Goal: Task Accomplishment & Management: Use online tool/utility

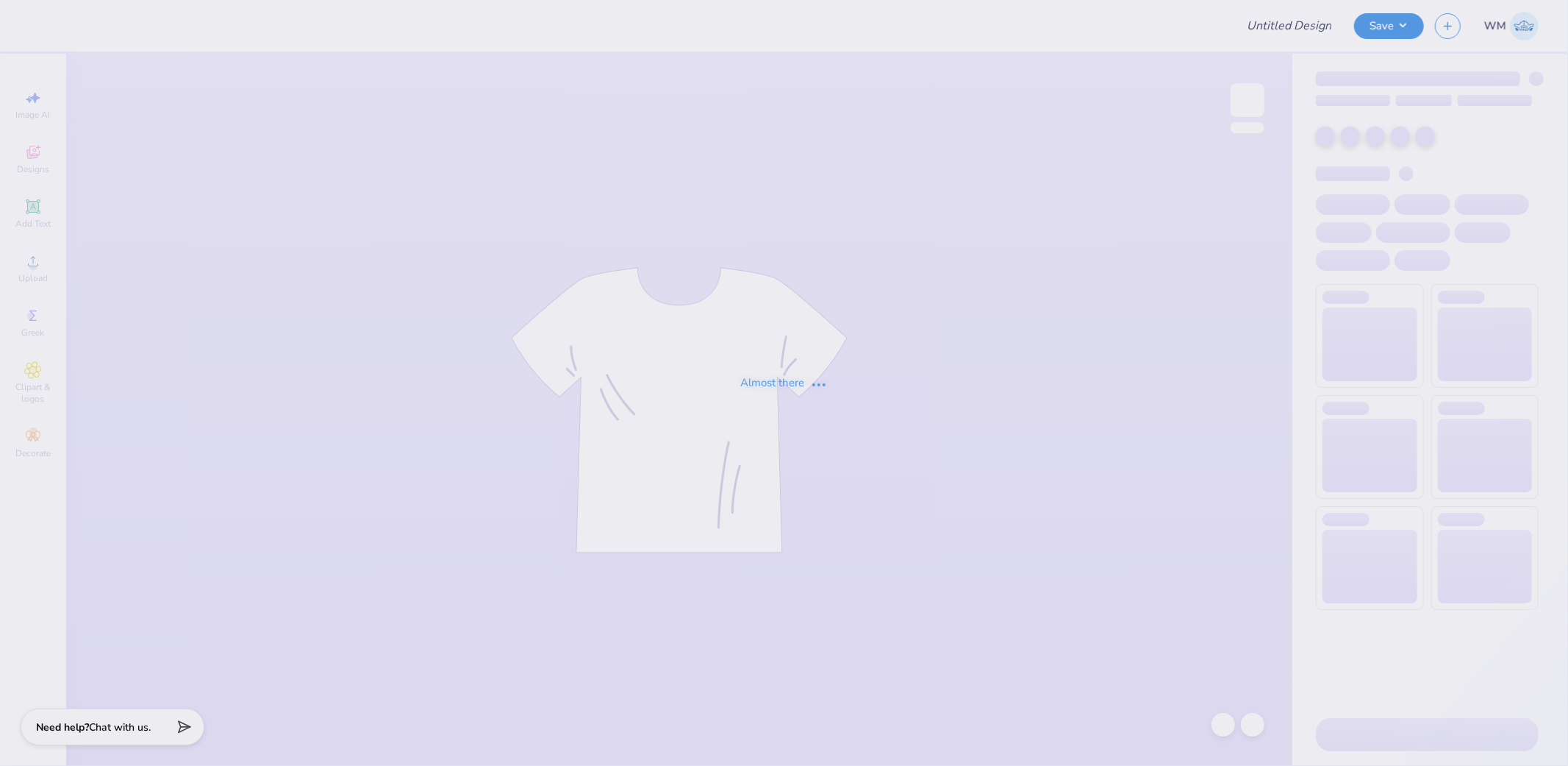
type input "FPS239564"
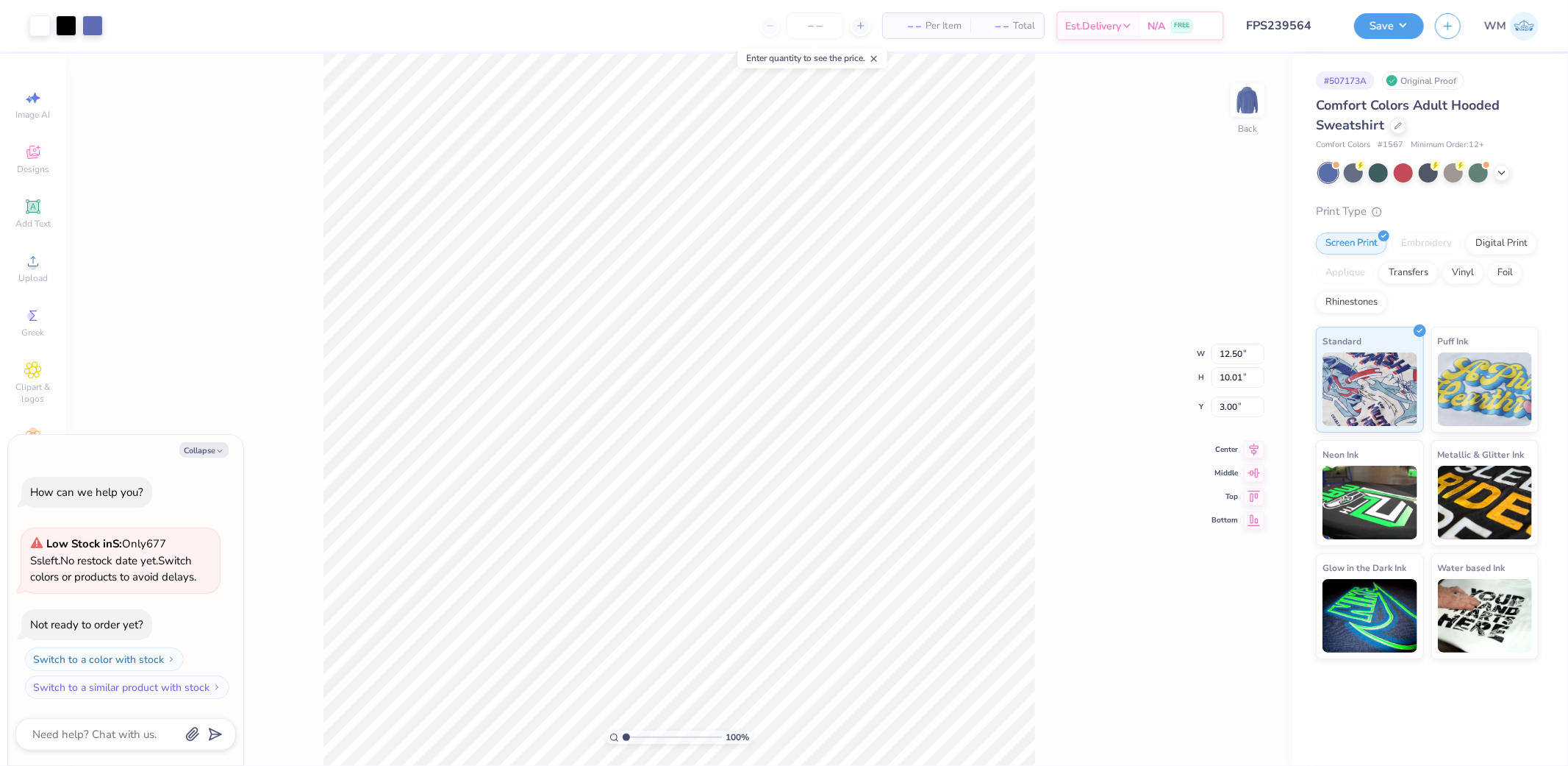
type textarea "x"
type input "4.72"
drag, startPoint x: 650, startPoint y: 732, endPoint x: 670, endPoint y: 732, distance: 20.0
click at [670, 732] on input "range" at bounding box center [672, 737] width 99 height 14
click at [618, 737] on icon at bounding box center [614, 737] width 10 height 10
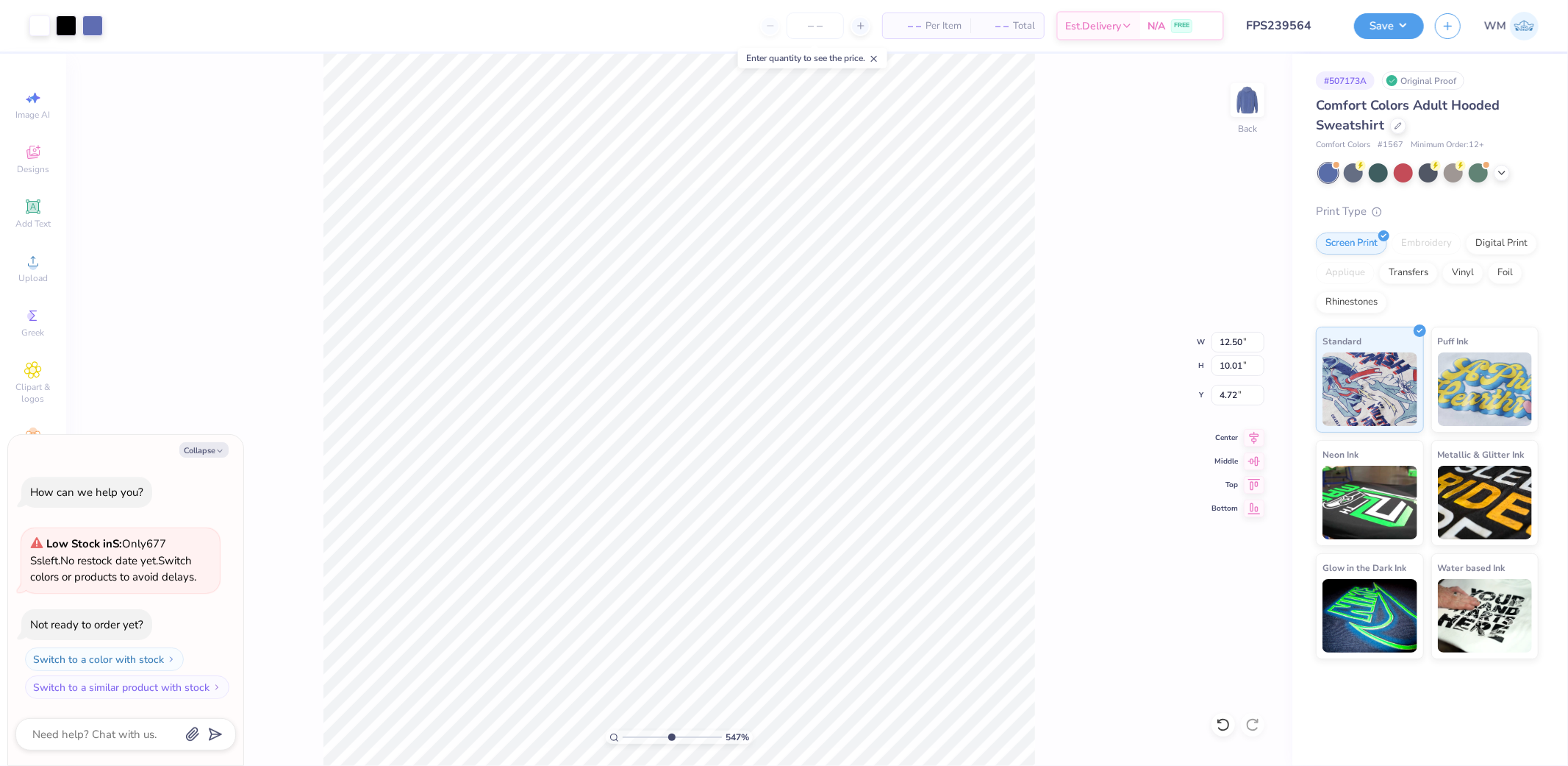
type input "1"
type textarea "x"
drag, startPoint x: 627, startPoint y: 734, endPoint x: 638, endPoint y: 734, distance: 11.0
type input "2.25"
click at [638, 734] on input "range" at bounding box center [672, 737] width 99 height 14
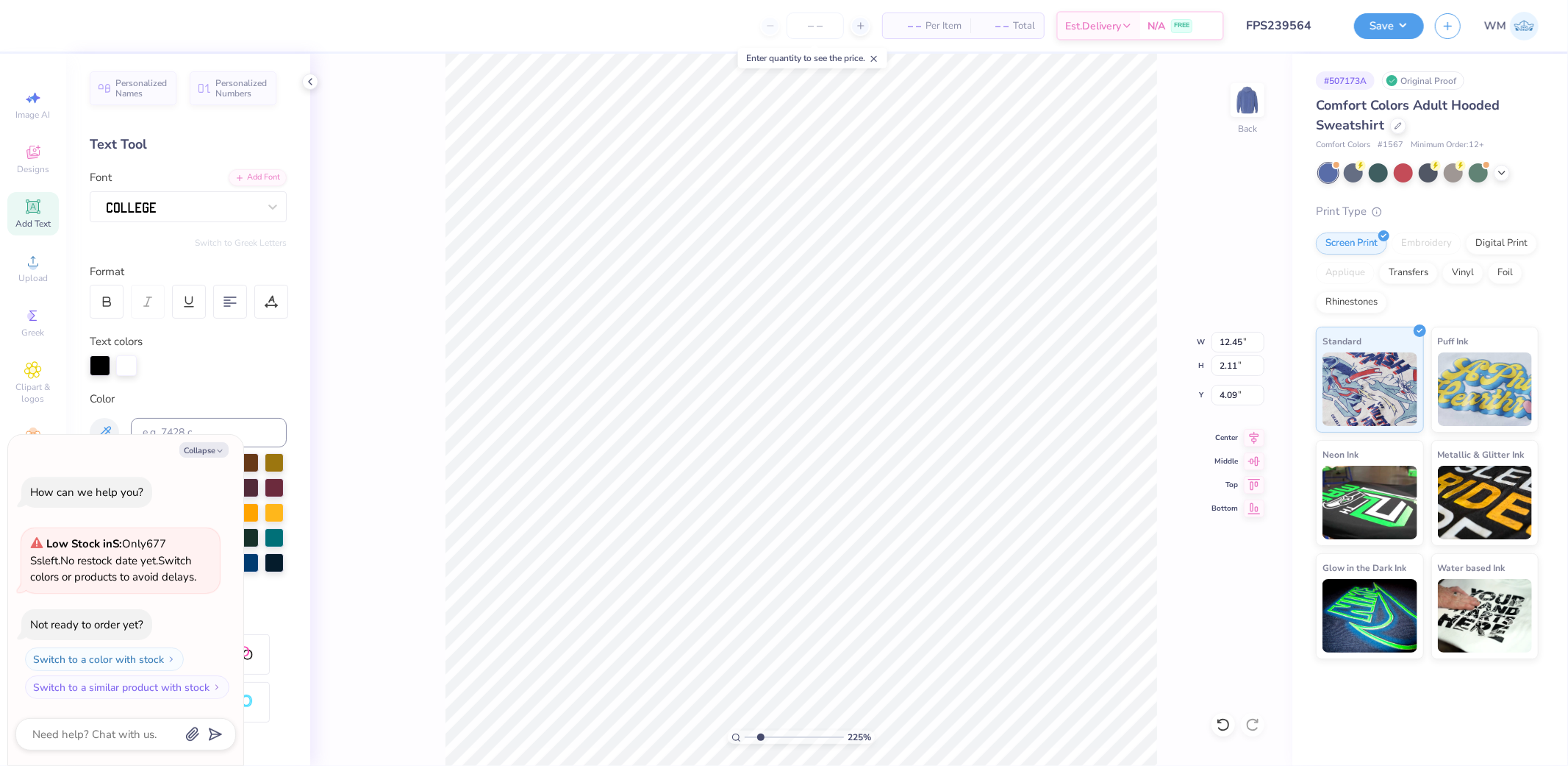
type textarea "x"
type input "12.50"
type input "10.01"
type input "4.72"
type textarea "x"
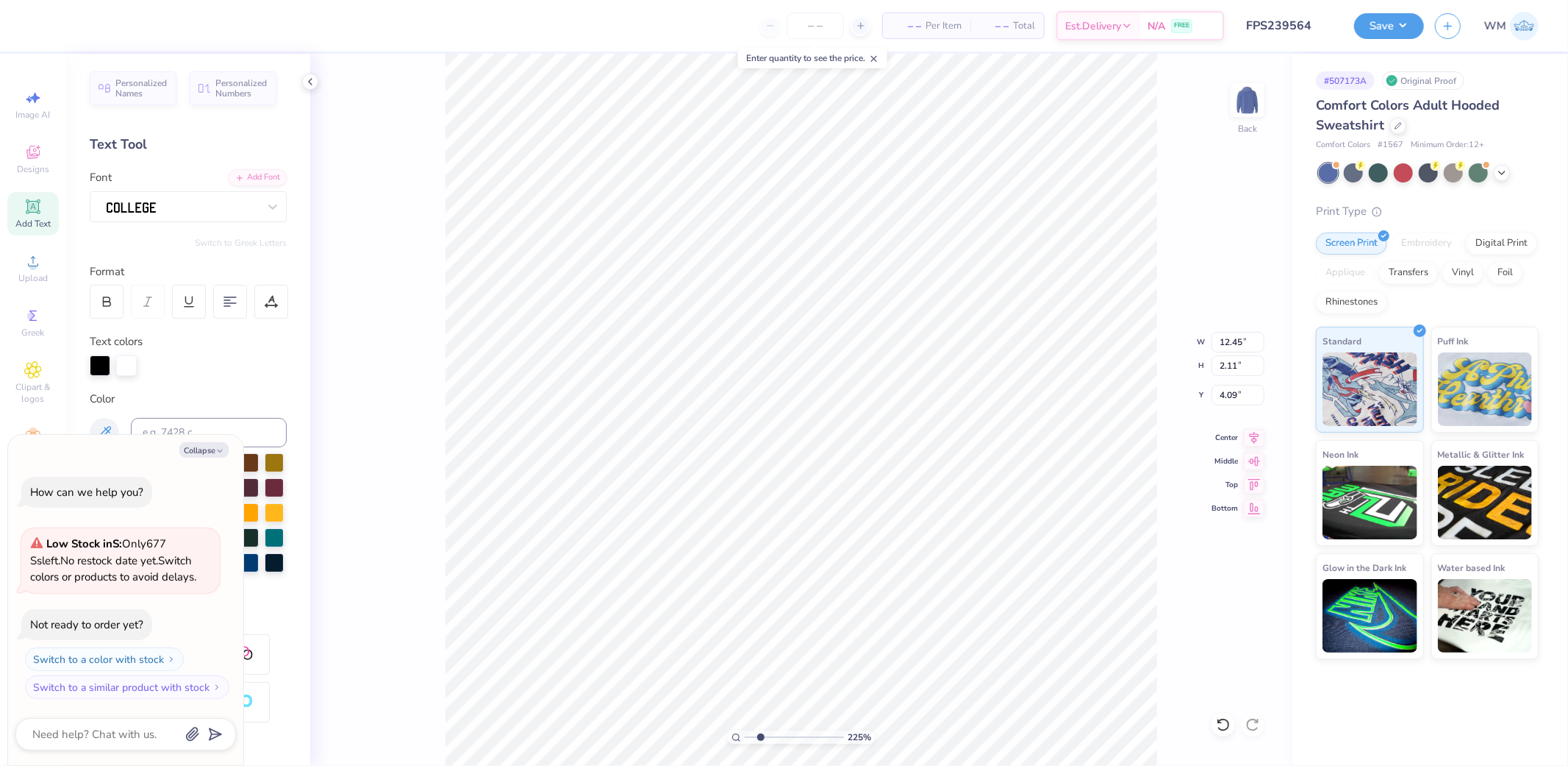
type input "5.10"
type textarea "x"
type input "12.50"
type input "10.01"
type input "4.72"
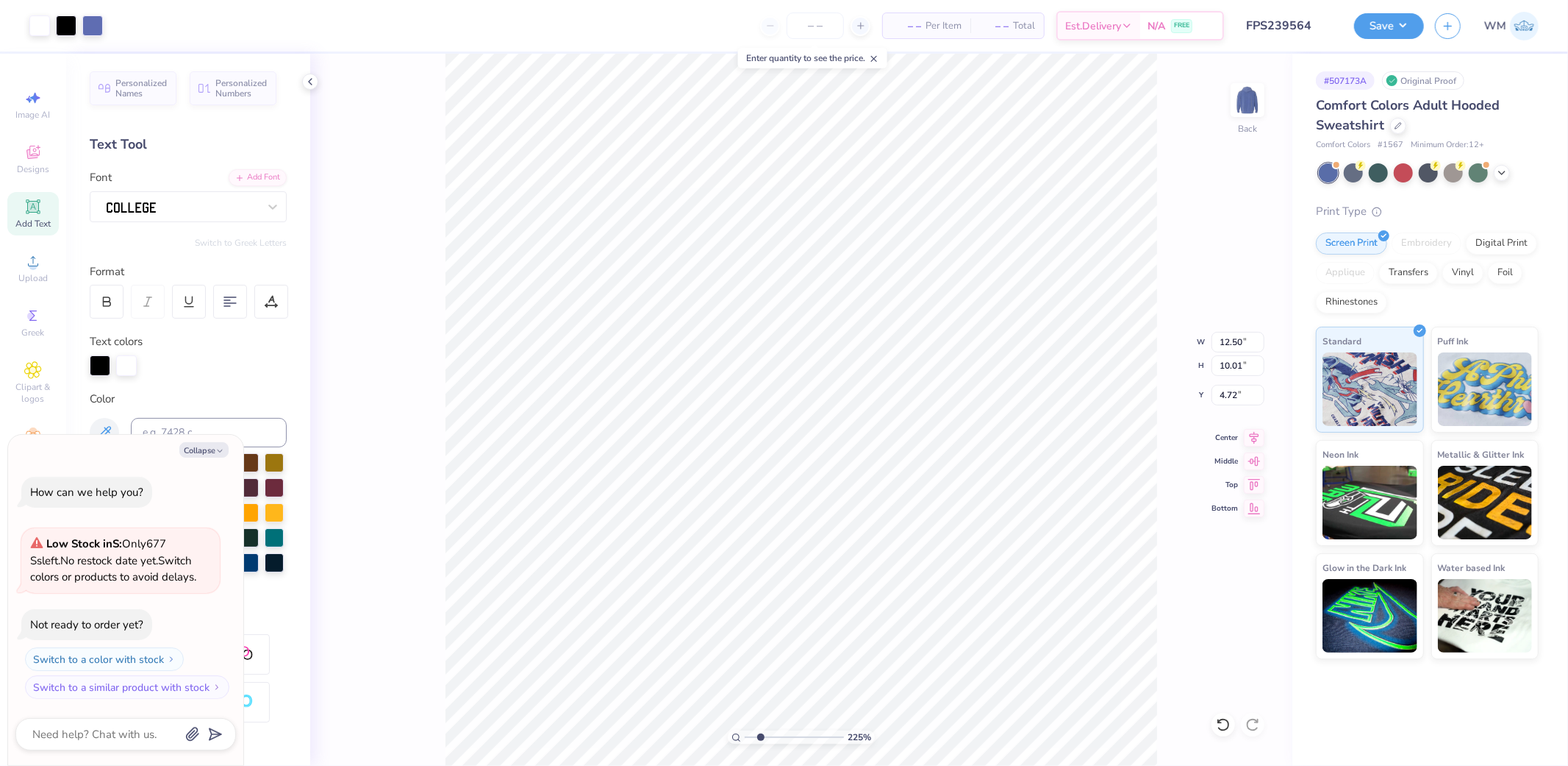
type textarea "x"
type input "4.28"
type textarea "x"
type input "5.10"
type textarea "x"
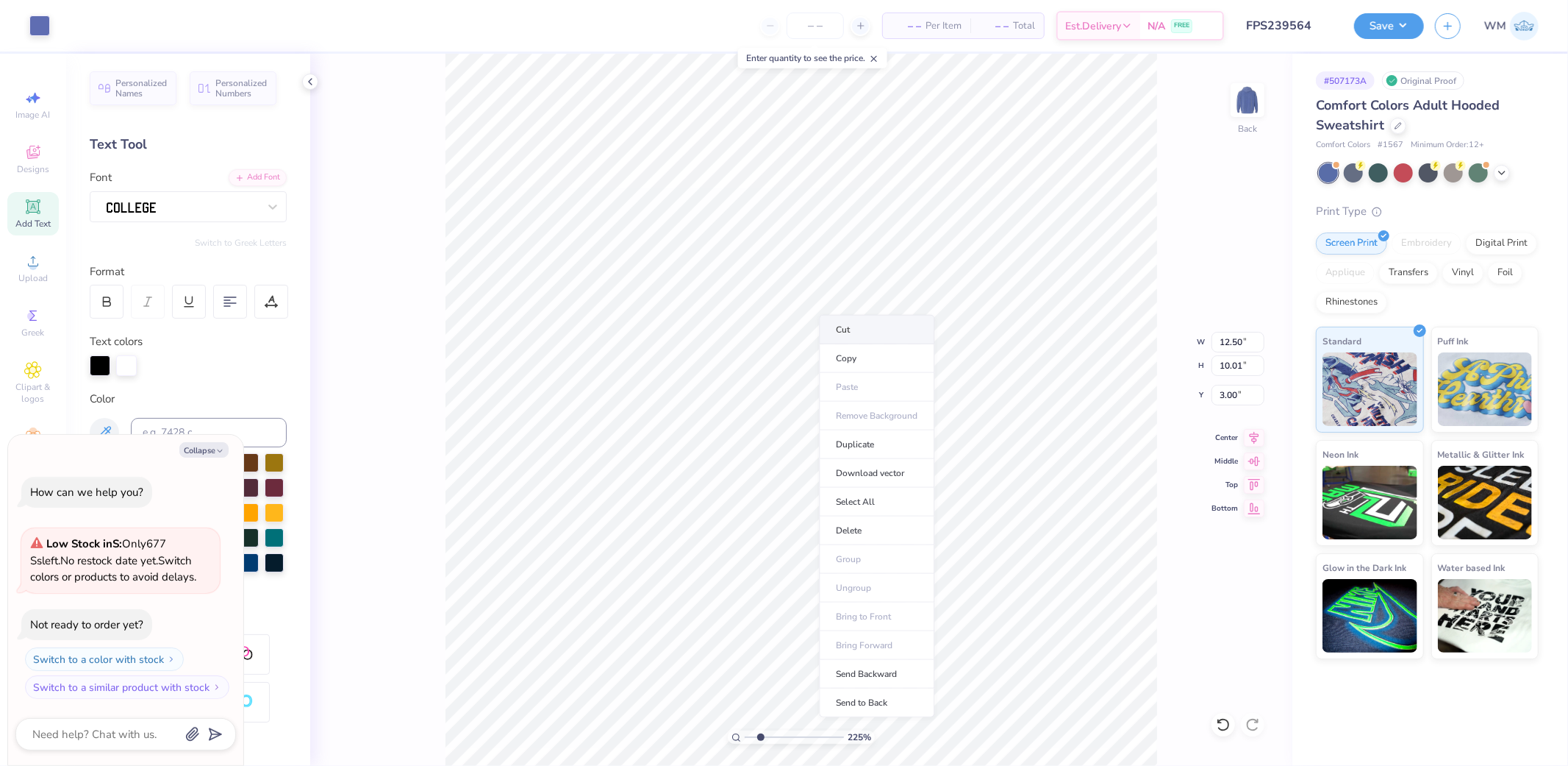
type input "1"
type textarea "x"
click at [870, 474] on li "Download vector" at bounding box center [876, 474] width 116 height 29
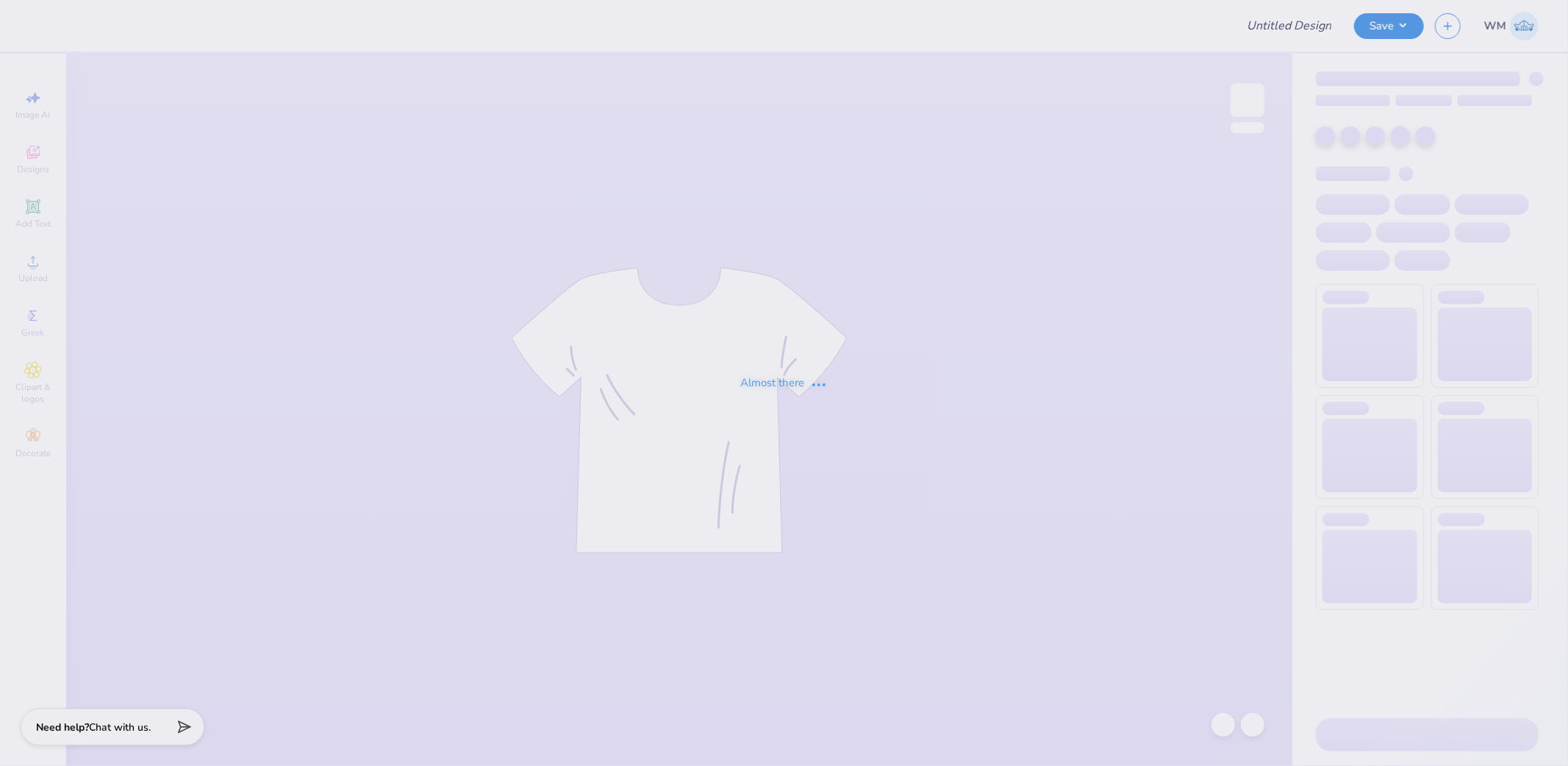
type input "FPS239567"
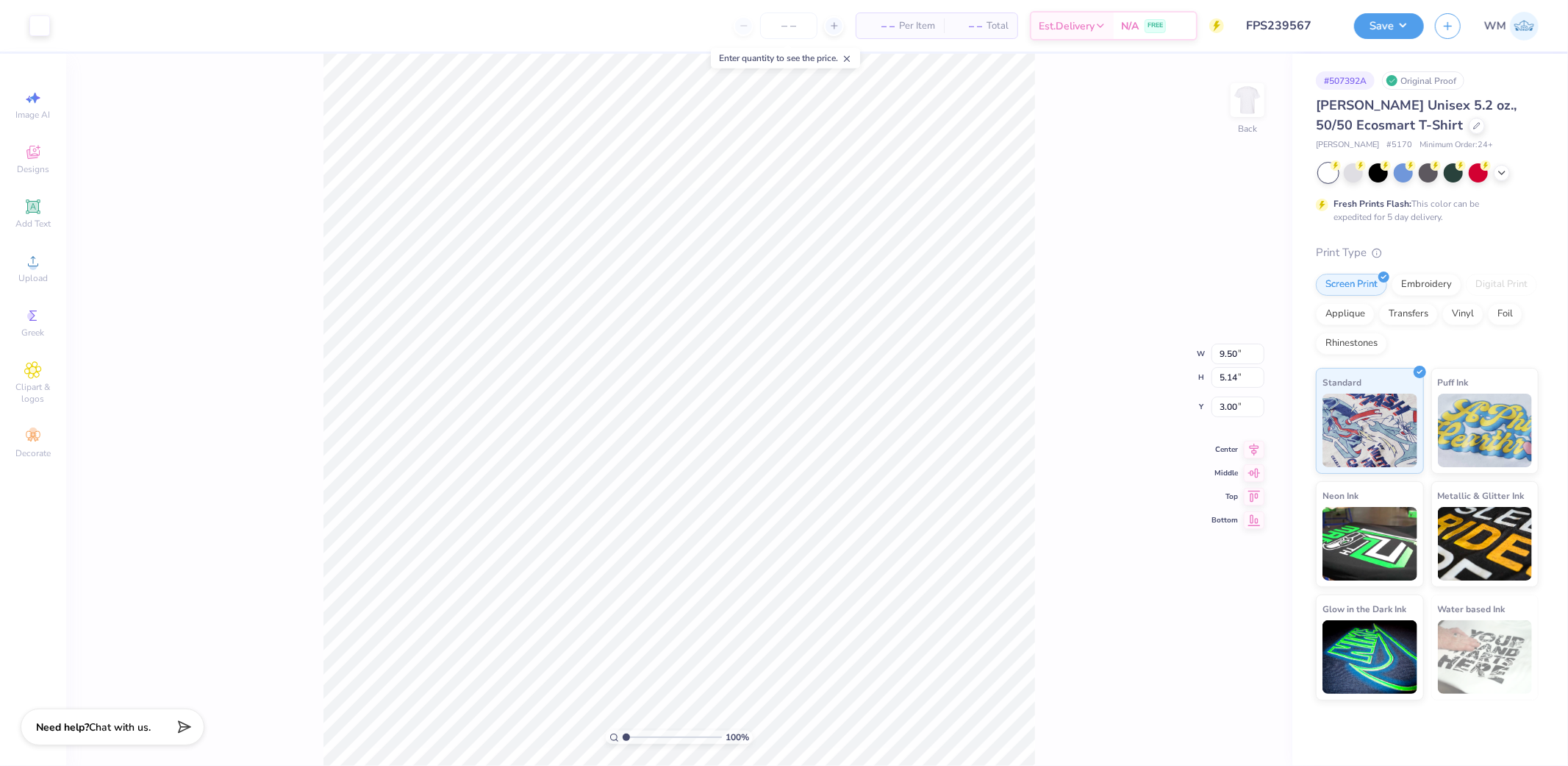
type input "9.14"
drag, startPoint x: 627, startPoint y: 734, endPoint x: 649, endPoint y: 734, distance: 22.0
type input "3.32"
click at [649, 734] on input "range" at bounding box center [672, 737] width 99 height 14
type input "4.62"
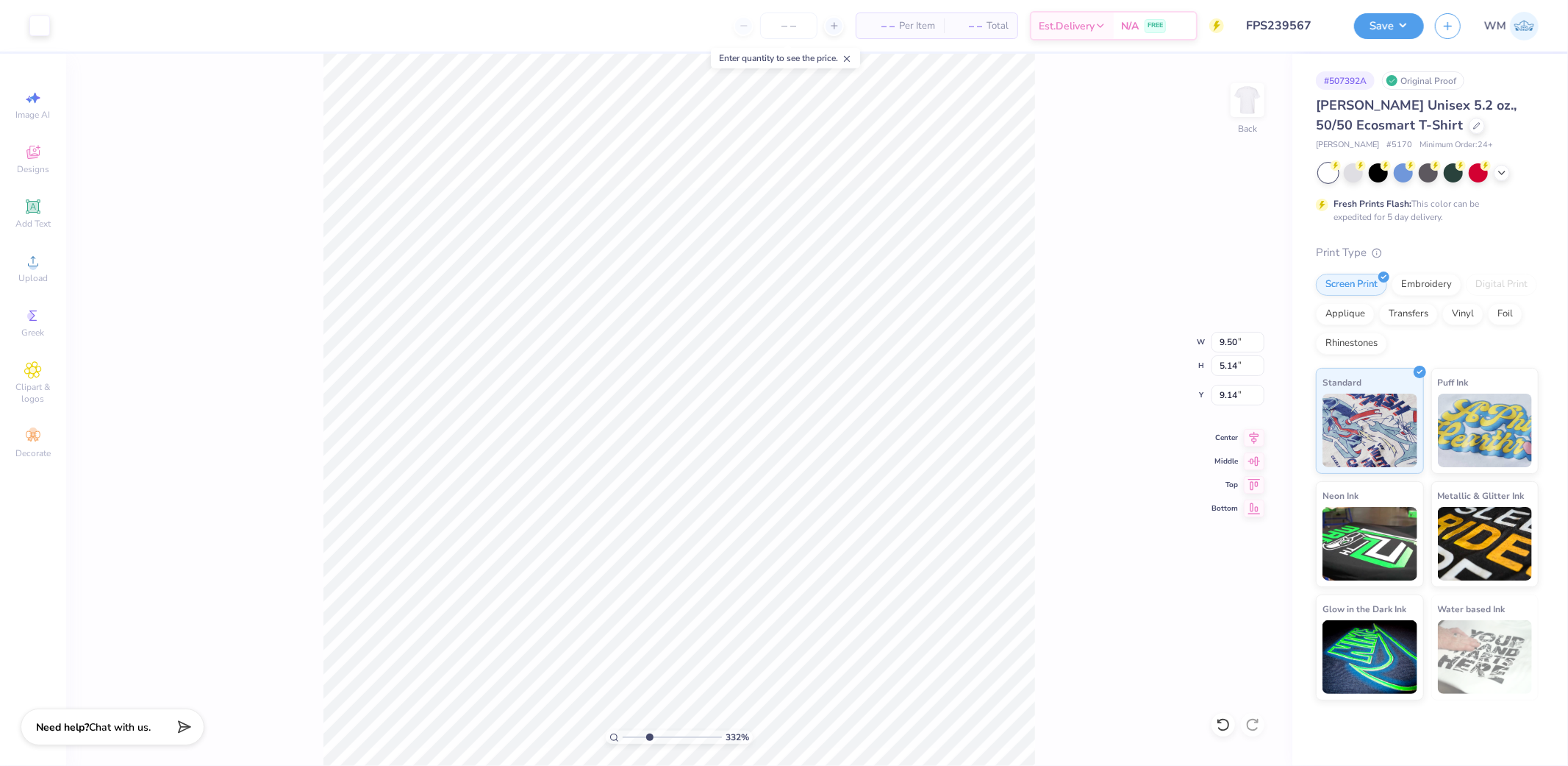
type input "3.00"
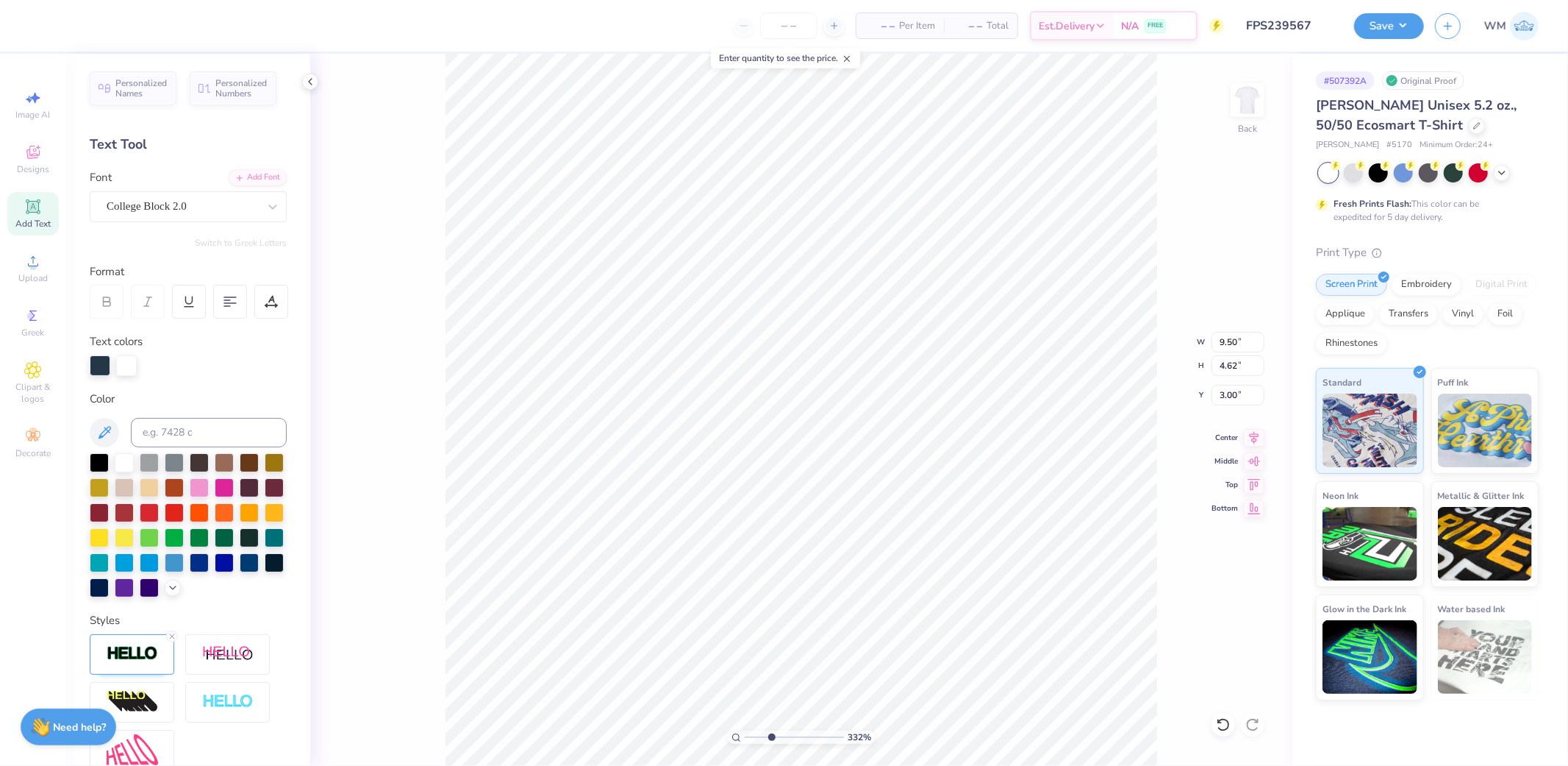
type input "5.14"
type input "9.14"
drag, startPoint x: 744, startPoint y: 737, endPoint x: 766, endPoint y: 737, distance: 22.0
type input "2.79"
click at [766, 737] on input "range" at bounding box center [793, 737] width 99 height 14
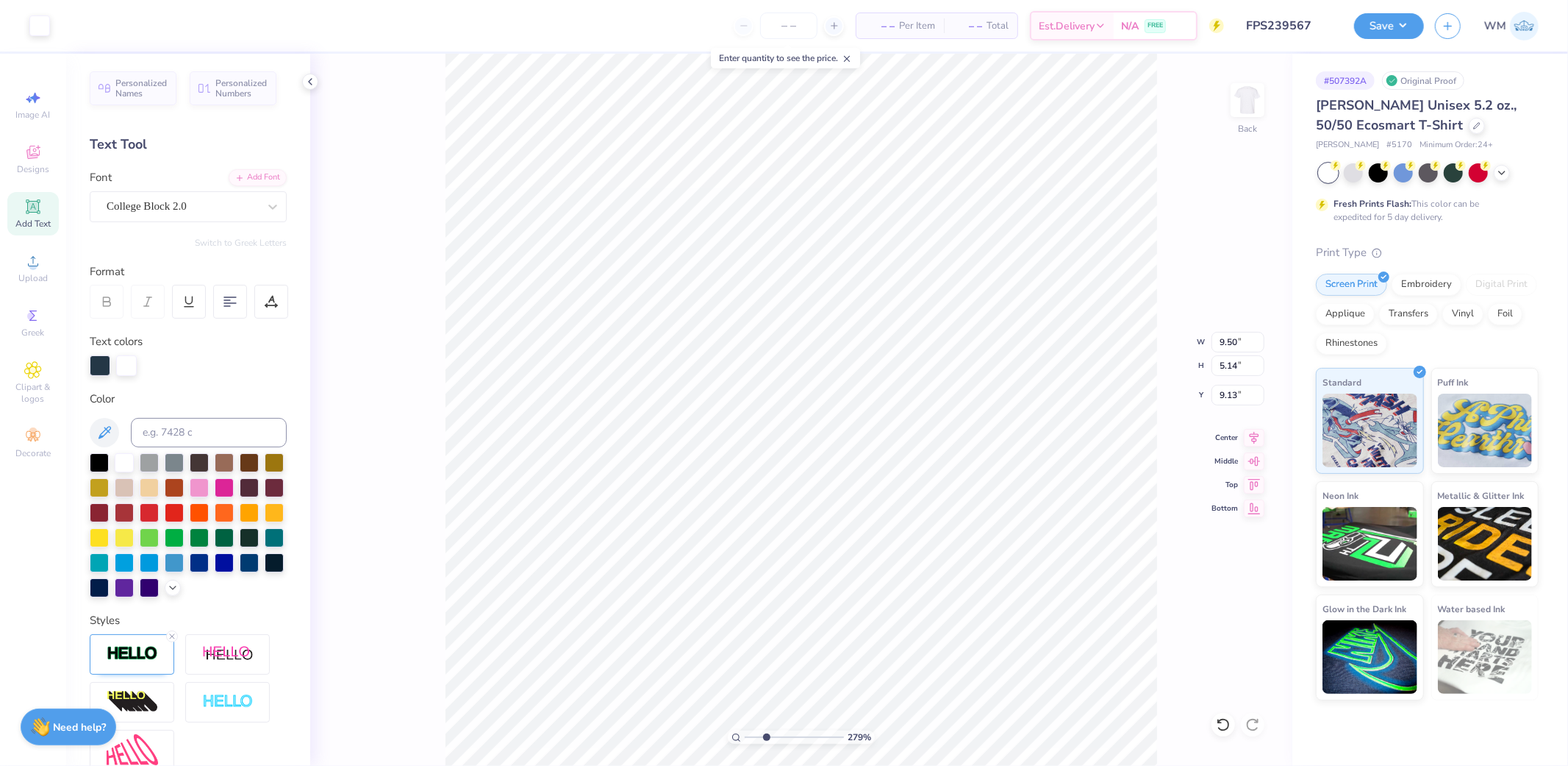
type input "8.77"
type input "1"
click at [966, 460] on li "Download vector" at bounding box center [967, 456] width 116 height 29
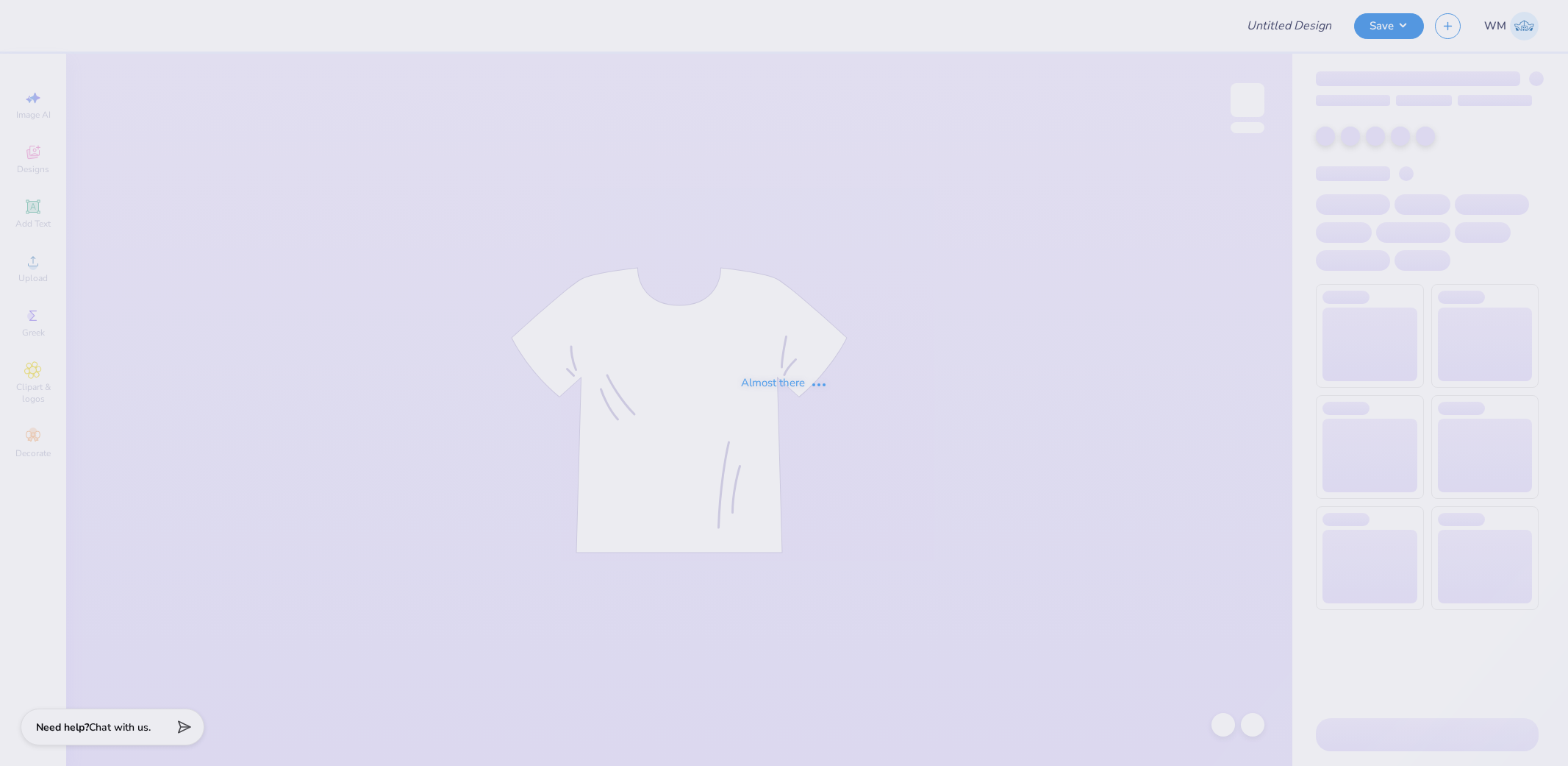
type input "FPS239567"
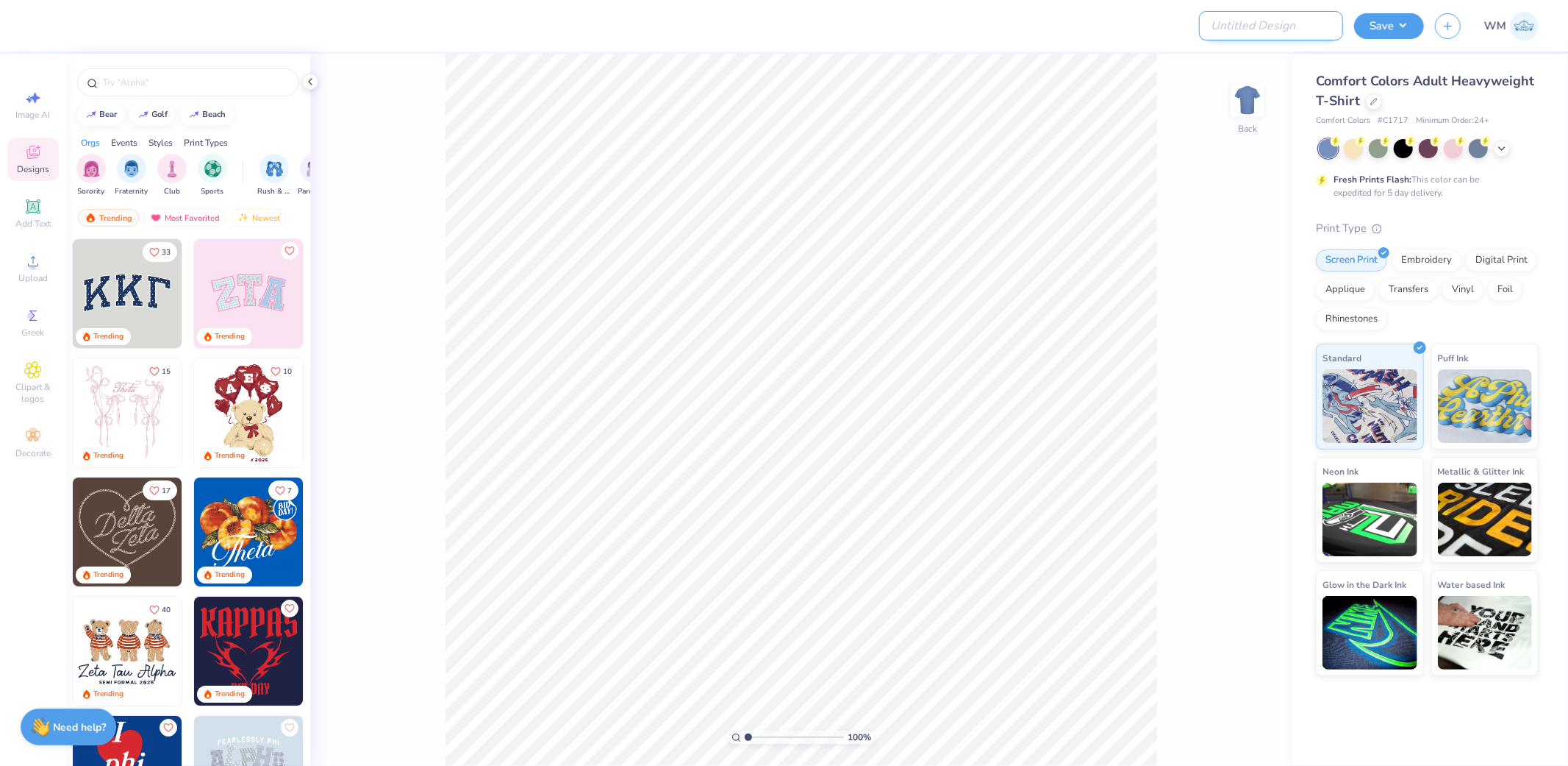
click at [1317, 29] on input "Design Title" at bounding box center [1271, 26] width 144 height 29
paste input "FPS239571"
type input "FPS239571"
click at [1061, 32] on div at bounding box center [633, 26] width 1184 height 51
click at [1369, 103] on div at bounding box center [1373, 100] width 16 height 16
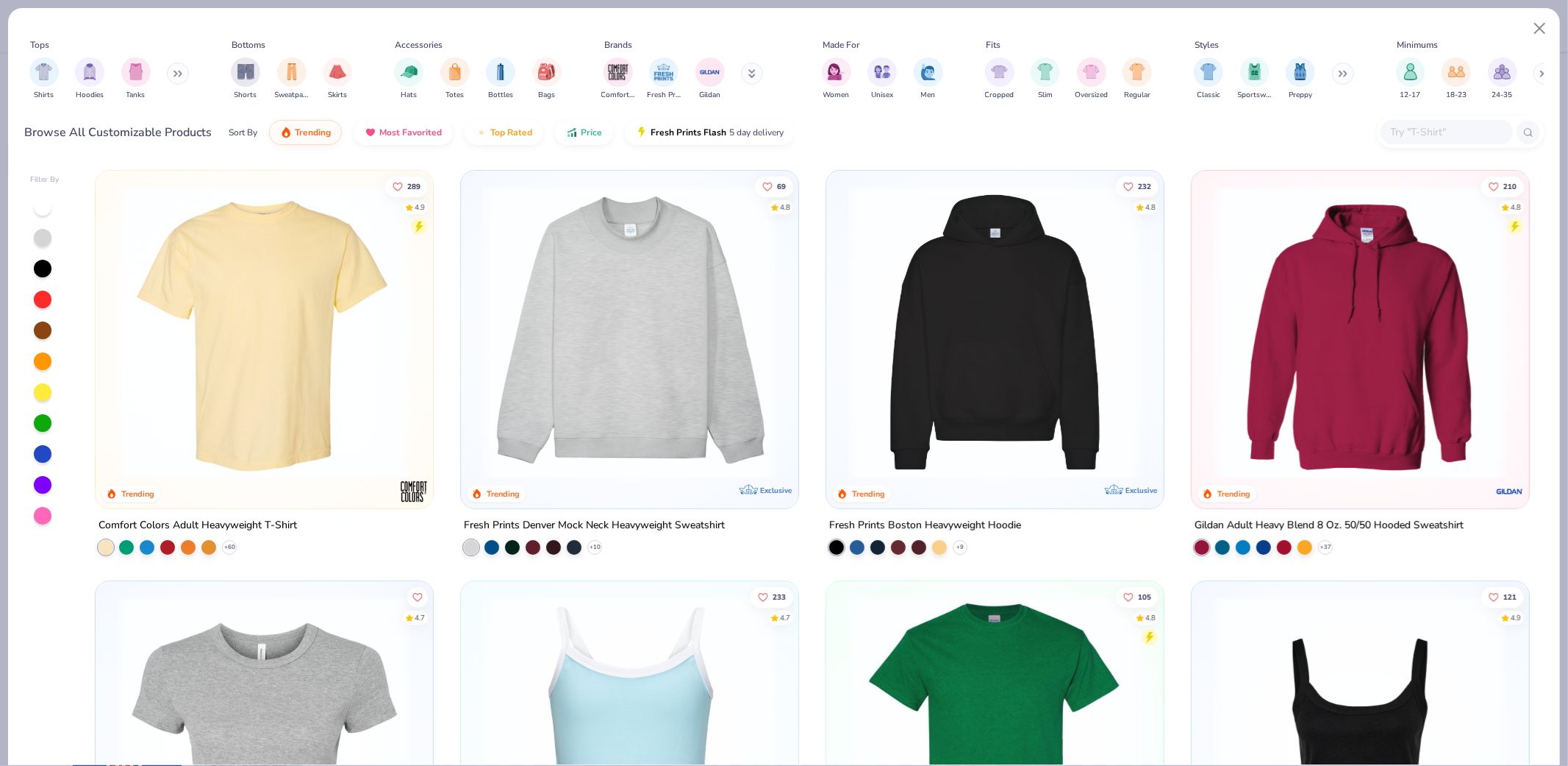
click at [1448, 129] on input "text" at bounding box center [1446, 132] width 113 height 17
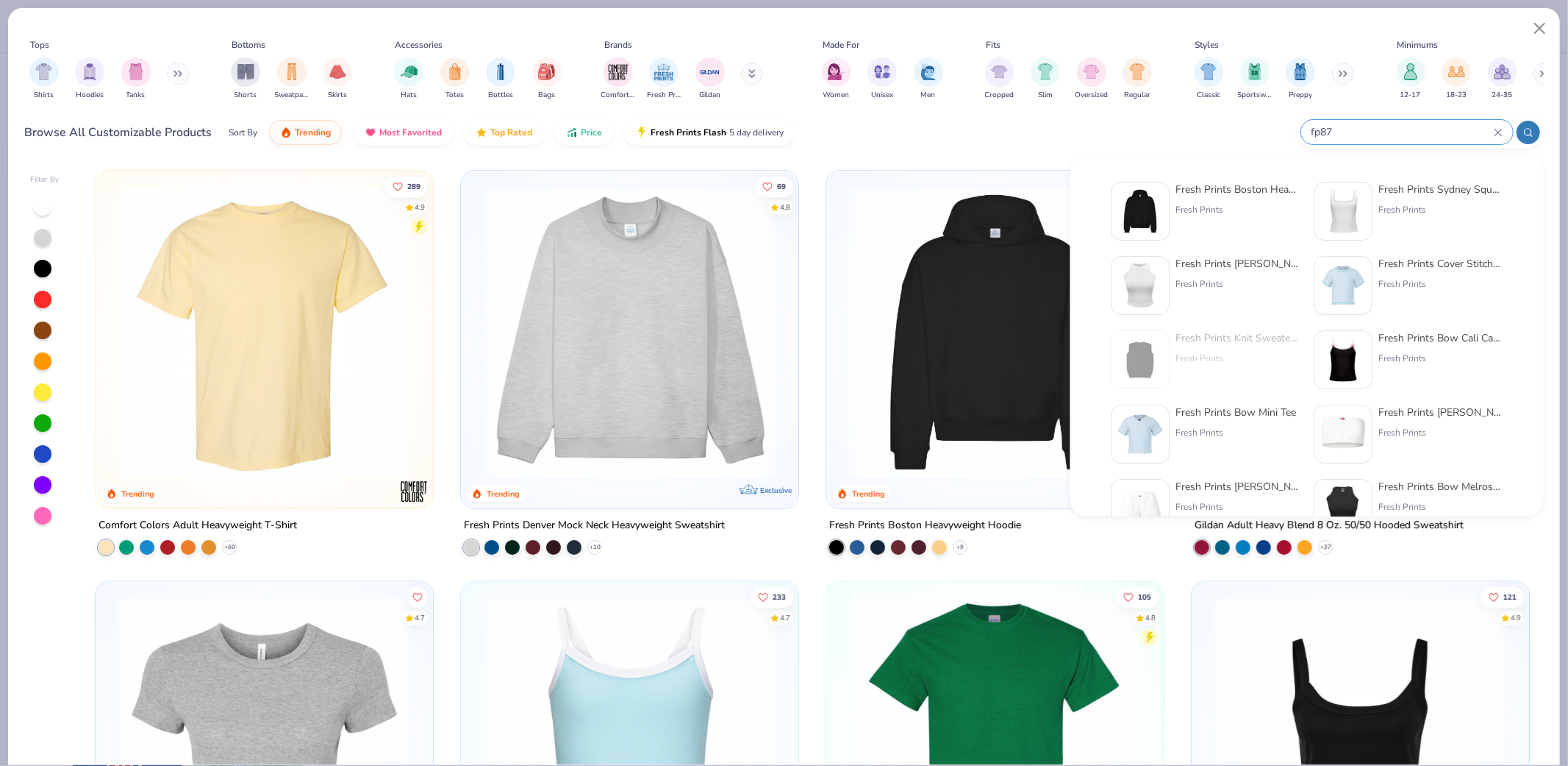
type input "fp87"
click at [1151, 202] on img at bounding box center [1141, 211] width 45 height 45
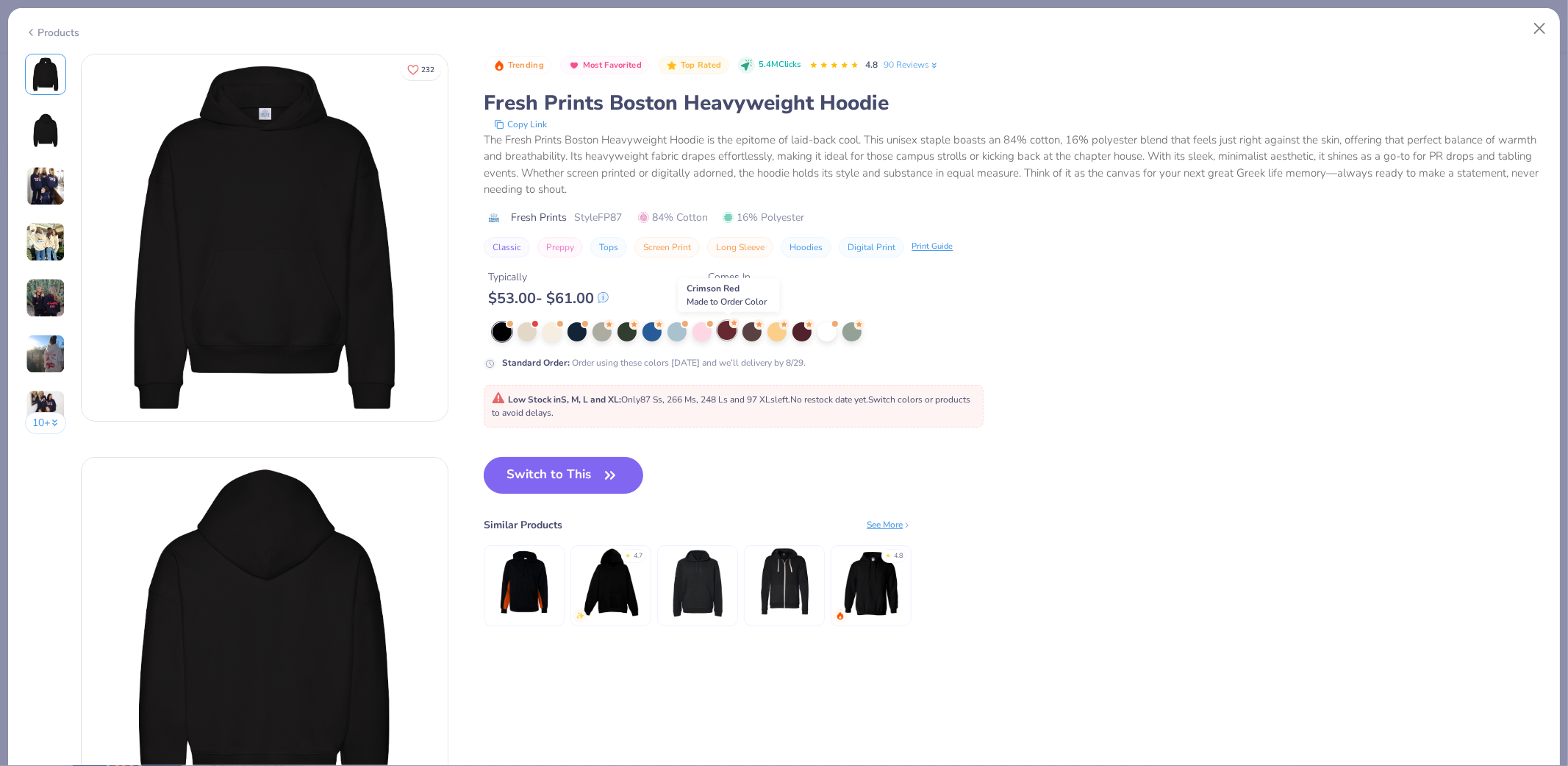
click at [722, 333] on div at bounding box center [726, 329] width 19 height 19
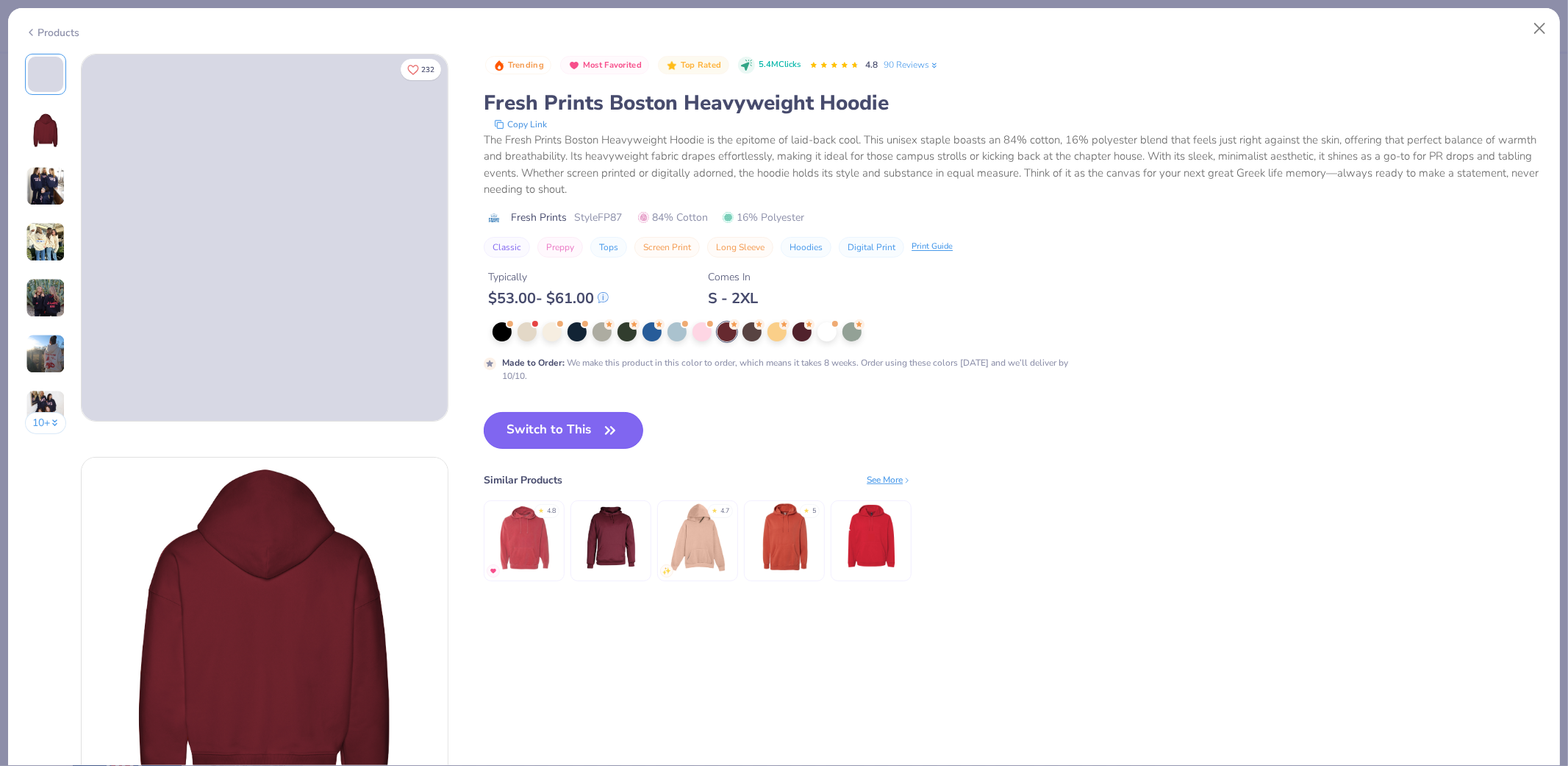
click at [555, 428] on button "Switch to This" at bounding box center [563, 430] width 159 height 37
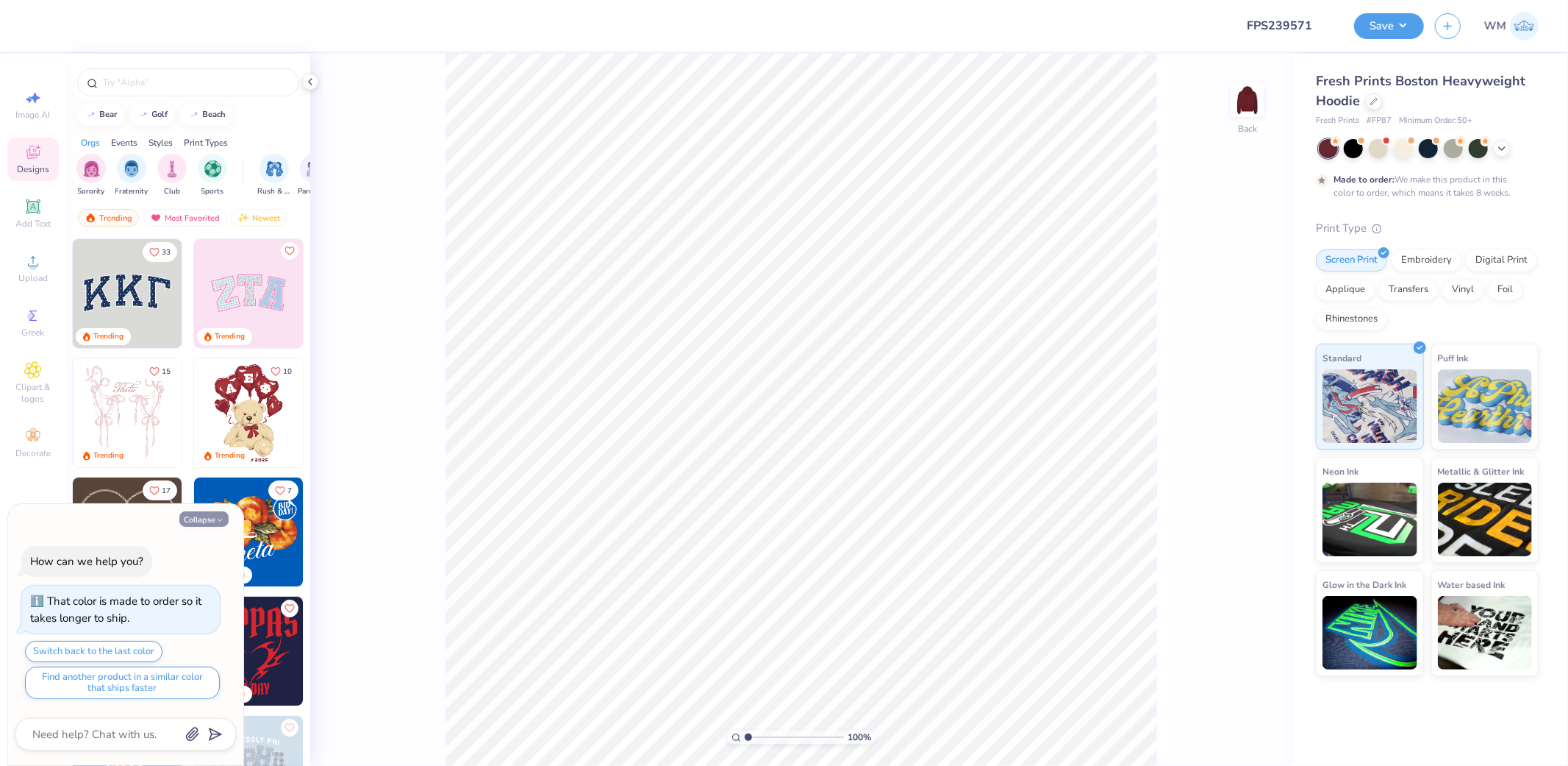
click at [214, 520] on button "Collapse" at bounding box center [204, 519] width 49 height 15
type textarea "x"
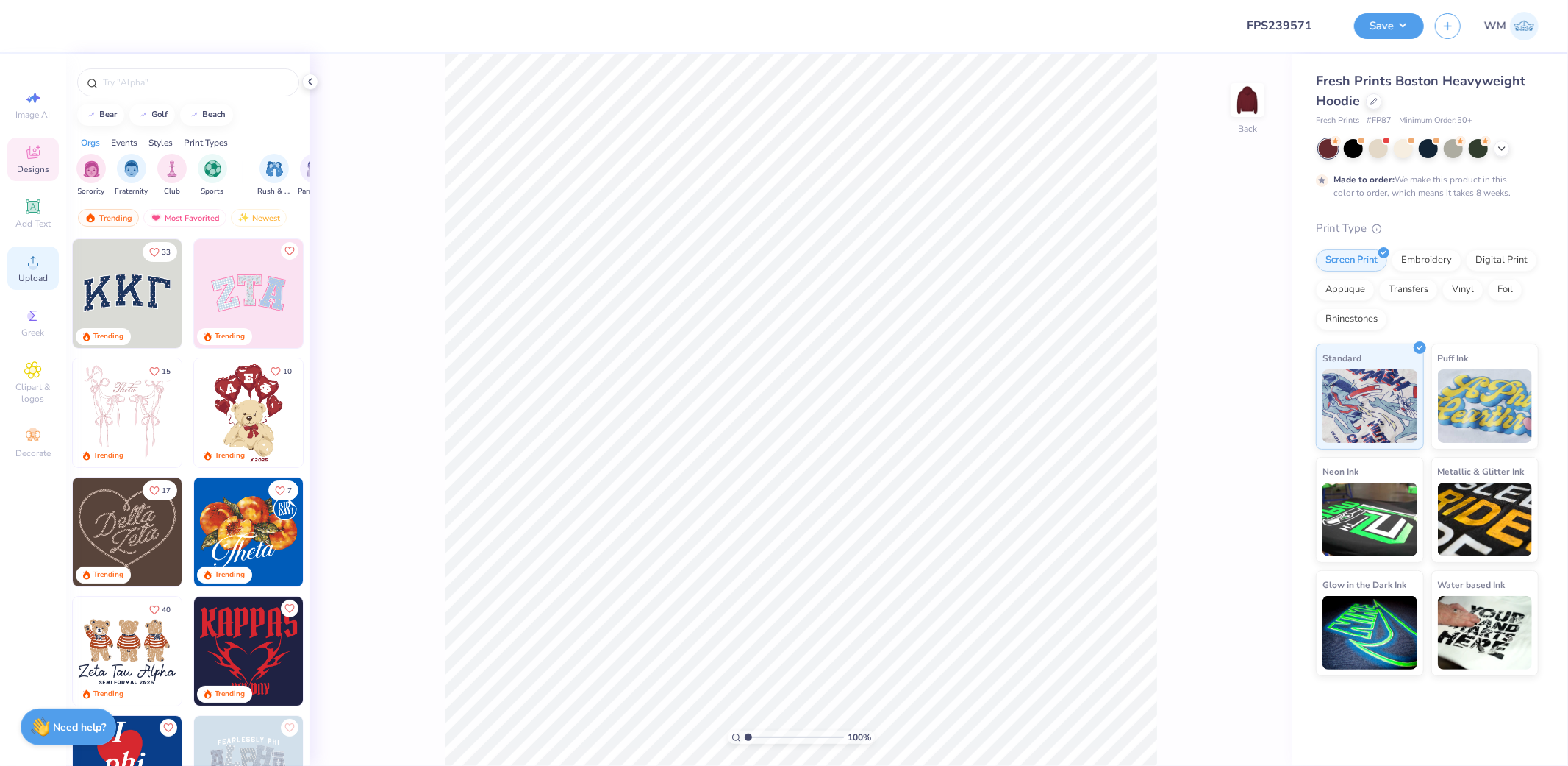
click at [33, 266] on circle at bounding box center [32, 266] width 8 height 8
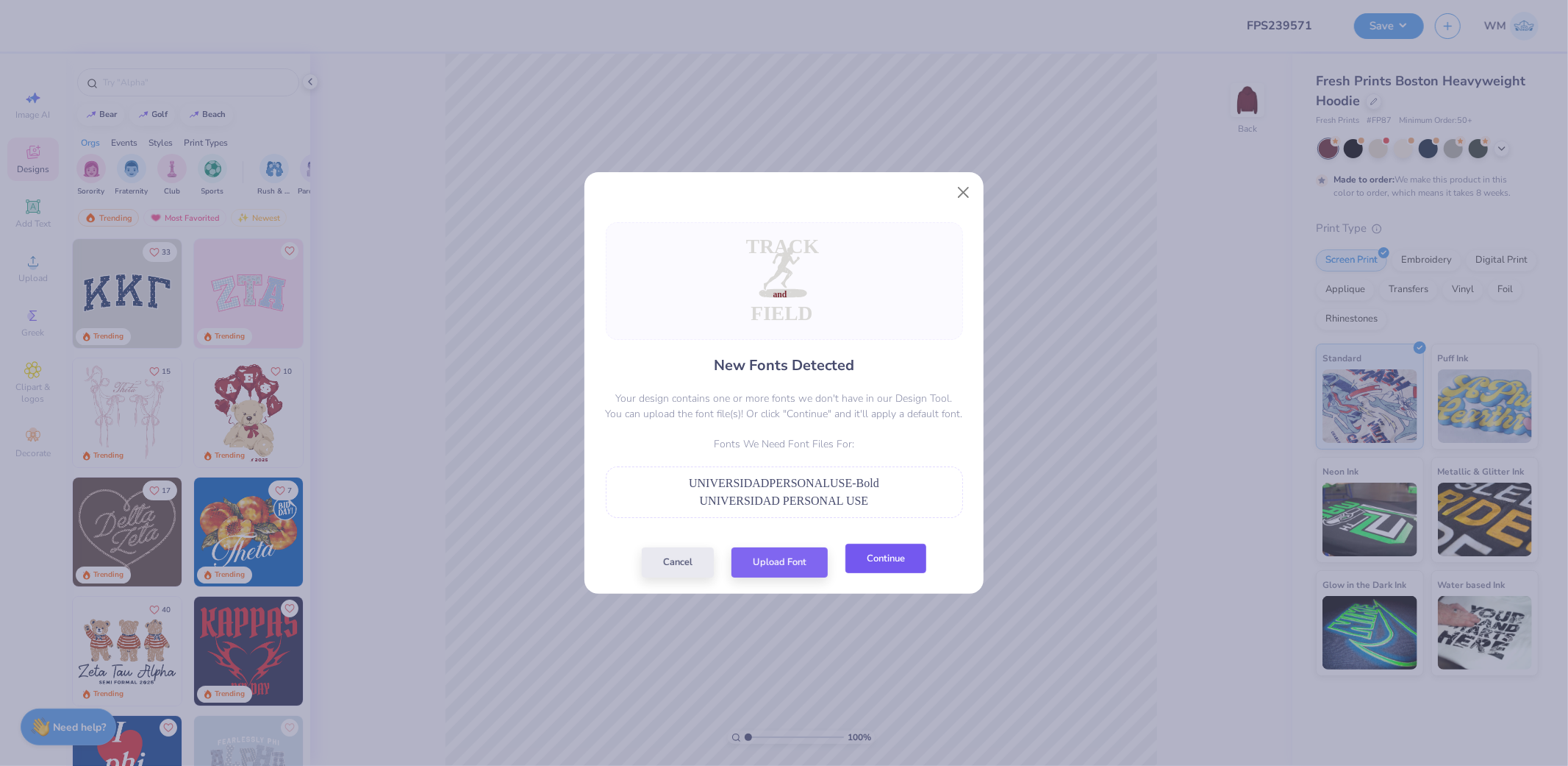
click at [911, 548] on button "Continue" at bounding box center [886, 558] width 81 height 30
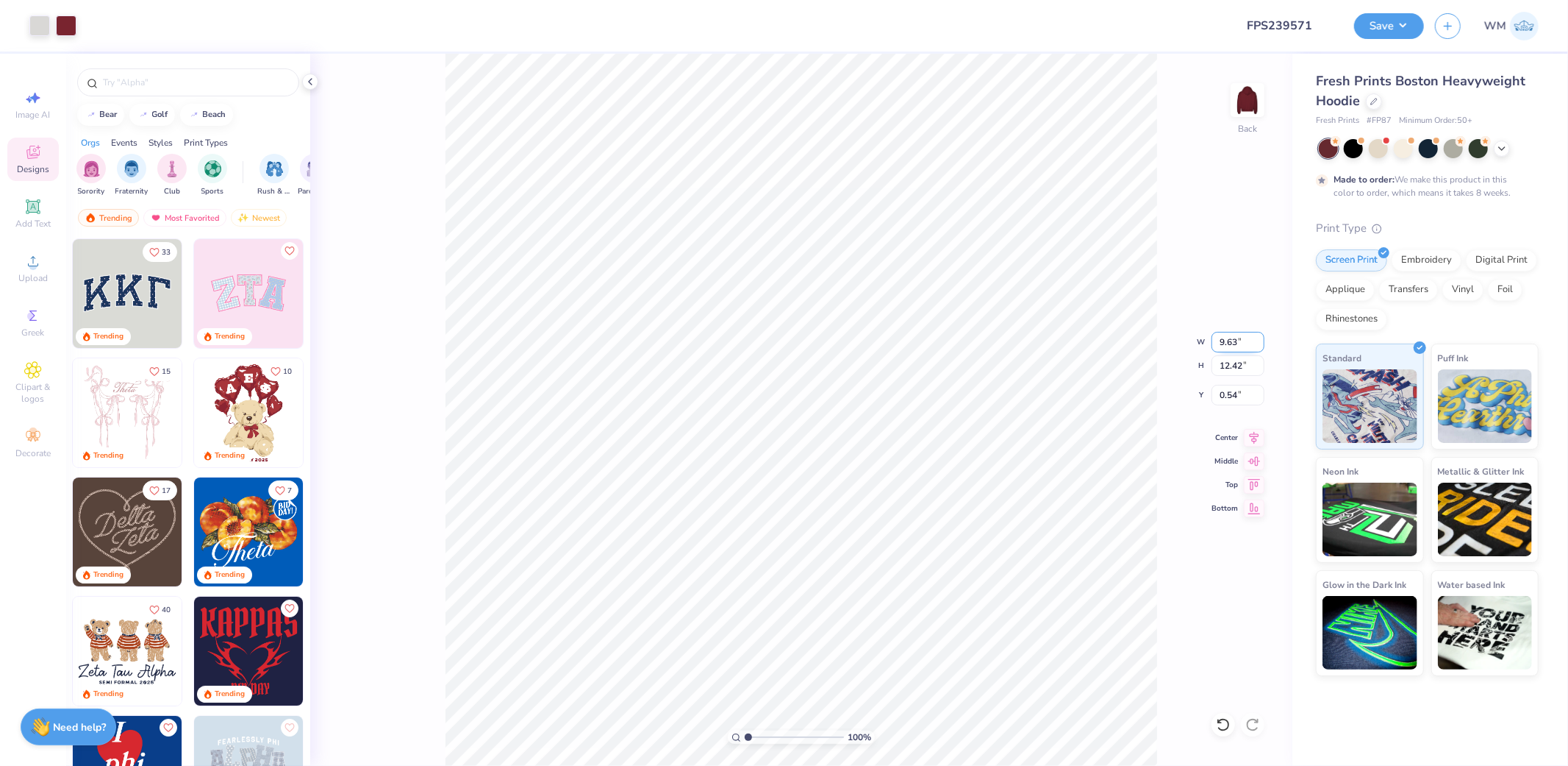
click at [1231, 339] on input "9.63" at bounding box center [1238, 341] width 53 height 20
type input "8.00"
type input "10.32"
type input "1.59"
click at [1240, 398] on input "1.59" at bounding box center [1238, 394] width 53 height 20
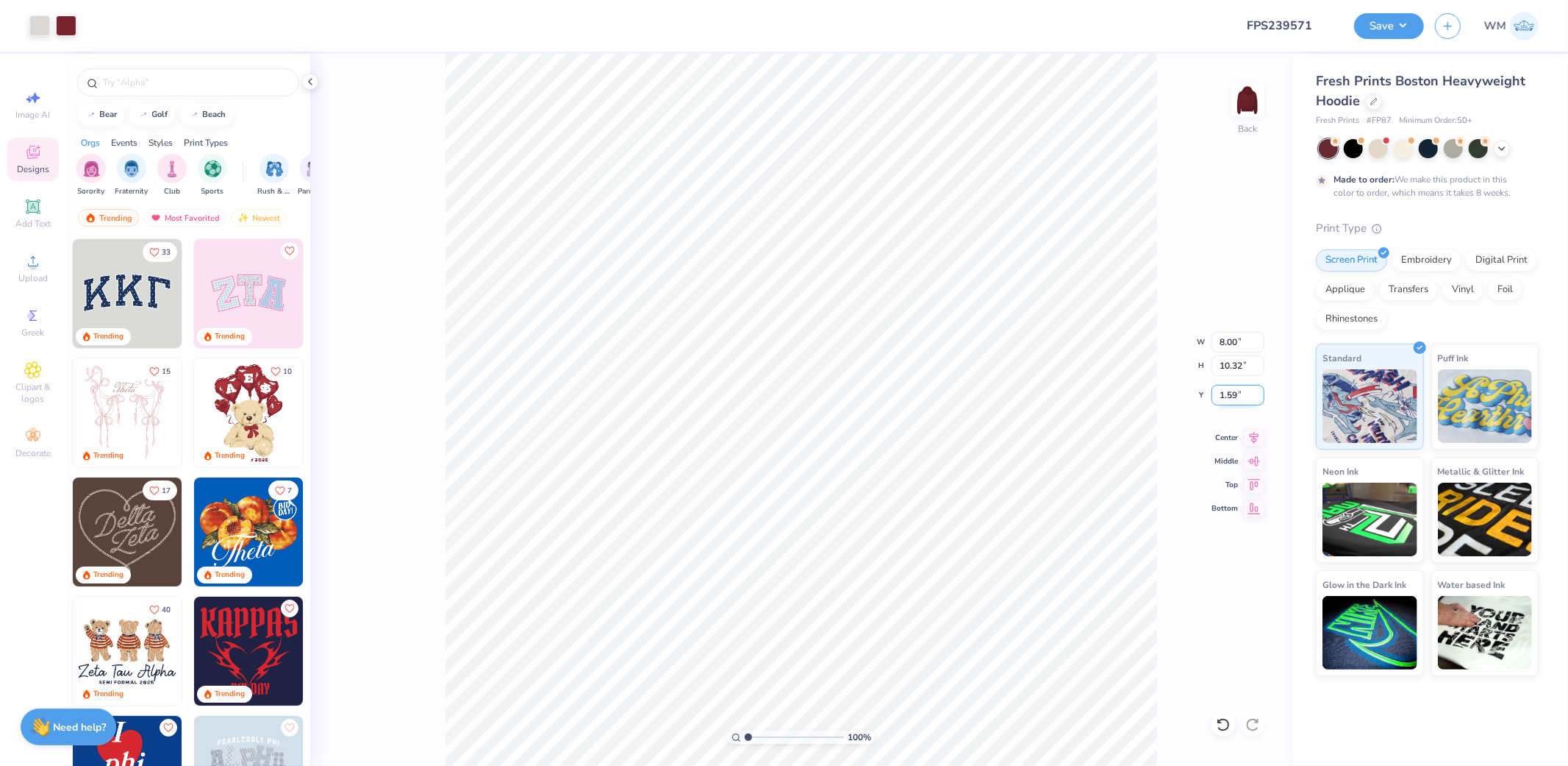
click at [1240, 388] on input "1.59" at bounding box center [1238, 394] width 53 height 20
type input "1.00"
type input "1.63"
click at [754, 736] on input "range" at bounding box center [793, 737] width 99 height 14
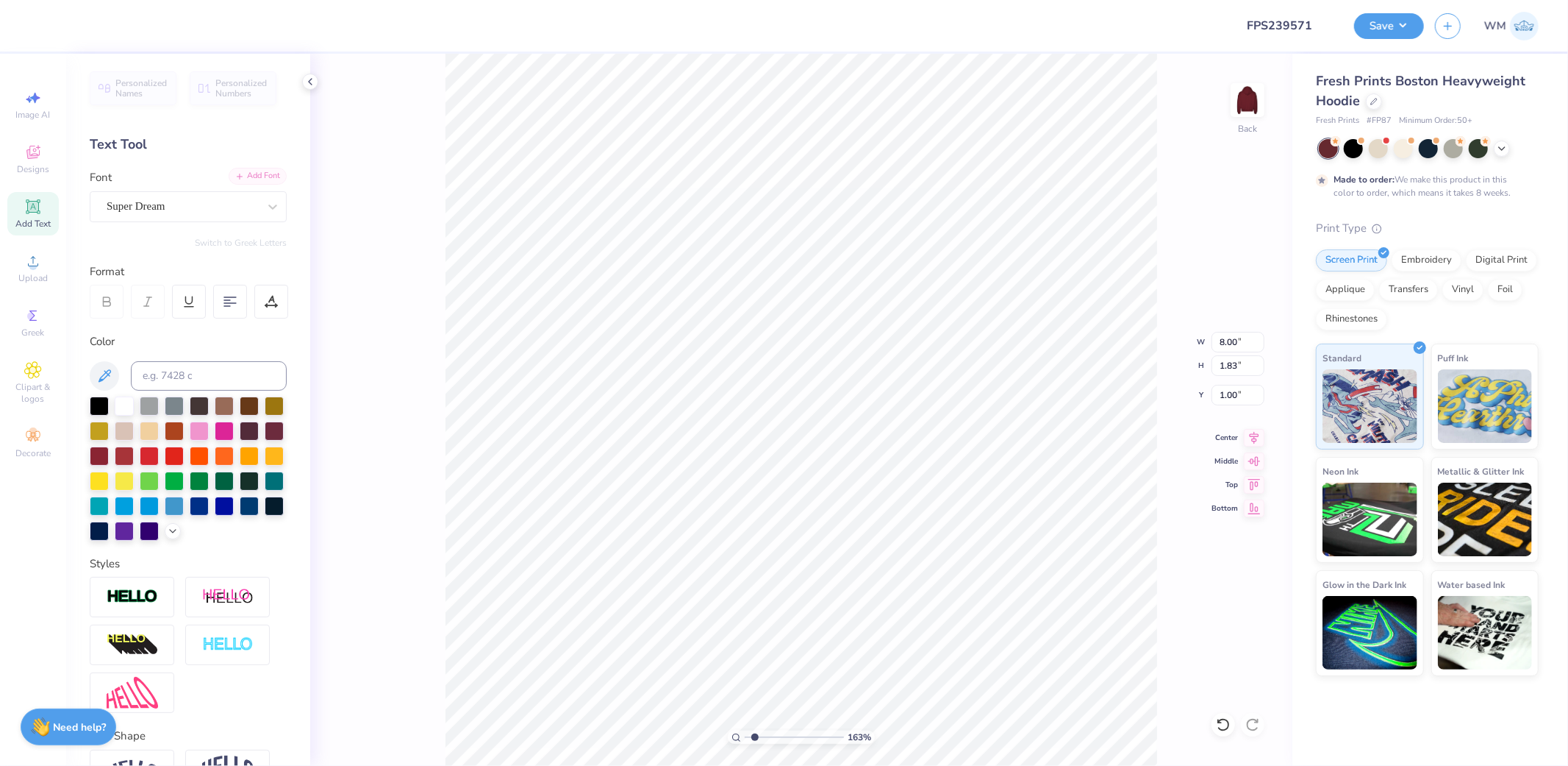
click at [263, 184] on div "Add Font" at bounding box center [257, 176] width 58 height 17
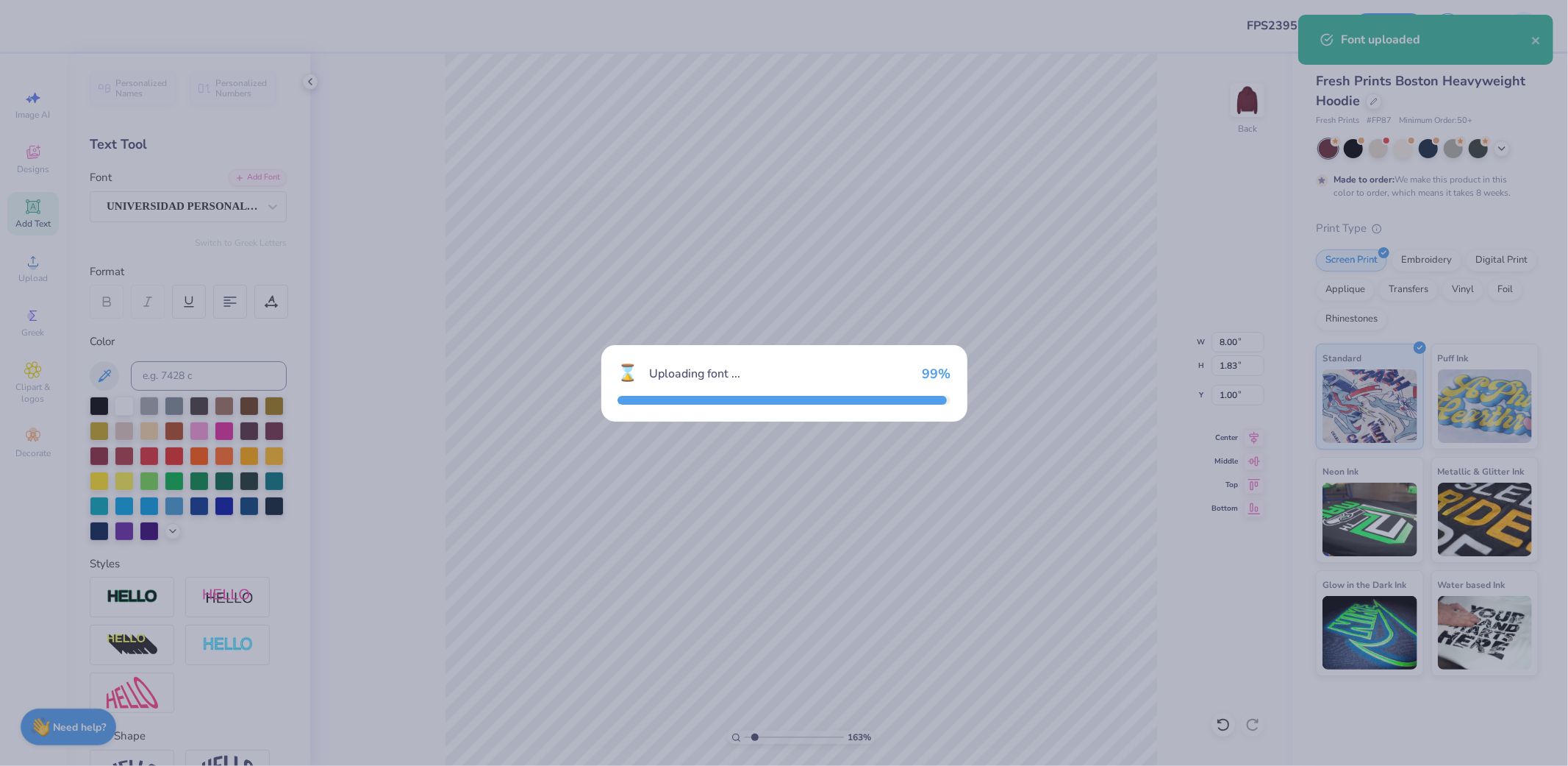
type input "9.58"
type input "2.14"
type input "1.02"
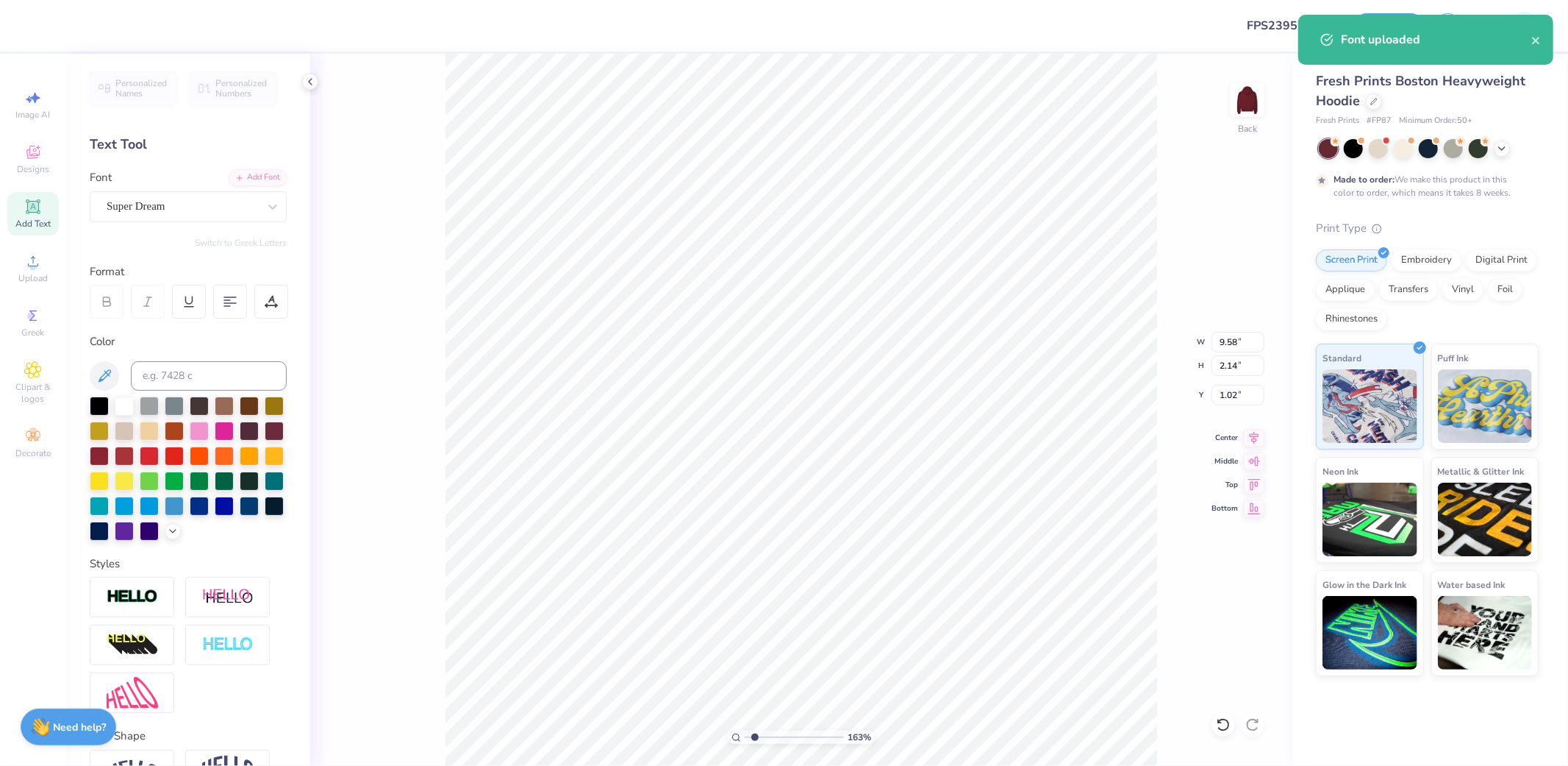
type input "6.61"
type input "1.84"
type input "9.48"
click at [236, 179] on div "Add Font" at bounding box center [257, 176] width 58 height 17
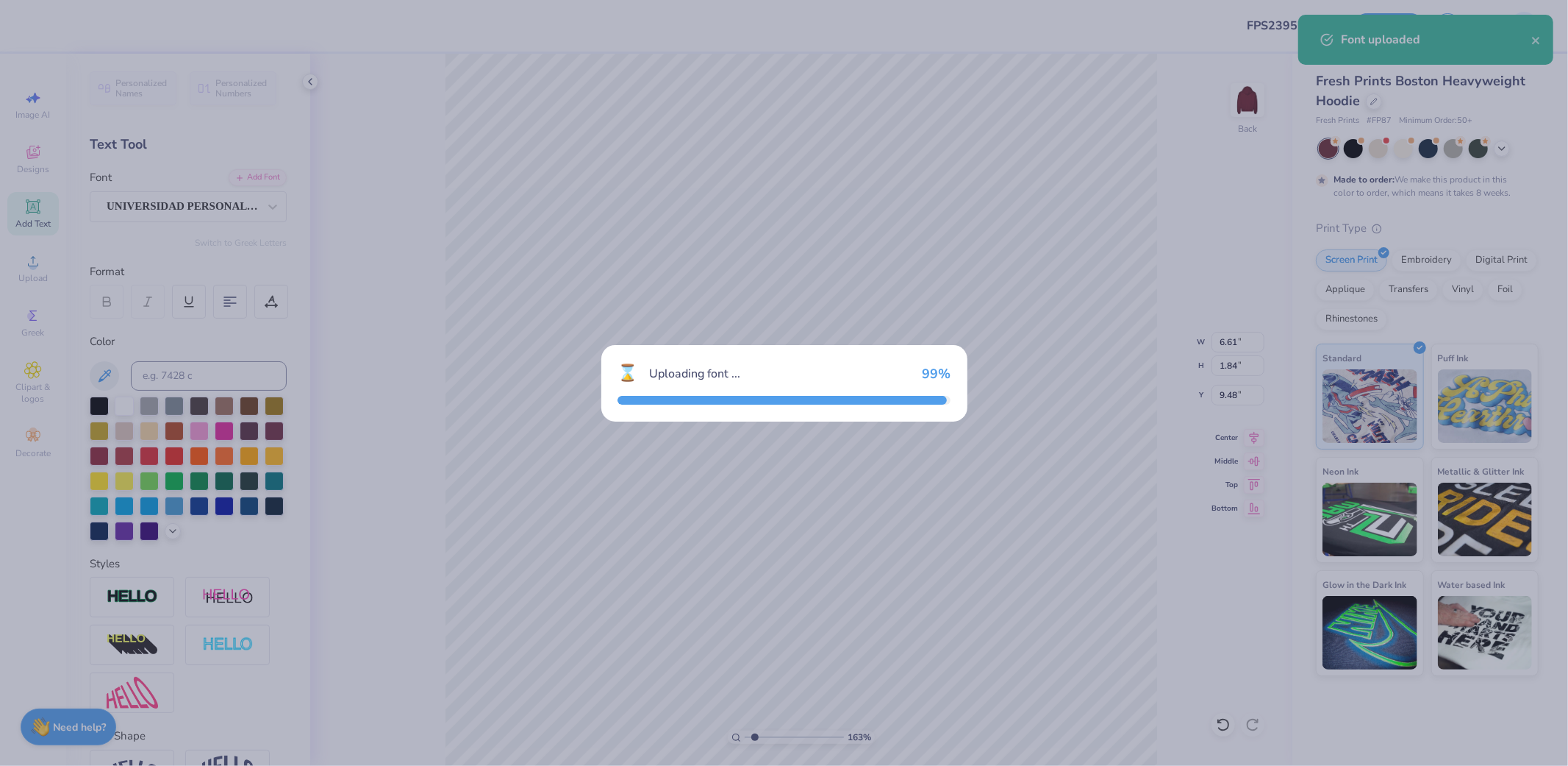
type input "8.20"
type input "2.14"
type input "9.51"
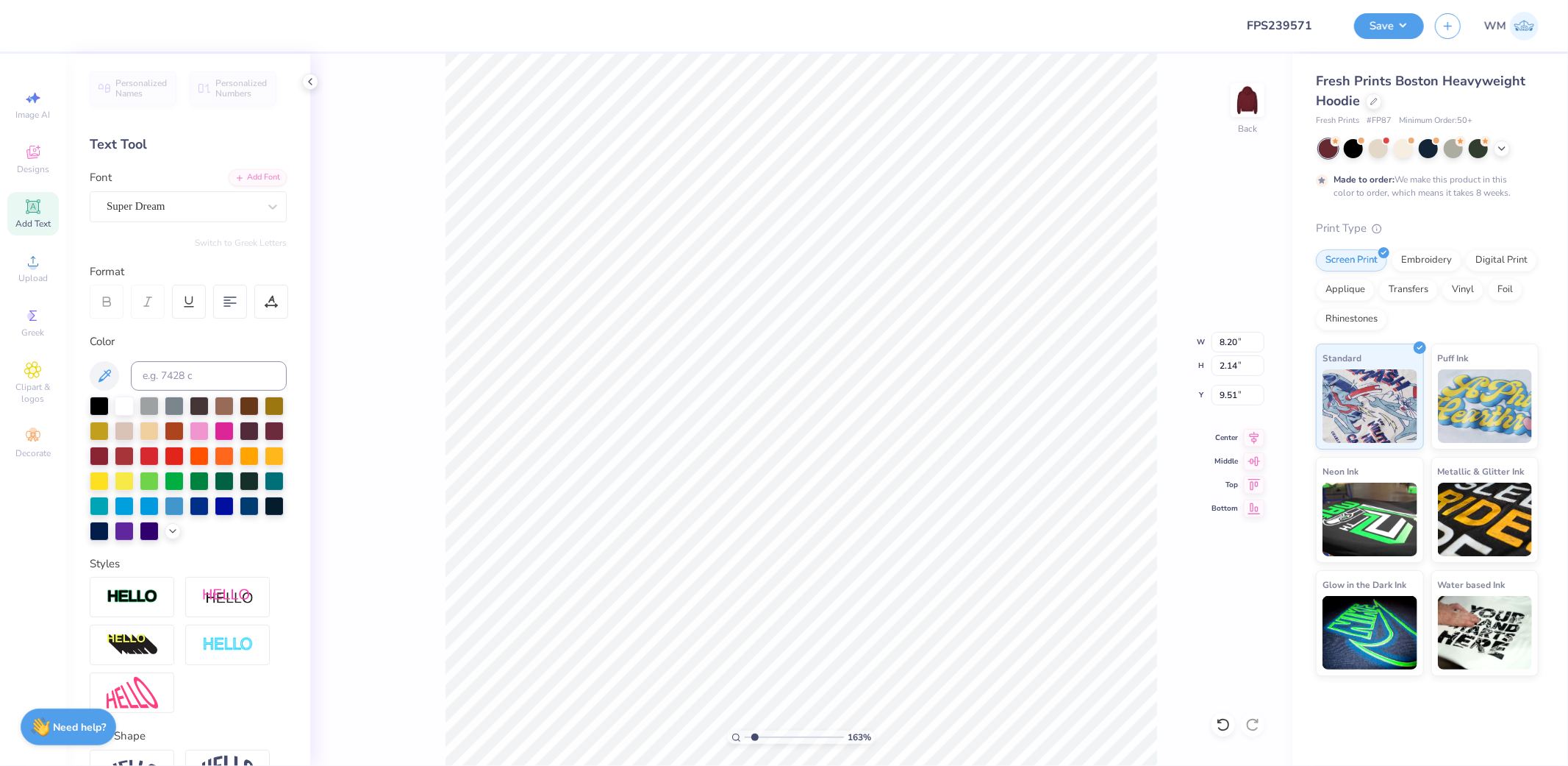
type input "1.82"
type input "0.79"
type input "7.61"
click at [243, 178] on div "Add Font" at bounding box center [257, 176] width 58 height 17
click at [265, 208] on icon at bounding box center [272, 206] width 14 height 14
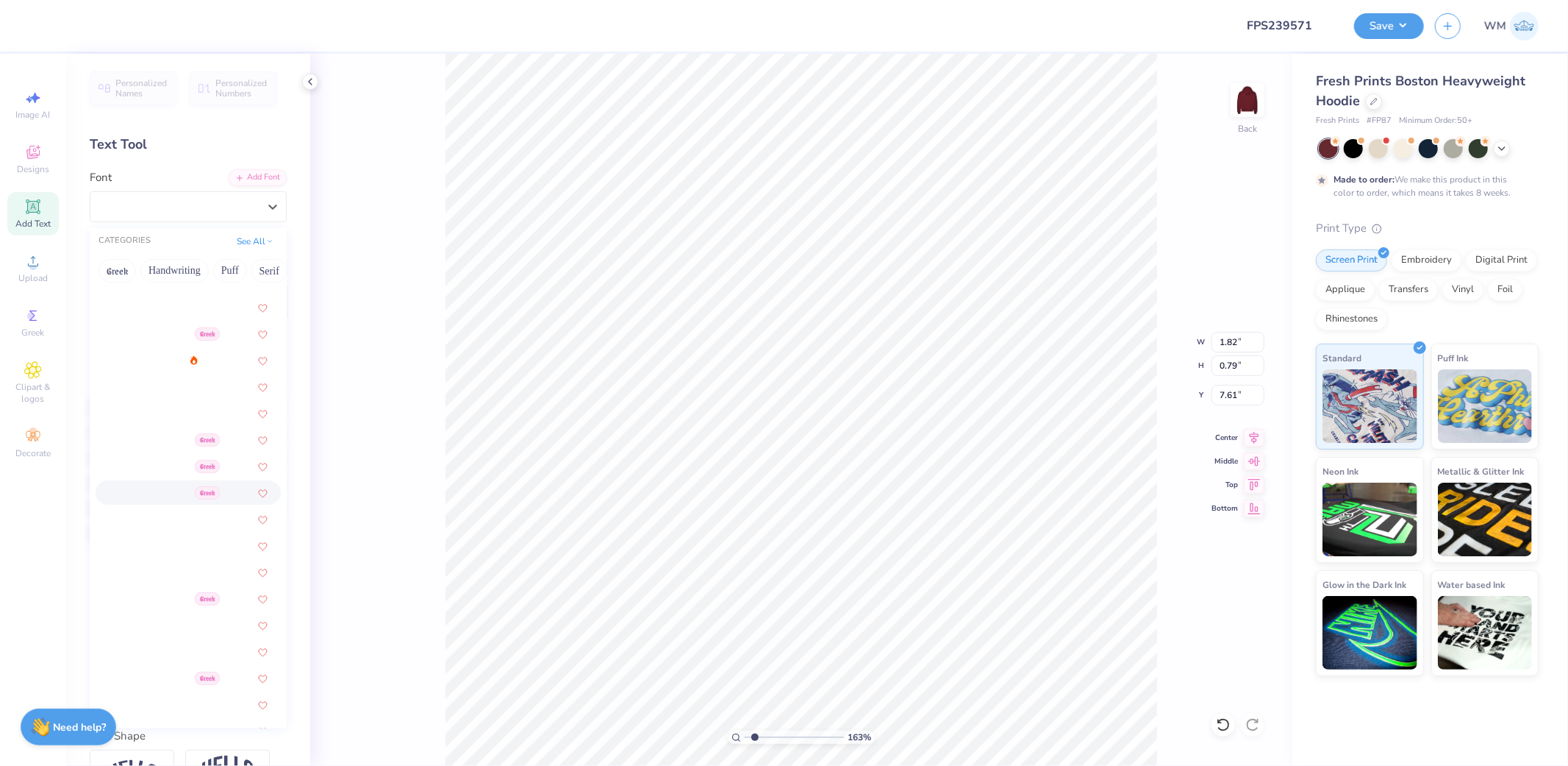
scroll to position [681, 0]
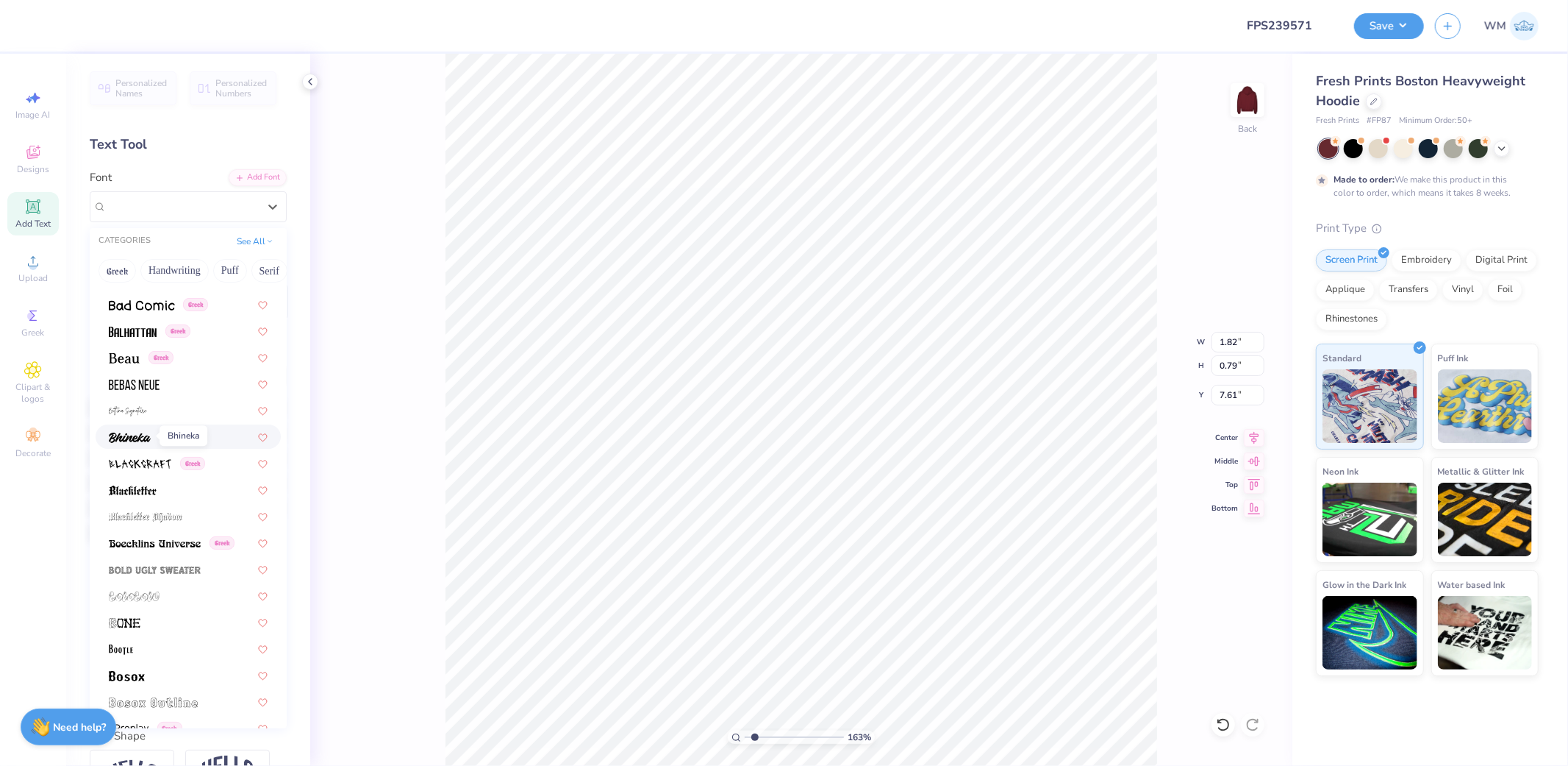
click at [142, 442] on span at bounding box center [129, 437] width 42 height 15
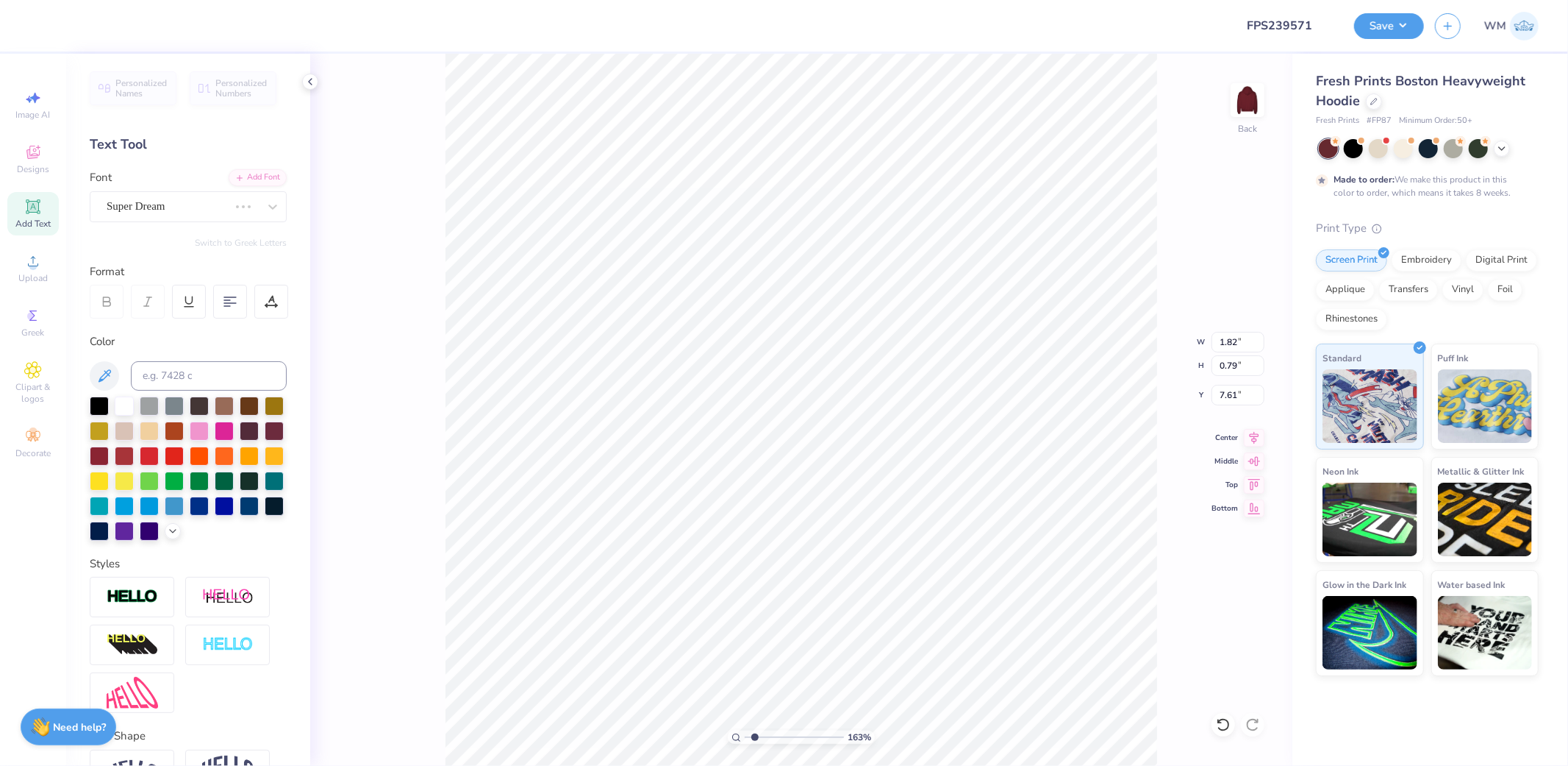
type input "1.60"
type input "0.65"
type input "7.76"
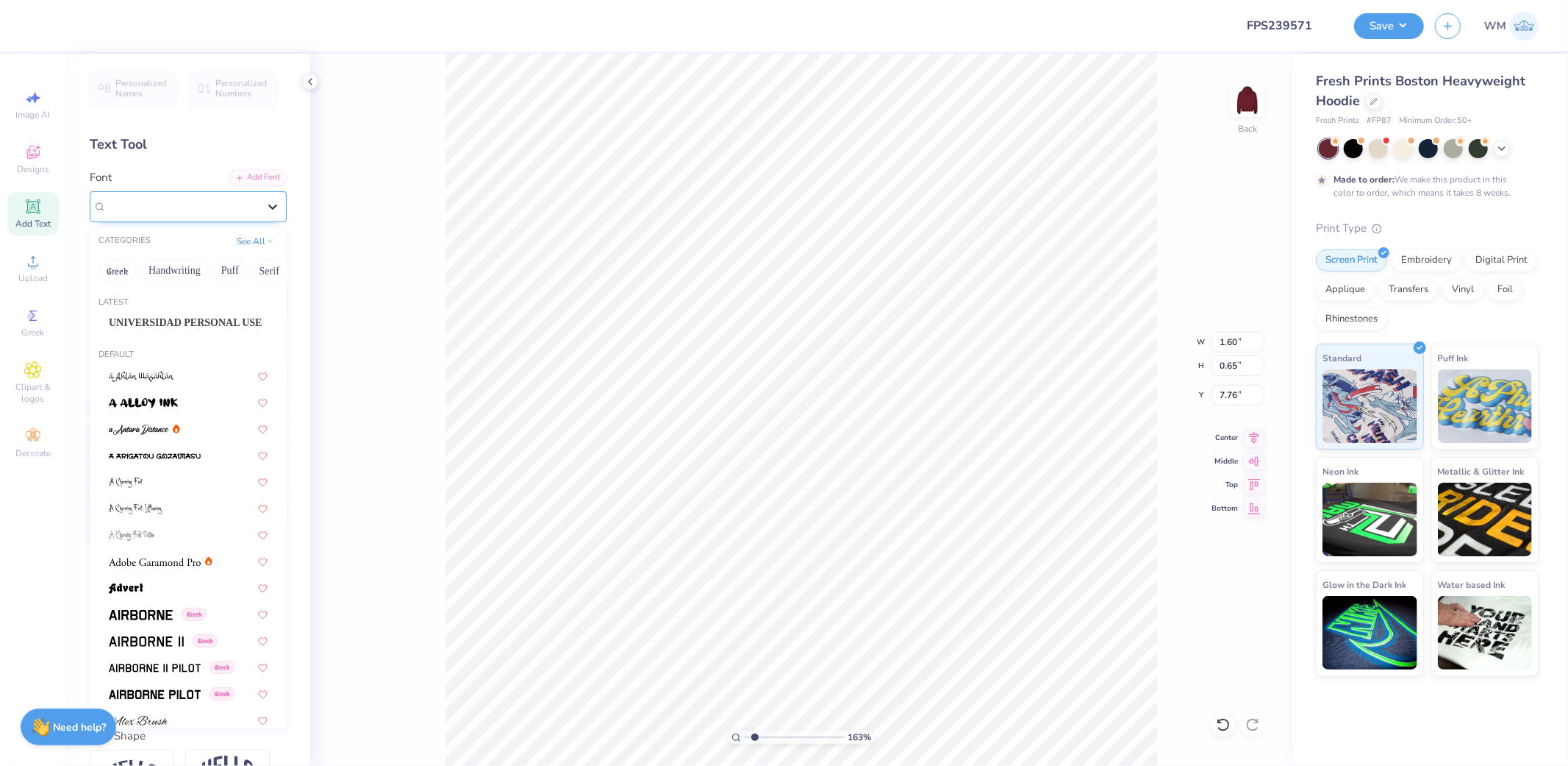
click at [265, 209] on icon at bounding box center [272, 206] width 14 height 14
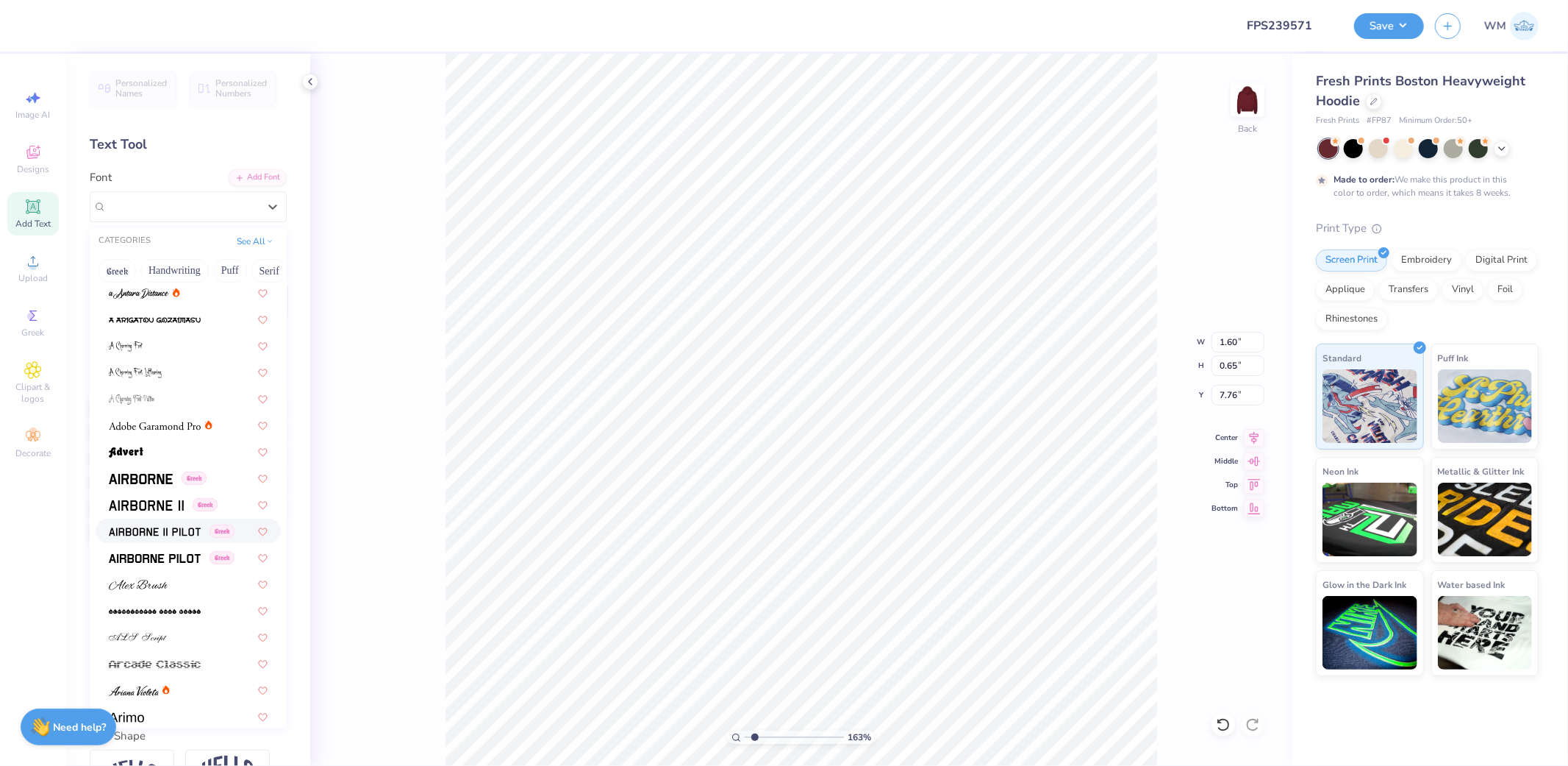
scroll to position [0, 0]
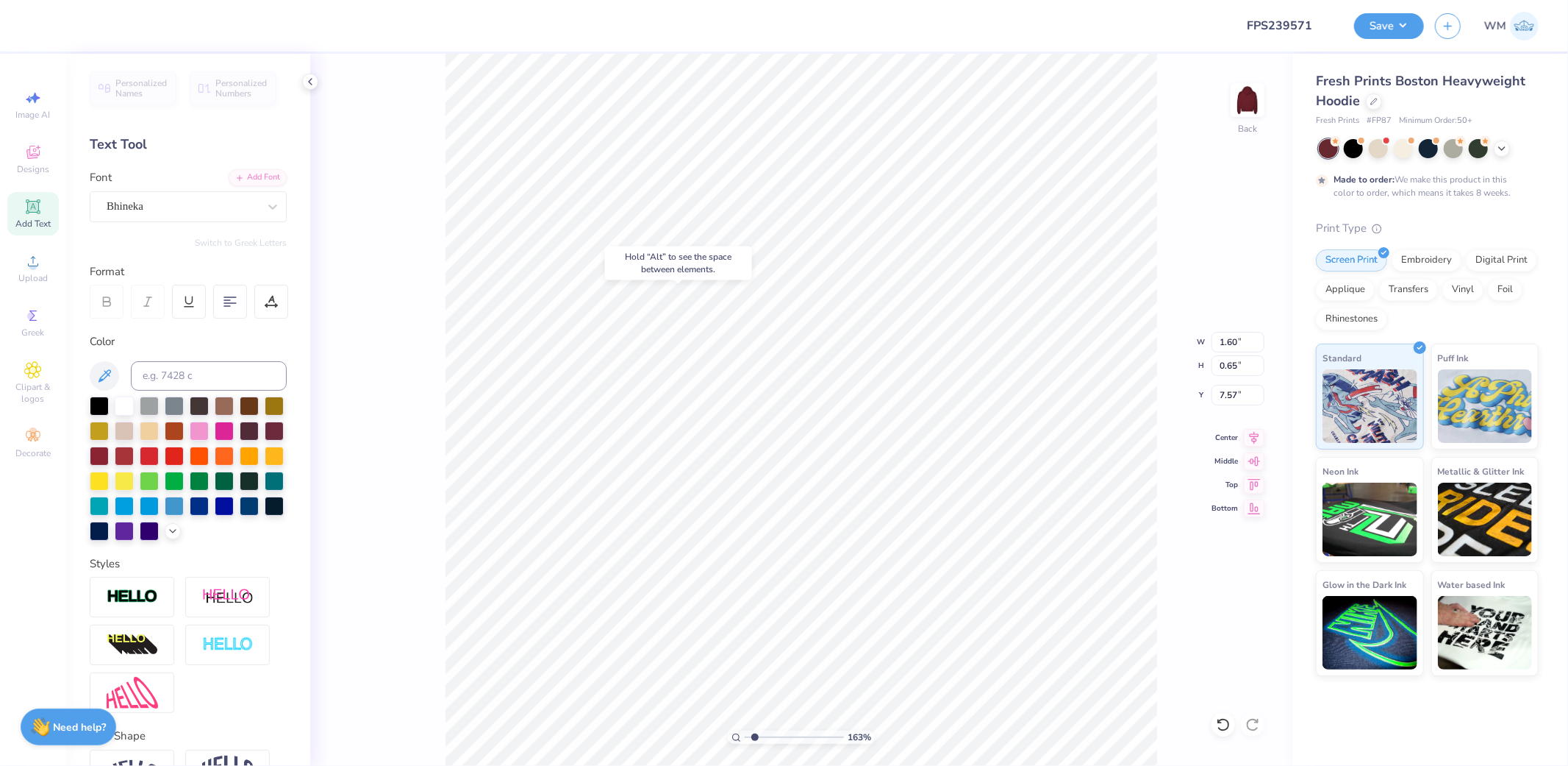
type input "7.57"
drag, startPoint x: 758, startPoint y: 737, endPoint x: 773, endPoint y: 733, distance: 15.5
type input "3.54"
click at [773, 733] on input "range" at bounding box center [793, 737] width 99 height 14
type input "7.58"
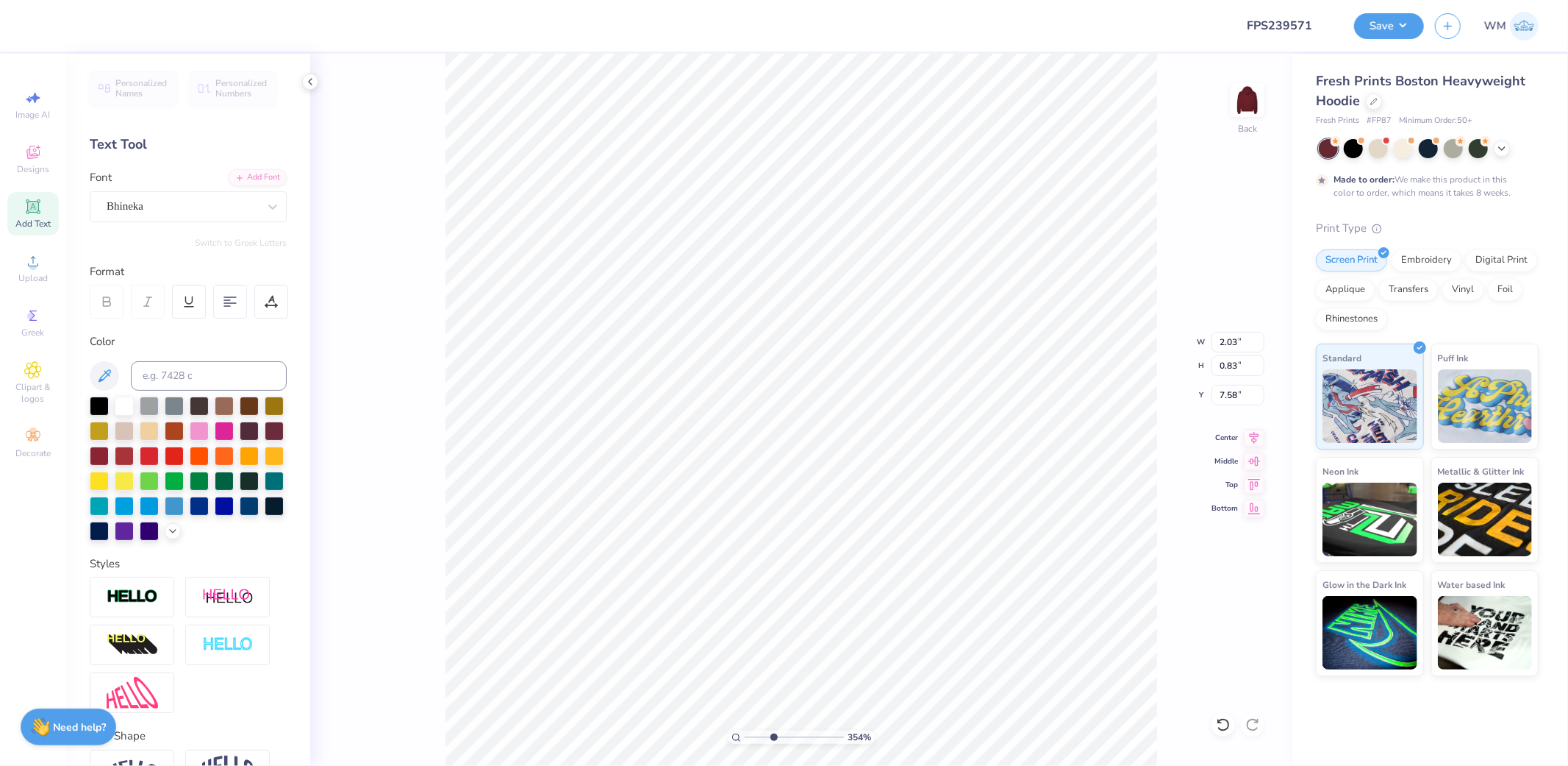
type input "2.03"
type input "0.83"
type input "7.48"
click at [244, 215] on div at bounding box center [182, 206] width 152 height 20
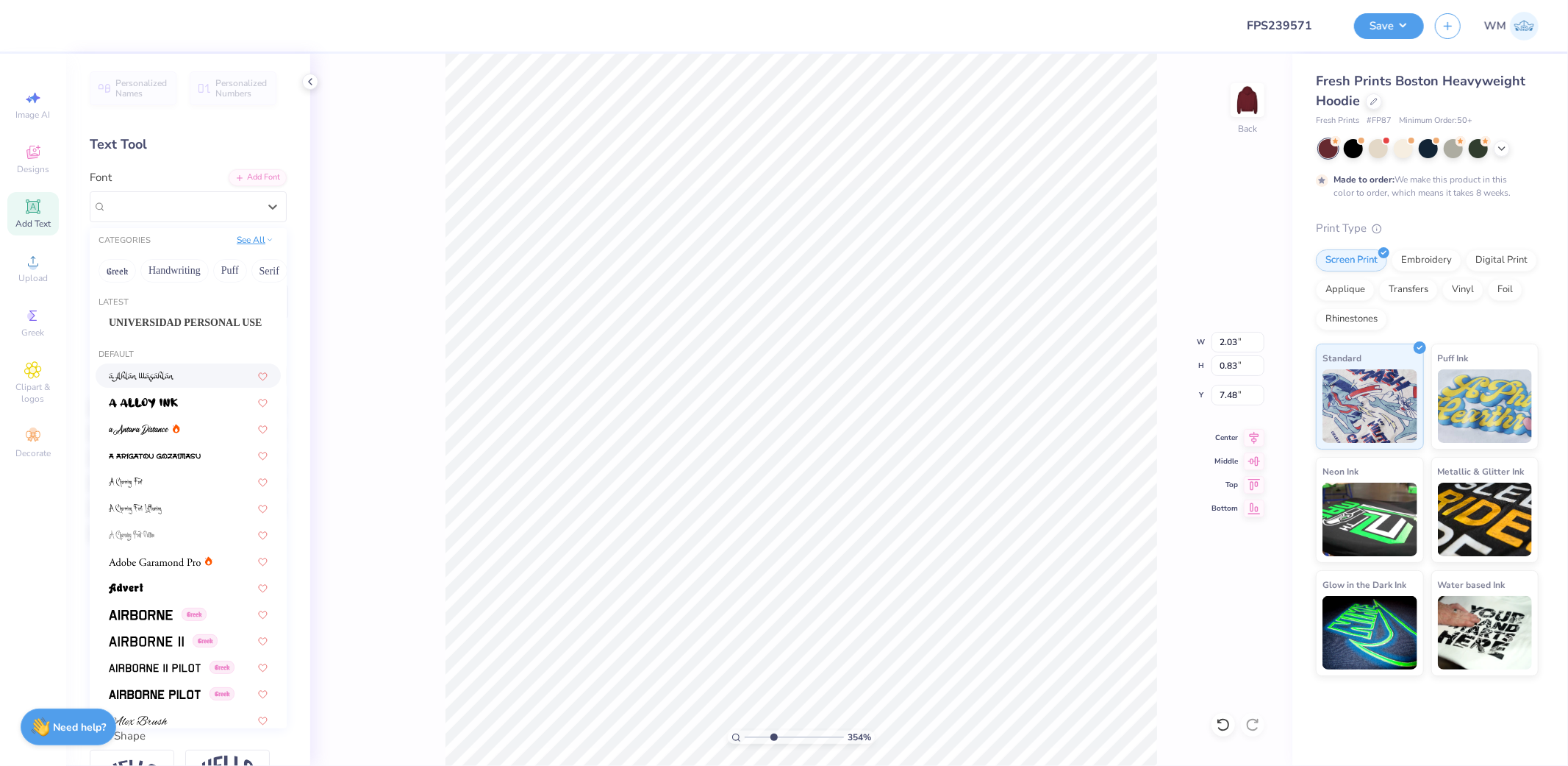
click at [266, 242] on icon at bounding box center [270, 240] width 8 height 8
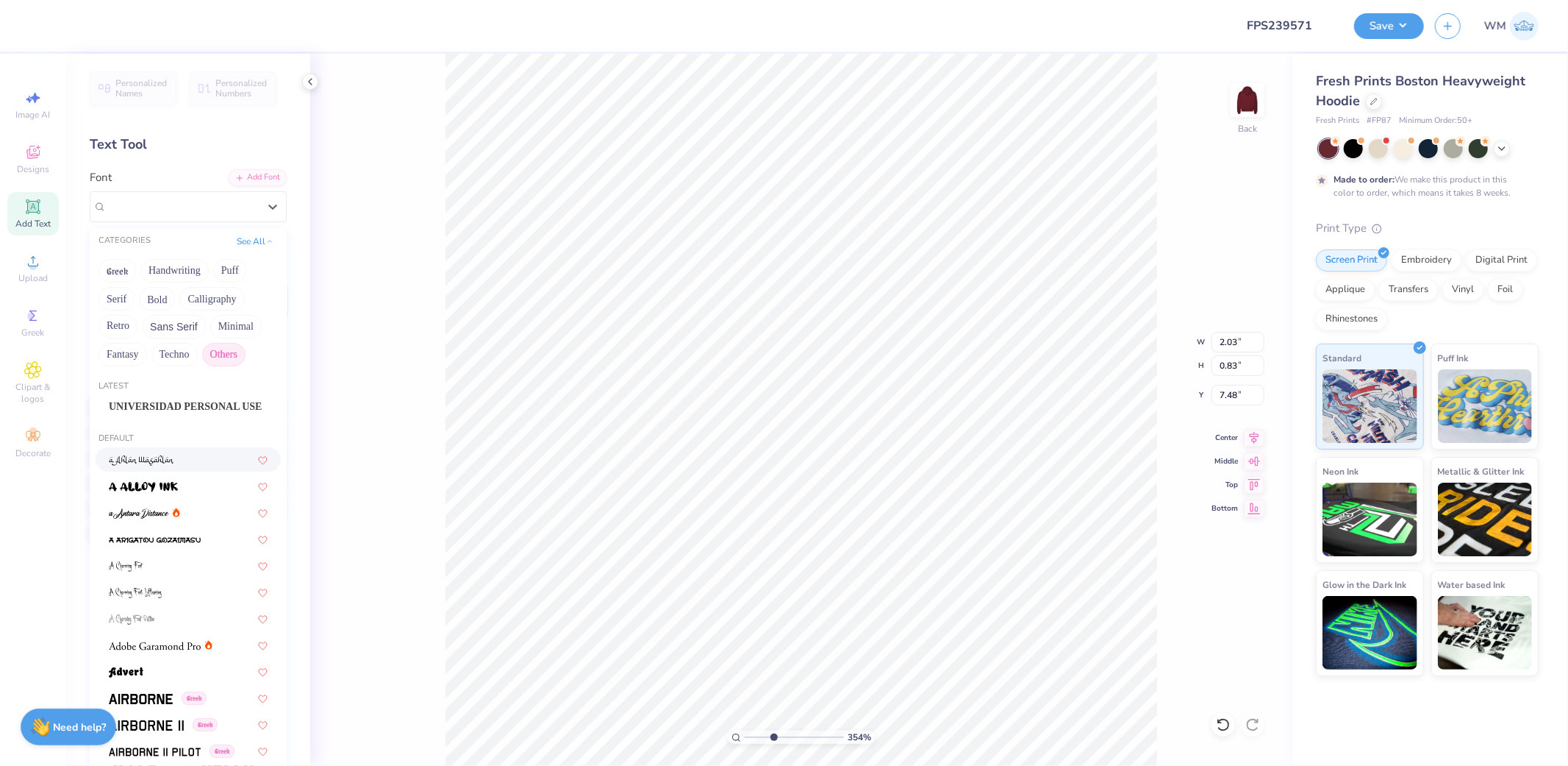
click at [230, 358] on button "Others" at bounding box center [223, 354] width 43 height 23
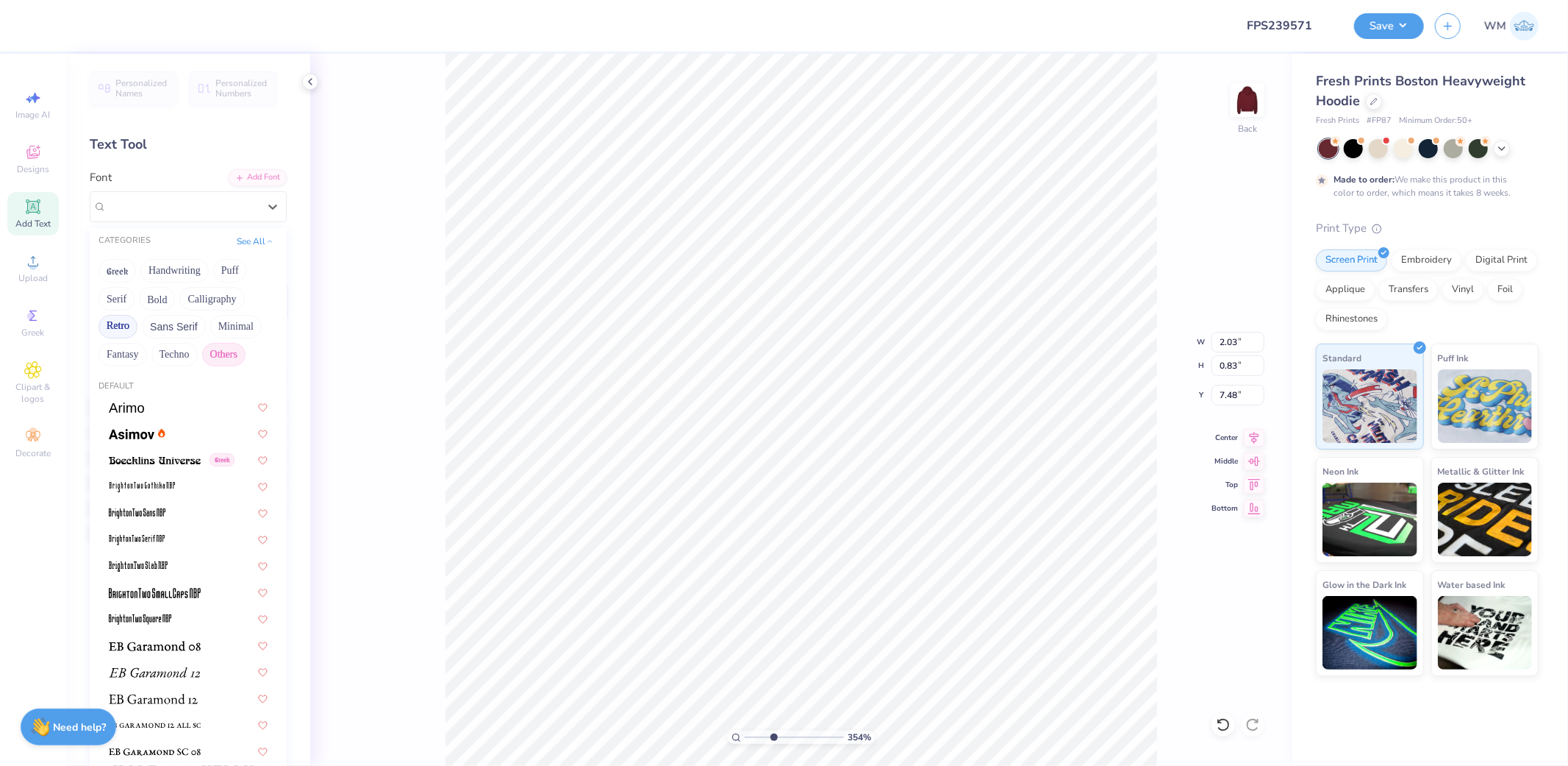
click at [119, 329] on button "Retro" at bounding box center [118, 326] width 39 height 23
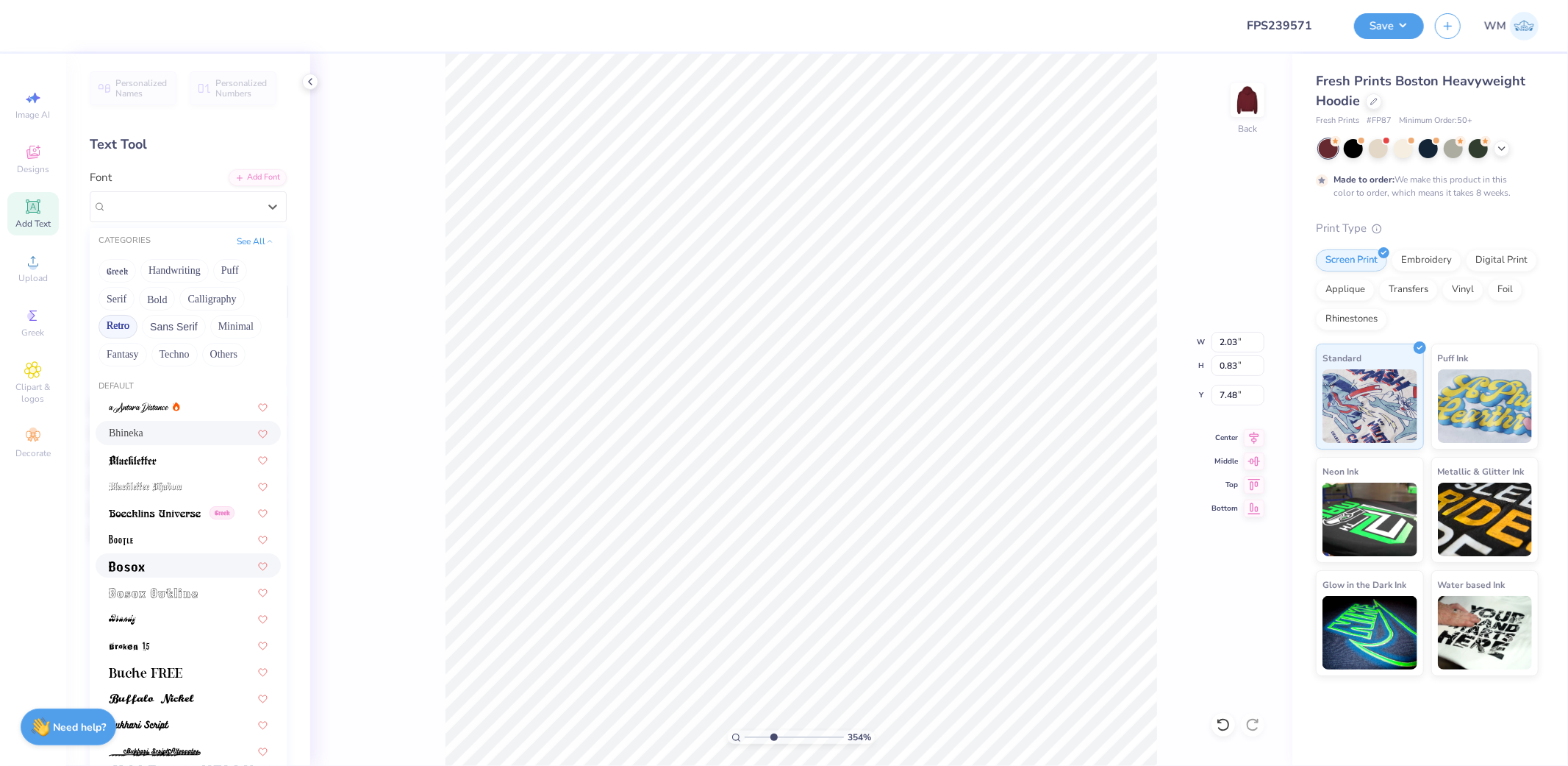
click at [156, 571] on div at bounding box center [188, 565] width 159 height 15
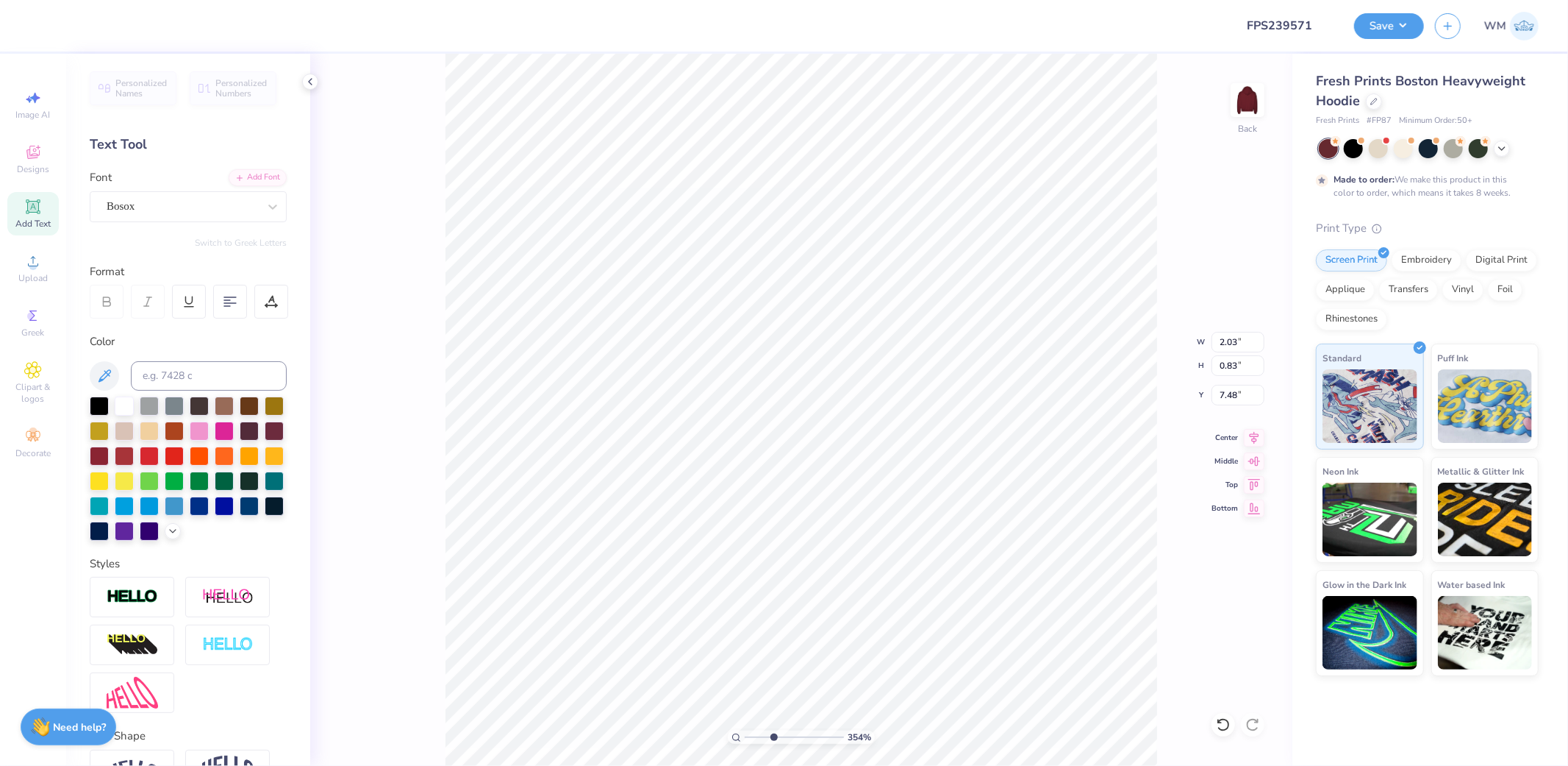
type input "1.68"
type input "0.78"
type input "7.50"
type textarea "AND"
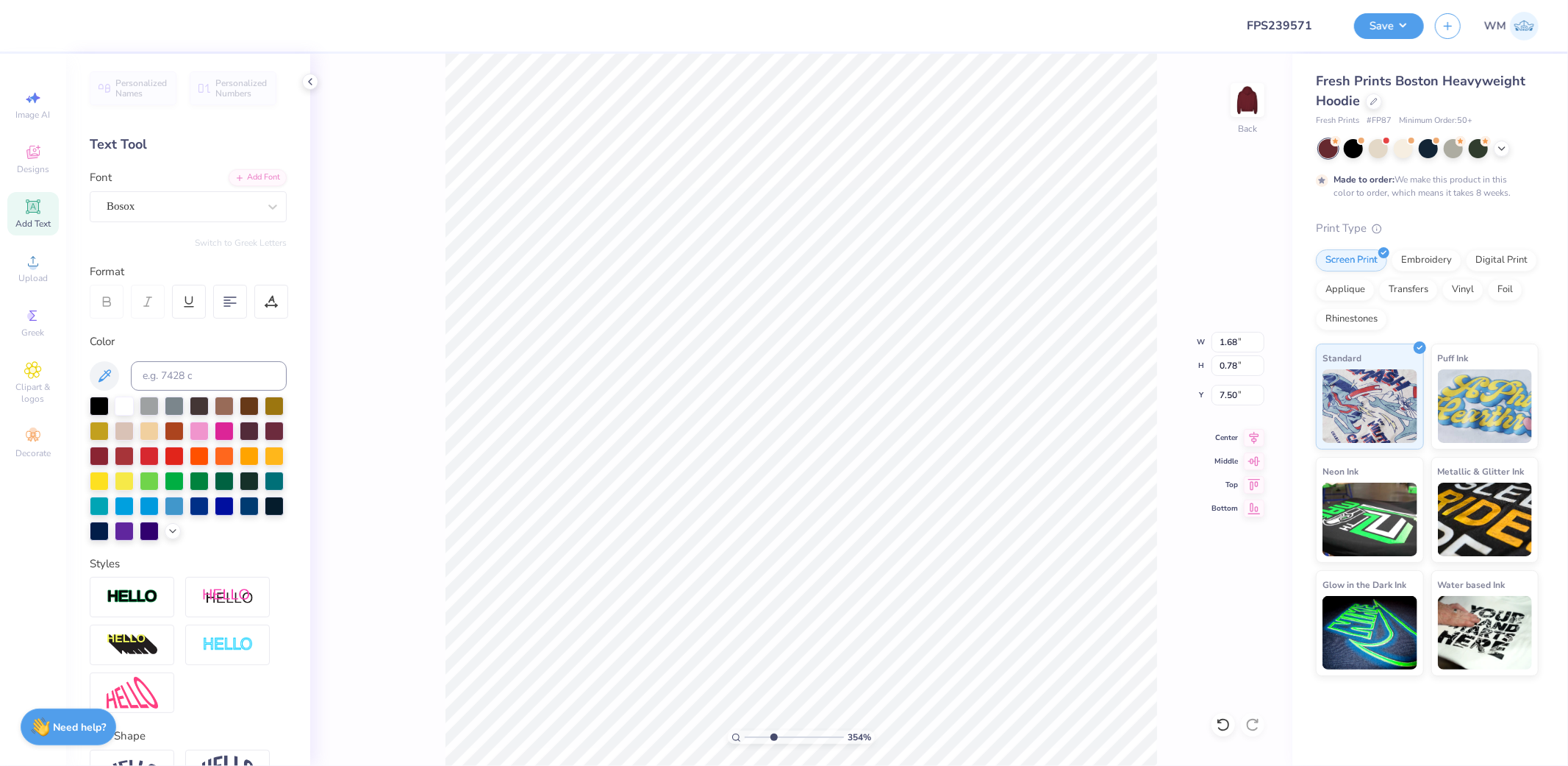
scroll to position [24, 17]
type input "7.53"
click at [279, 306] on div at bounding box center [271, 301] width 34 height 34
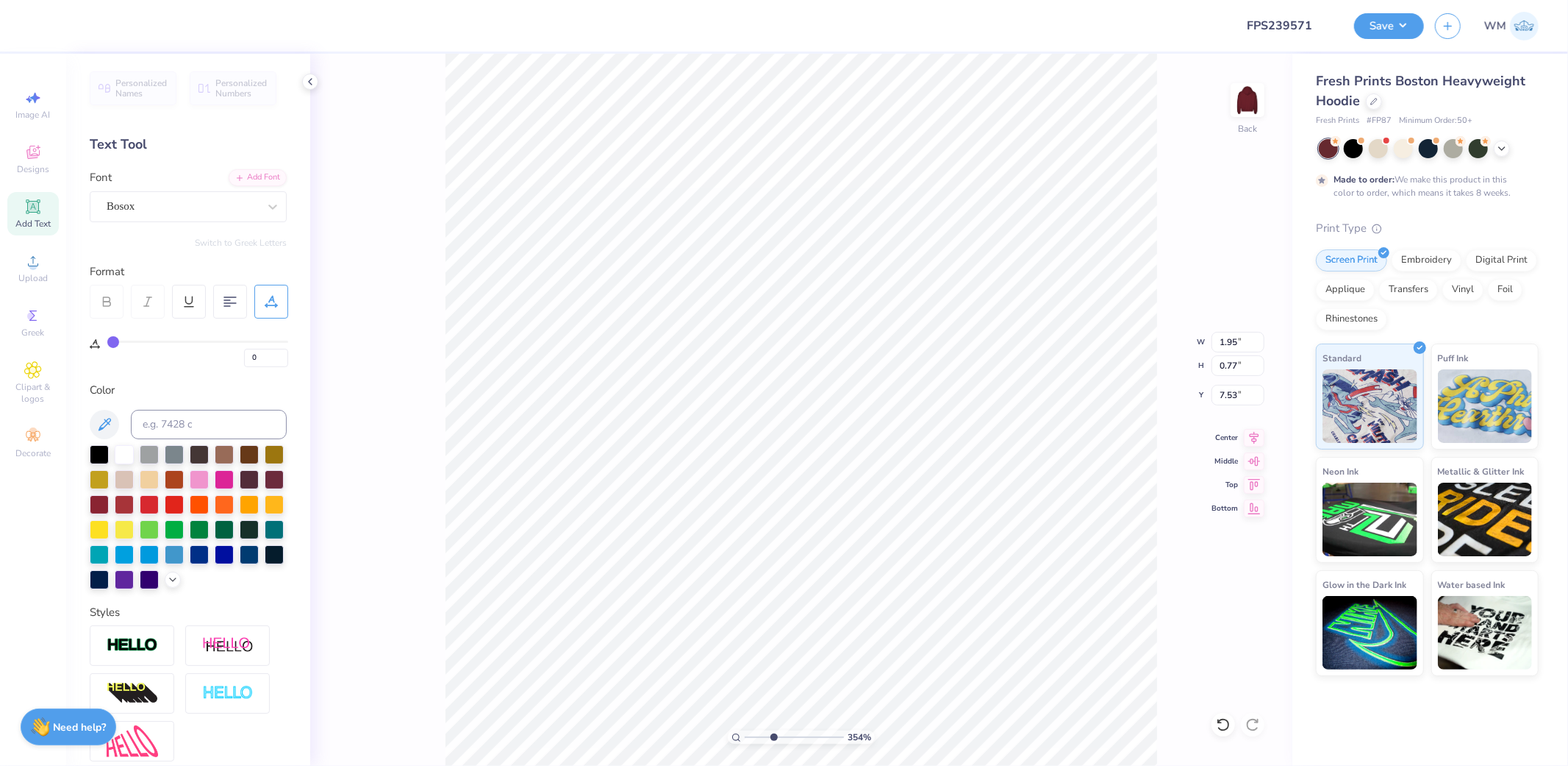
type input "1"
type input "2"
type input "3"
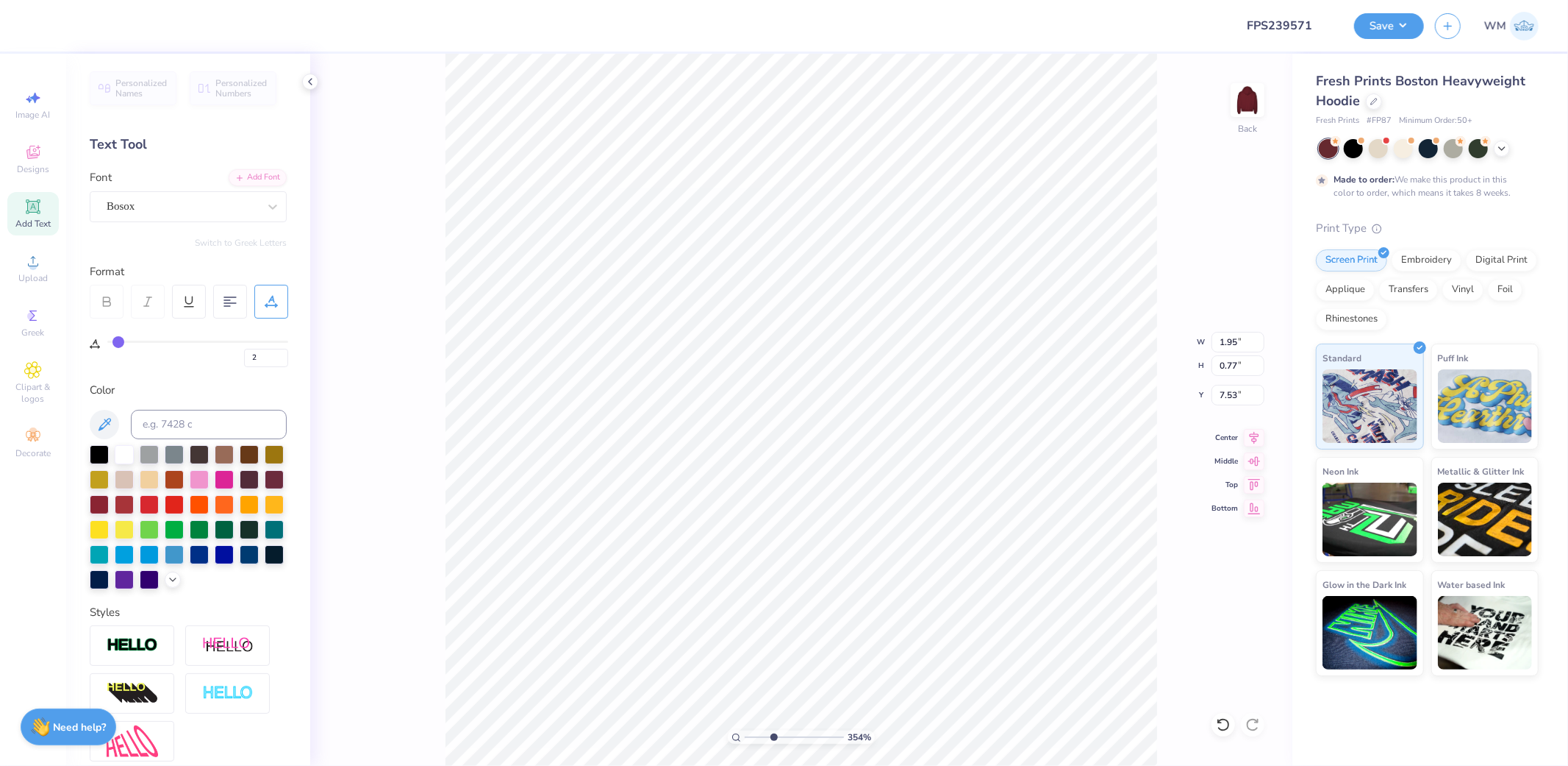
type input "3"
type input "4"
type input "5"
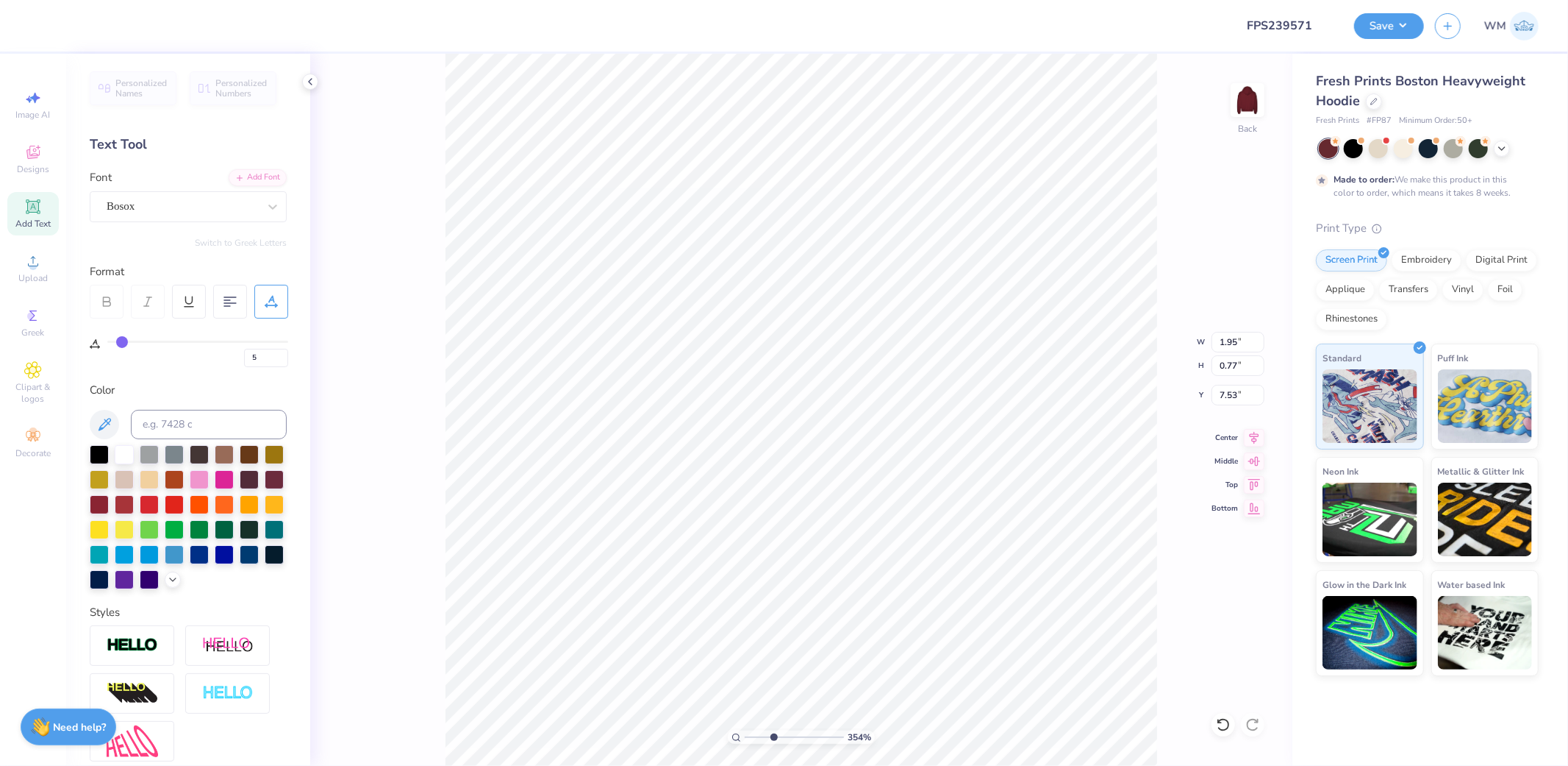
type input "6"
type input "7"
type input "8"
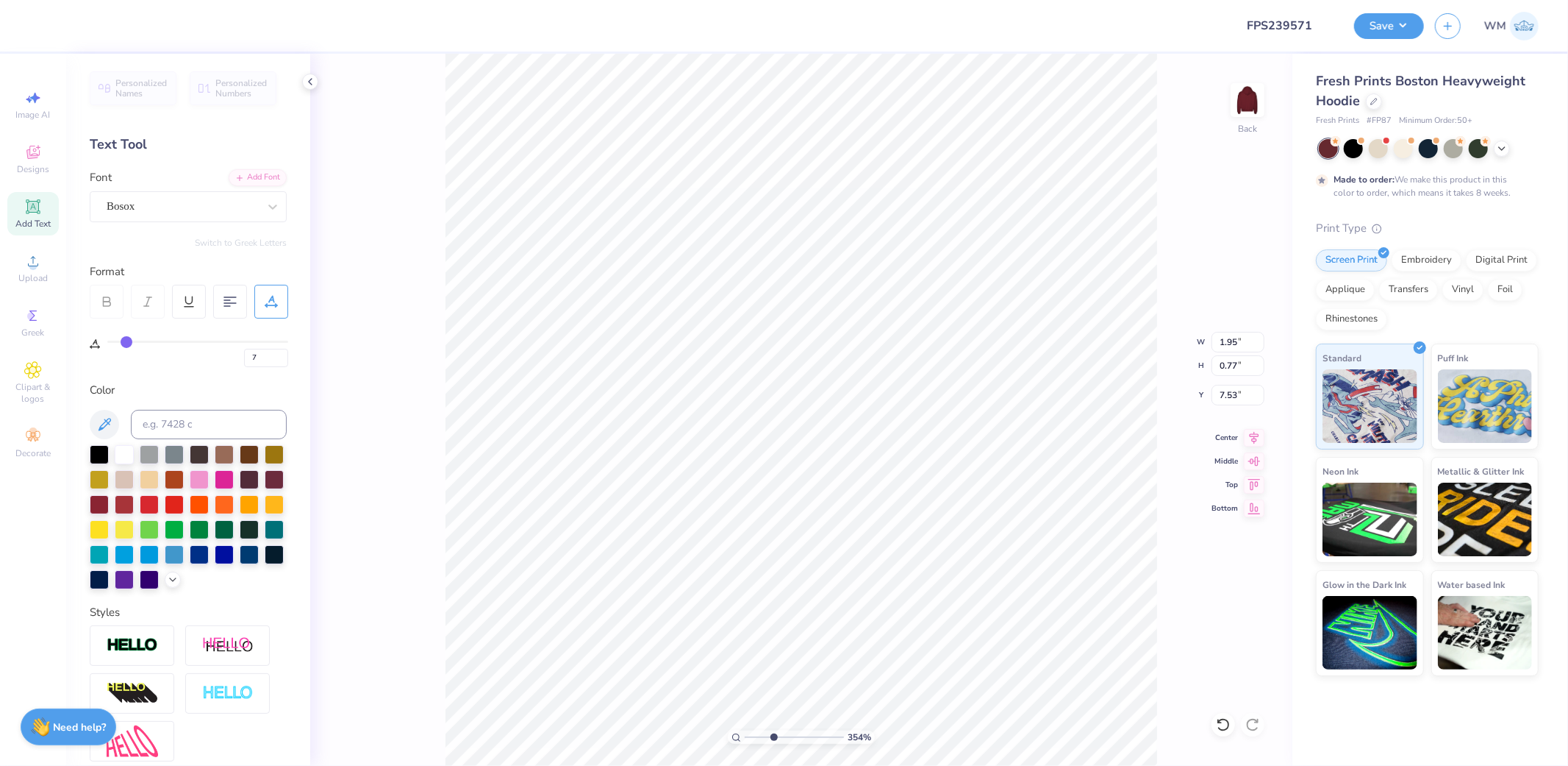
type input "8"
type input "9"
type input "10"
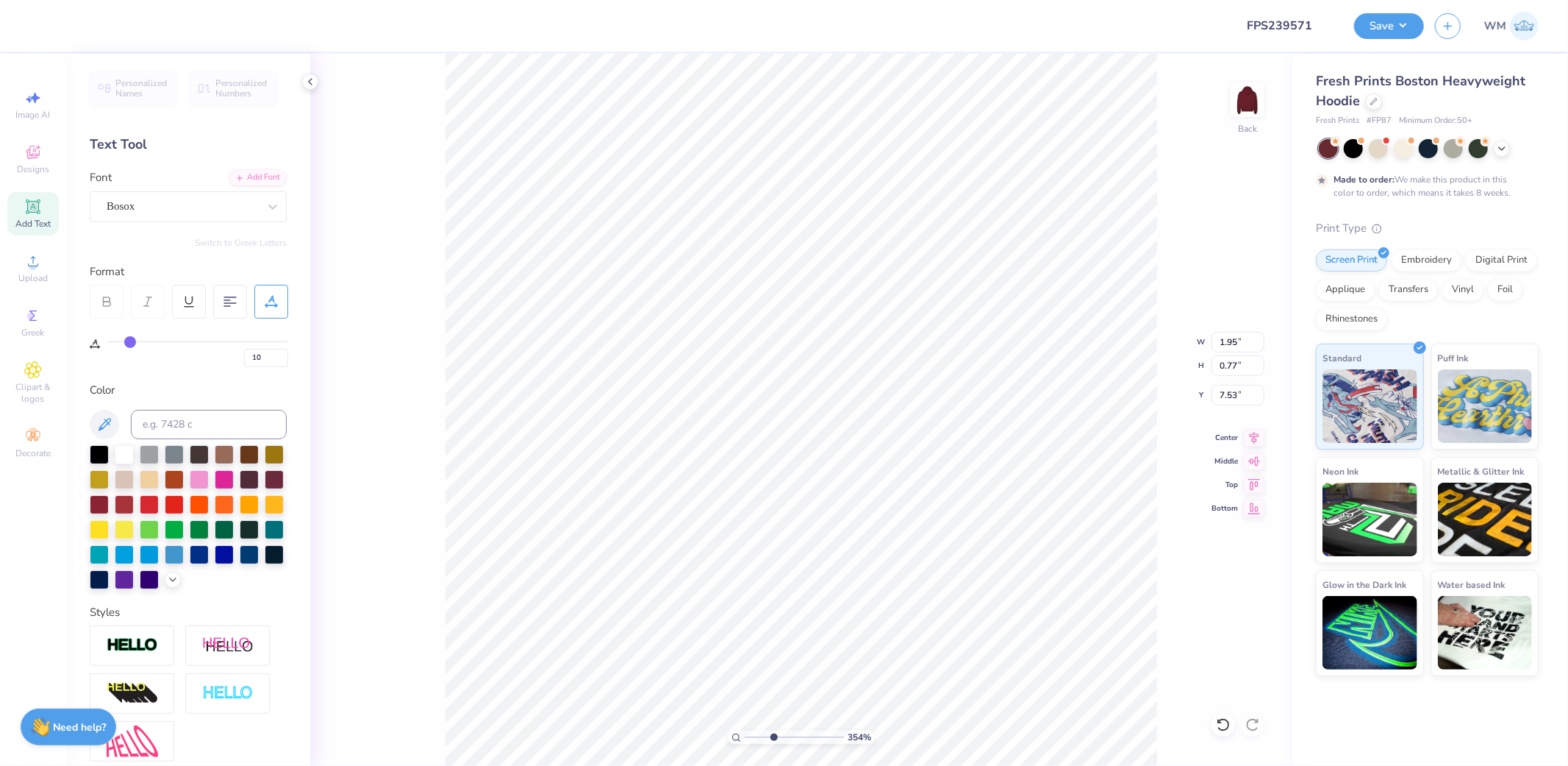
type input "11"
type input "12"
type input "13"
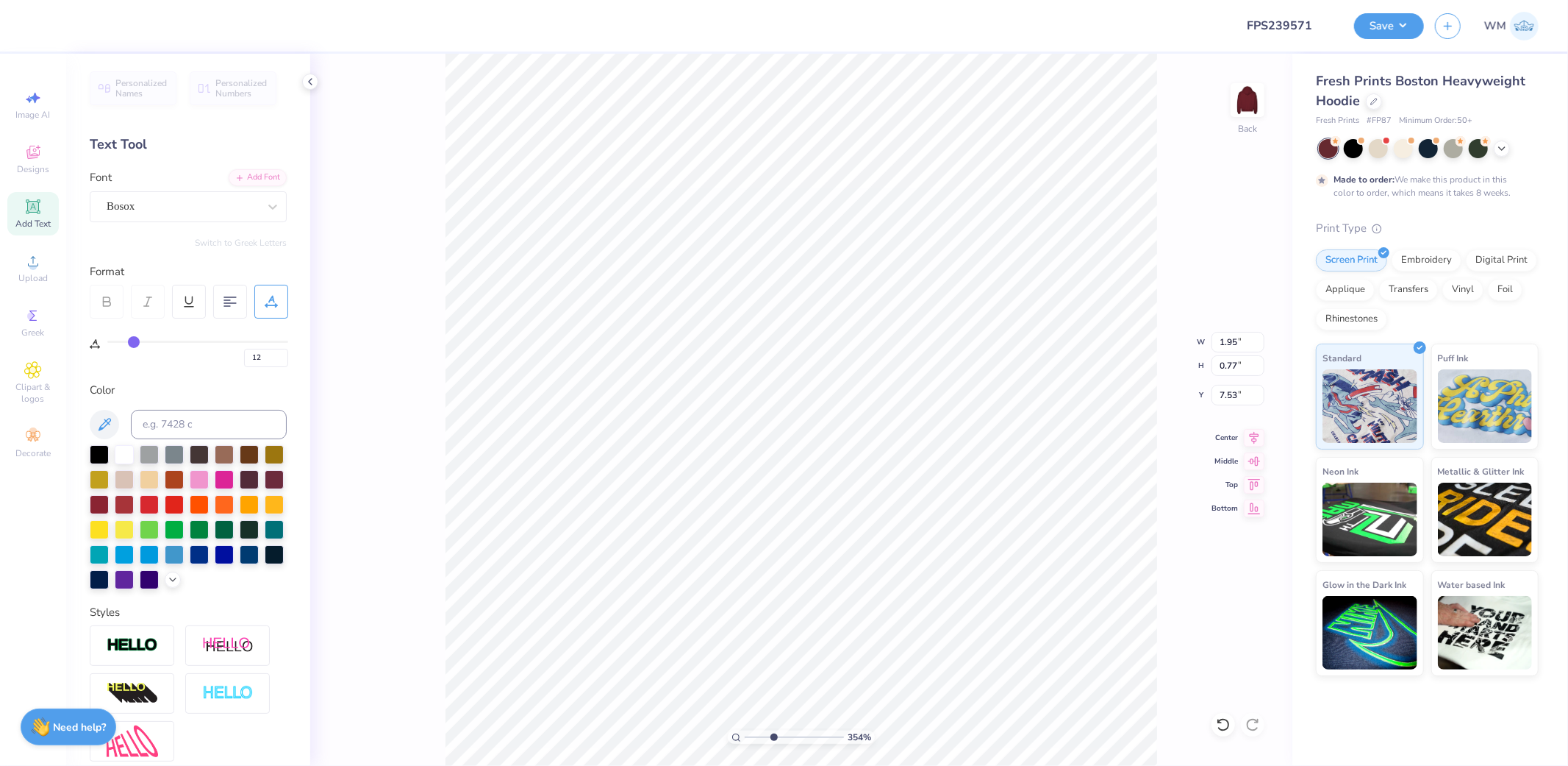
type input "13"
type input "14"
type input "15"
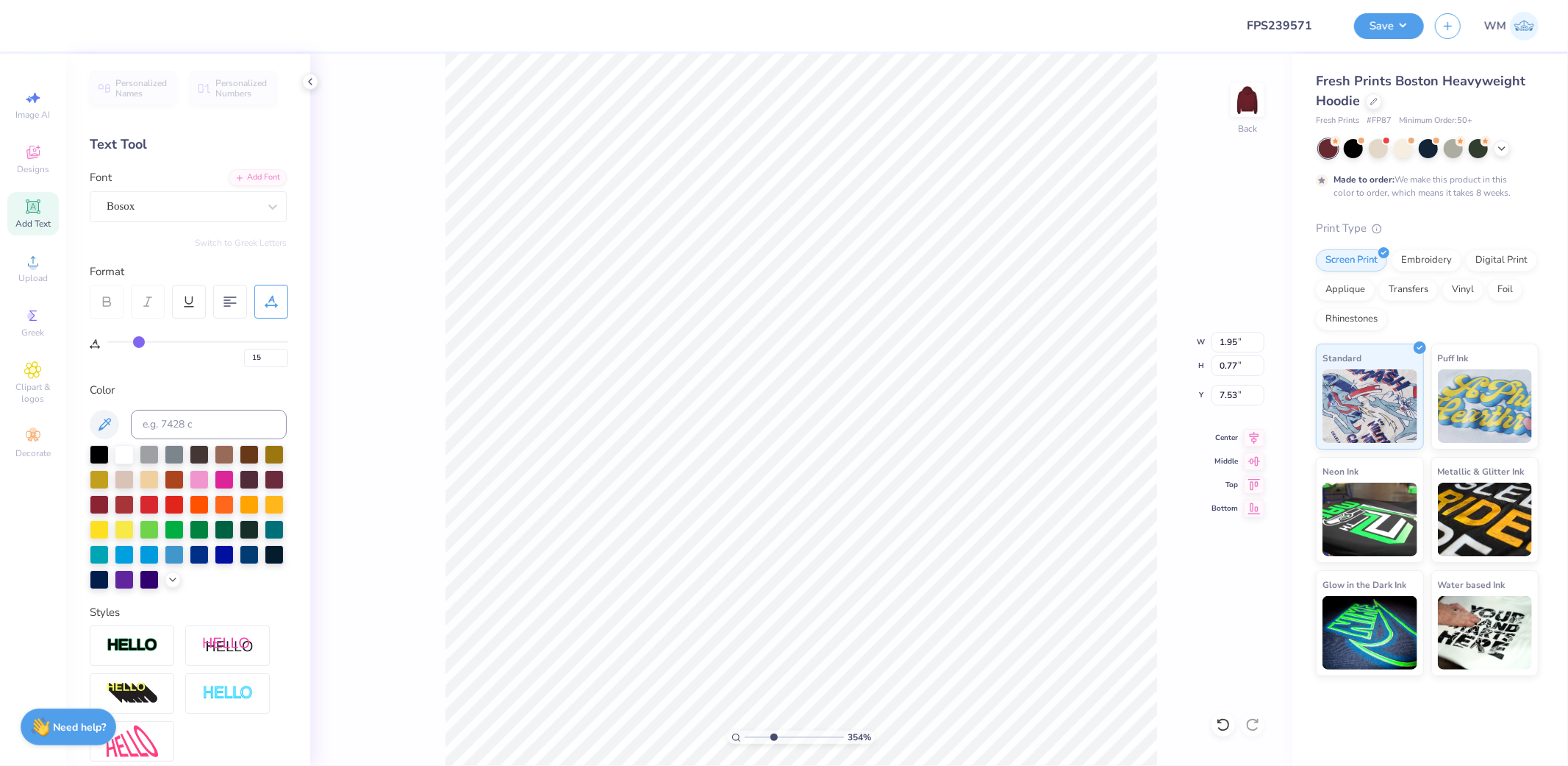
type input "16"
drag, startPoint x: 109, startPoint y: 341, endPoint x: 140, endPoint y: 335, distance: 31.6
type input "16"
click at [140, 341] on input "range" at bounding box center [198, 341] width 181 height 2
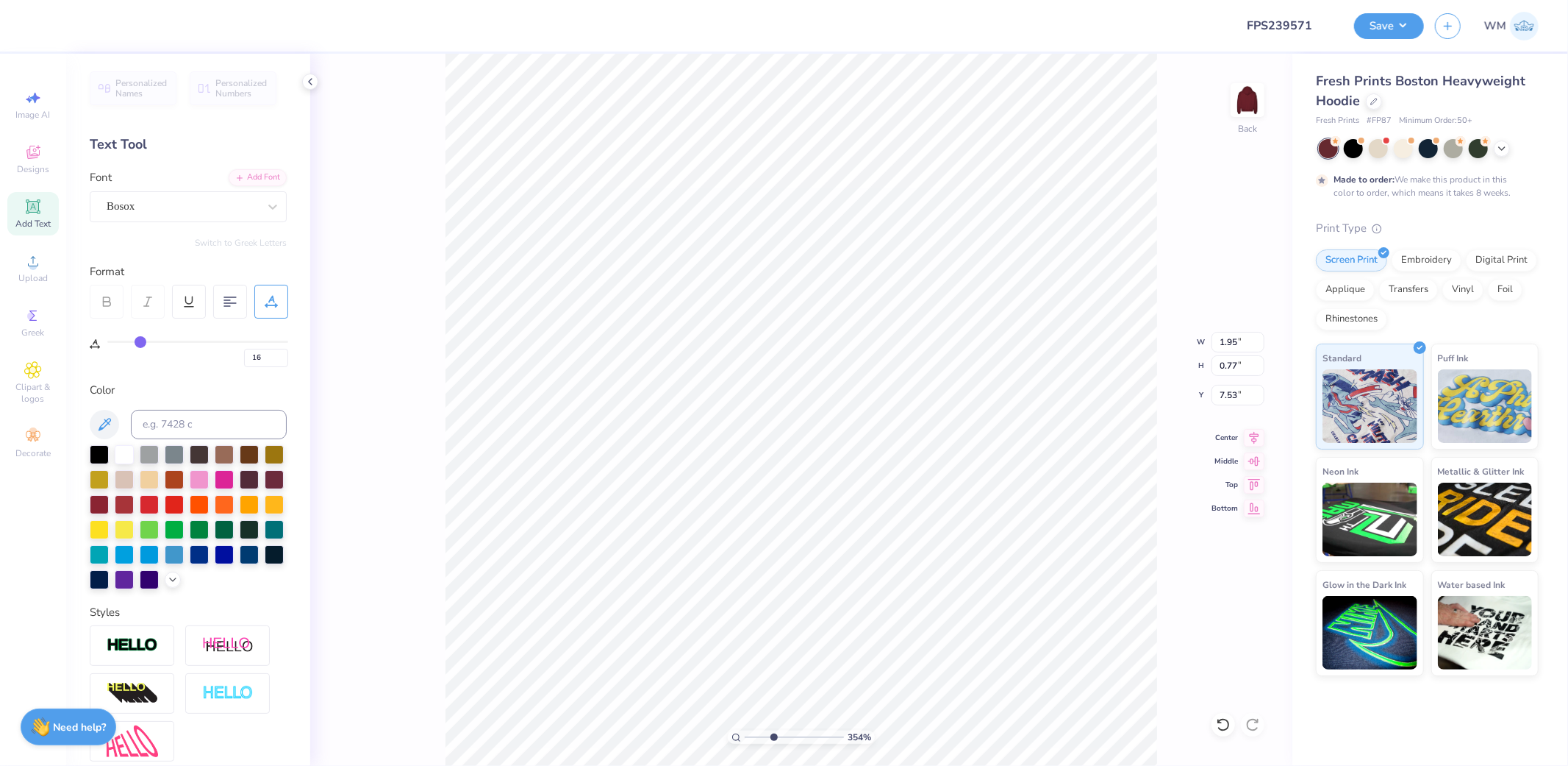
type input "2.40"
type input "7.57"
type input "7.54"
drag, startPoint x: 773, startPoint y: 738, endPoint x: 819, endPoint y: 740, distance: 46.0
click at [816, 740] on input "range" at bounding box center [793, 737] width 99 height 14
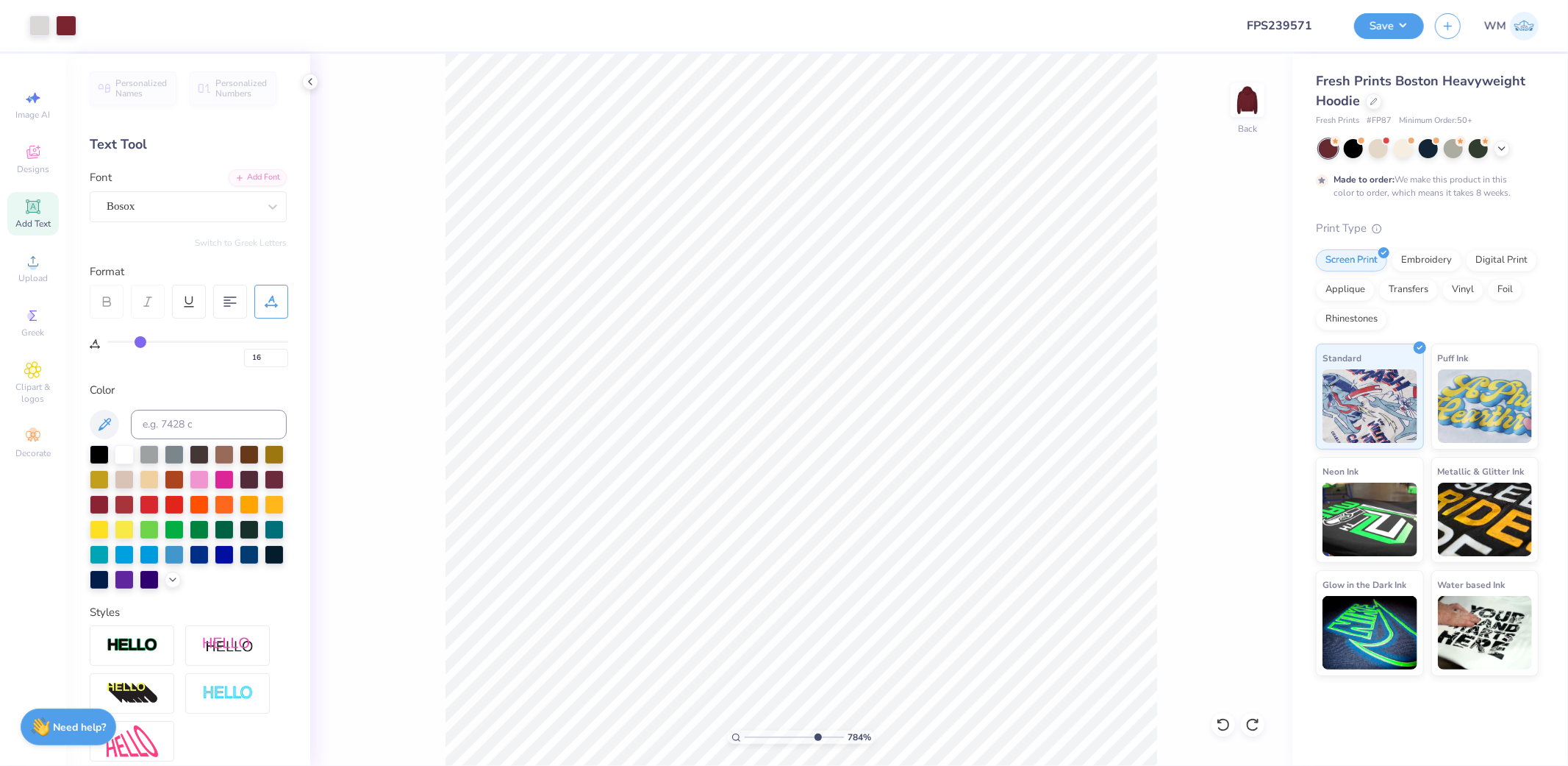
click at [736, 739] on icon at bounding box center [736, 737] width 10 height 10
type input "2.96"
click at [767, 732] on input "range" at bounding box center [793, 737] width 99 height 14
type input "0"
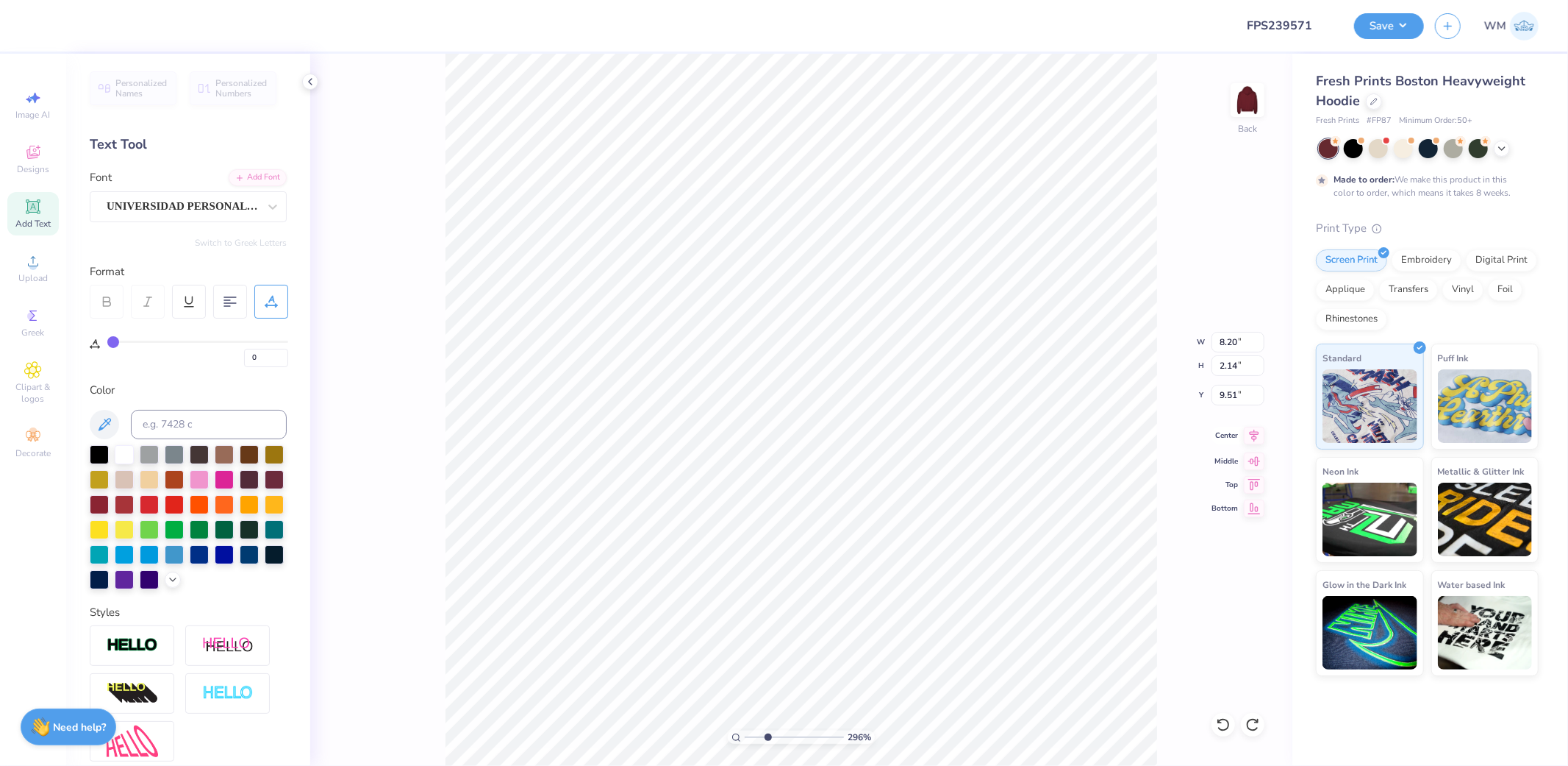
click at [1252, 436] on icon at bounding box center [1254, 435] width 10 height 13
type input "9.58"
type input "1.02"
click at [1252, 440] on icon at bounding box center [1253, 435] width 20 height 17
click at [1257, 436] on icon at bounding box center [1253, 435] width 20 height 17
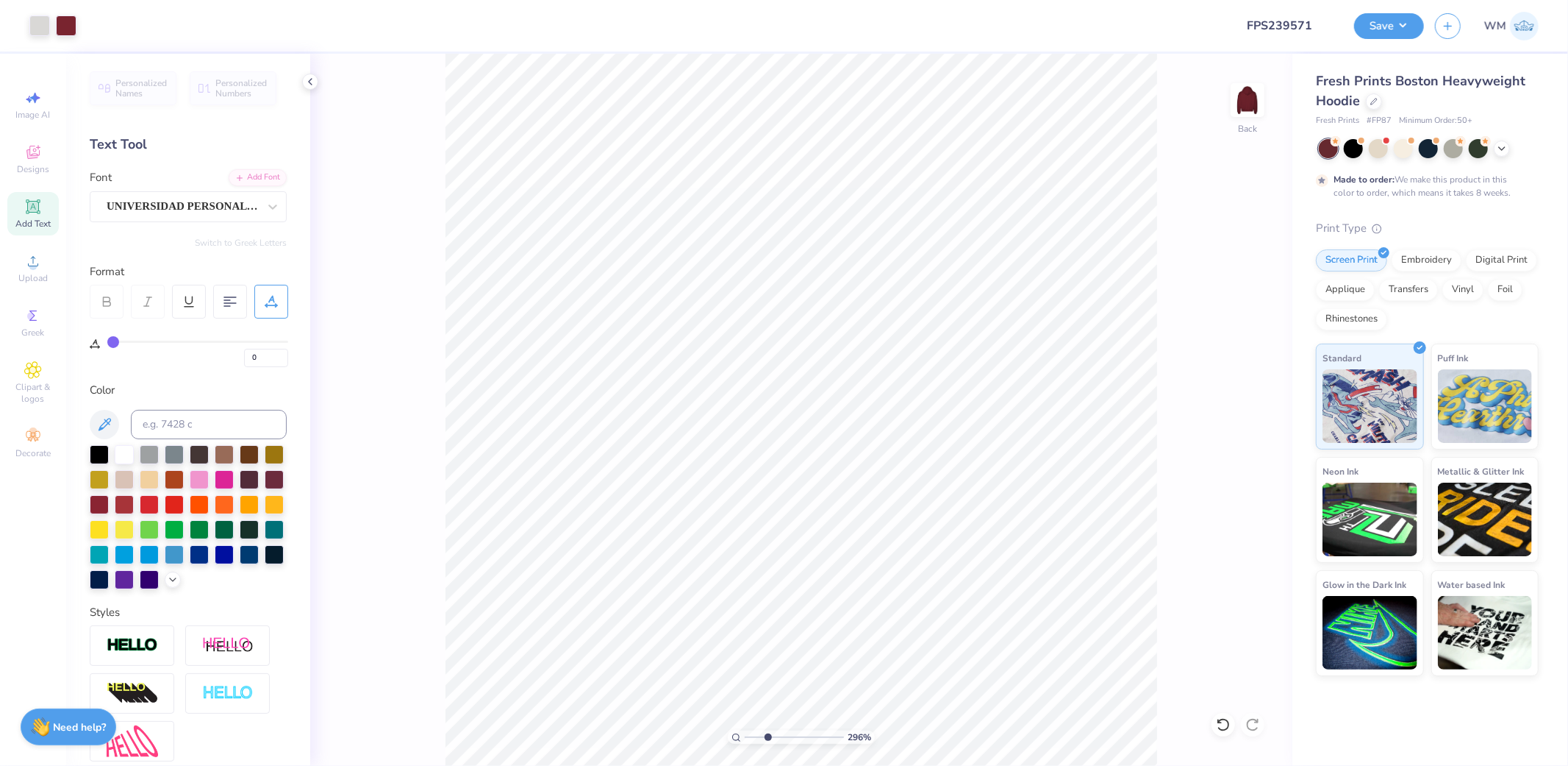
click at [732, 734] on icon at bounding box center [736, 737] width 10 height 10
drag, startPoint x: 747, startPoint y: 737, endPoint x: 766, endPoint y: 734, distance: 19.2
type input "2.79"
click at [766, 734] on input "range" at bounding box center [793, 737] width 99 height 14
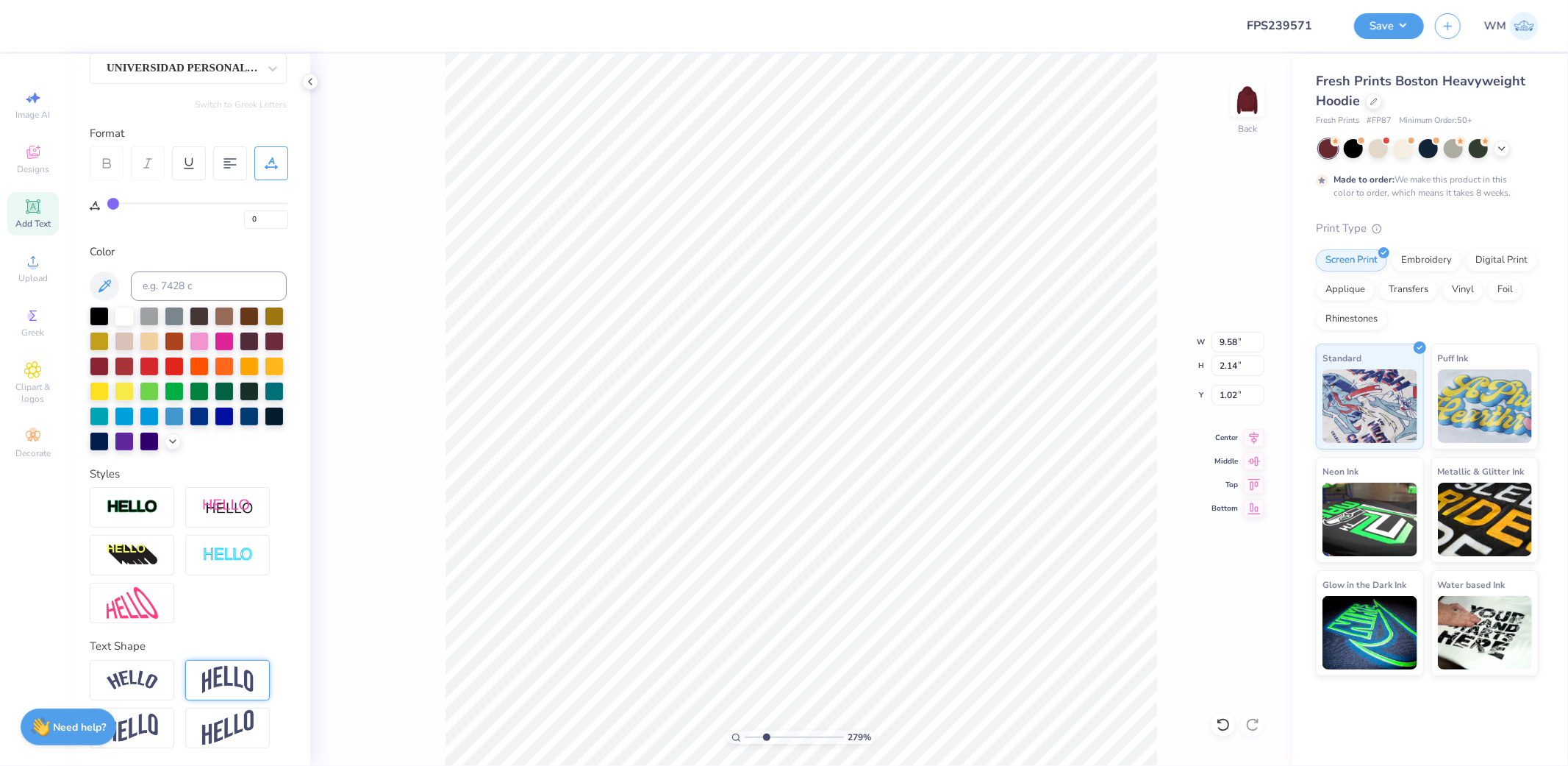
click at [203, 679] on img at bounding box center [228, 679] width 51 height 28
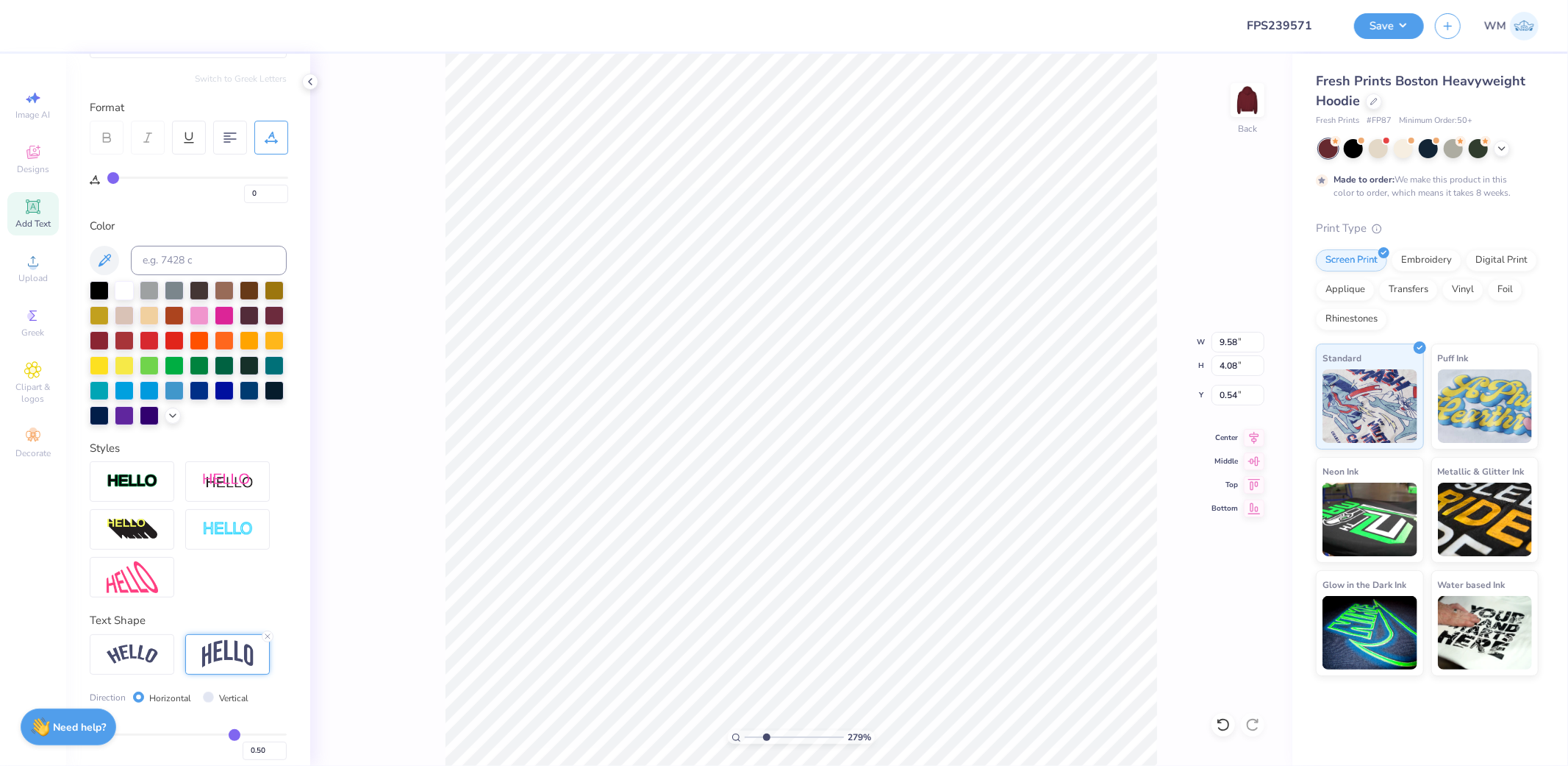
type input "4.08"
type input "0.54"
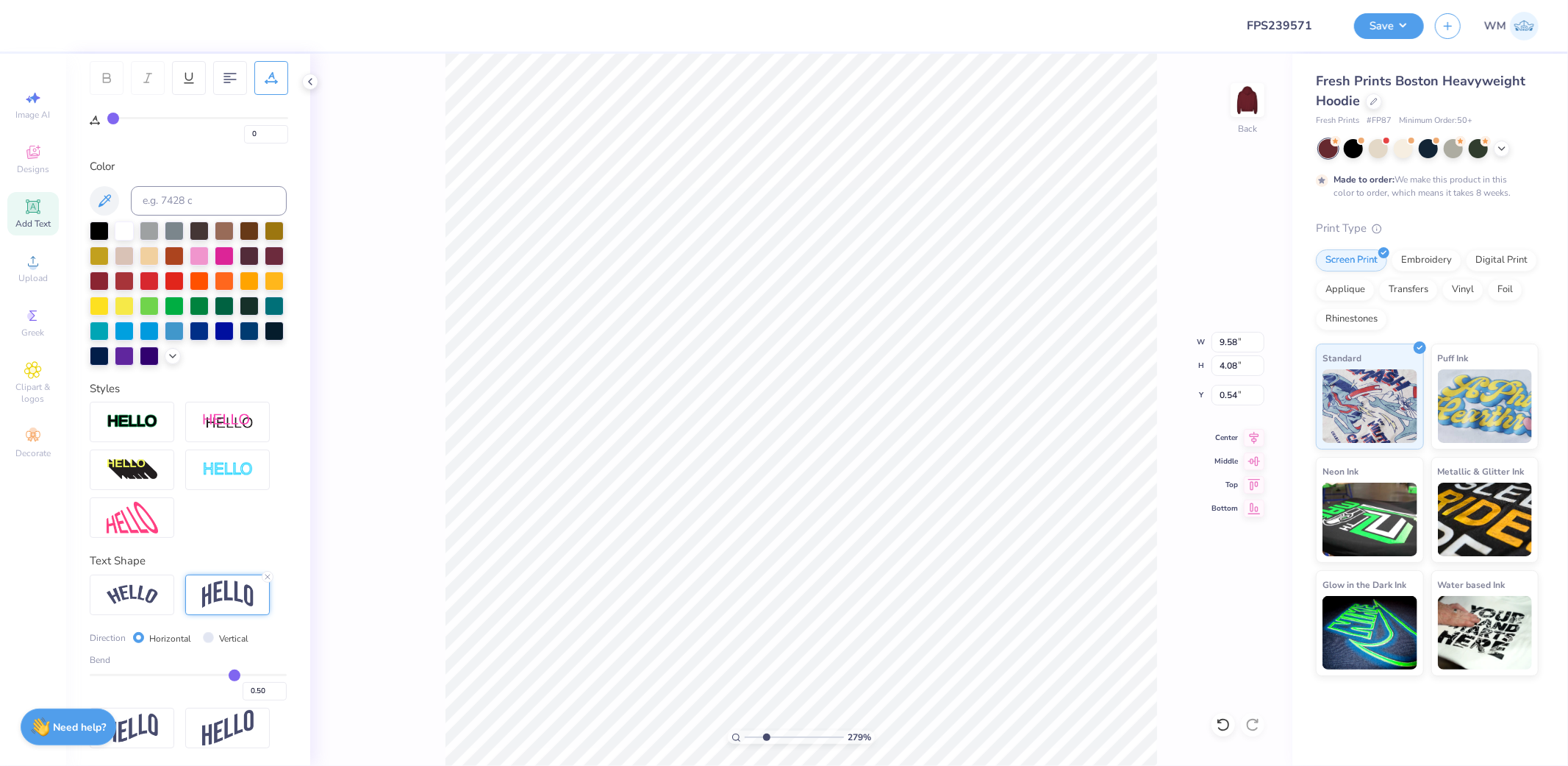
type input "0.51"
type input "0.5"
type input "0.50"
type input "0.49"
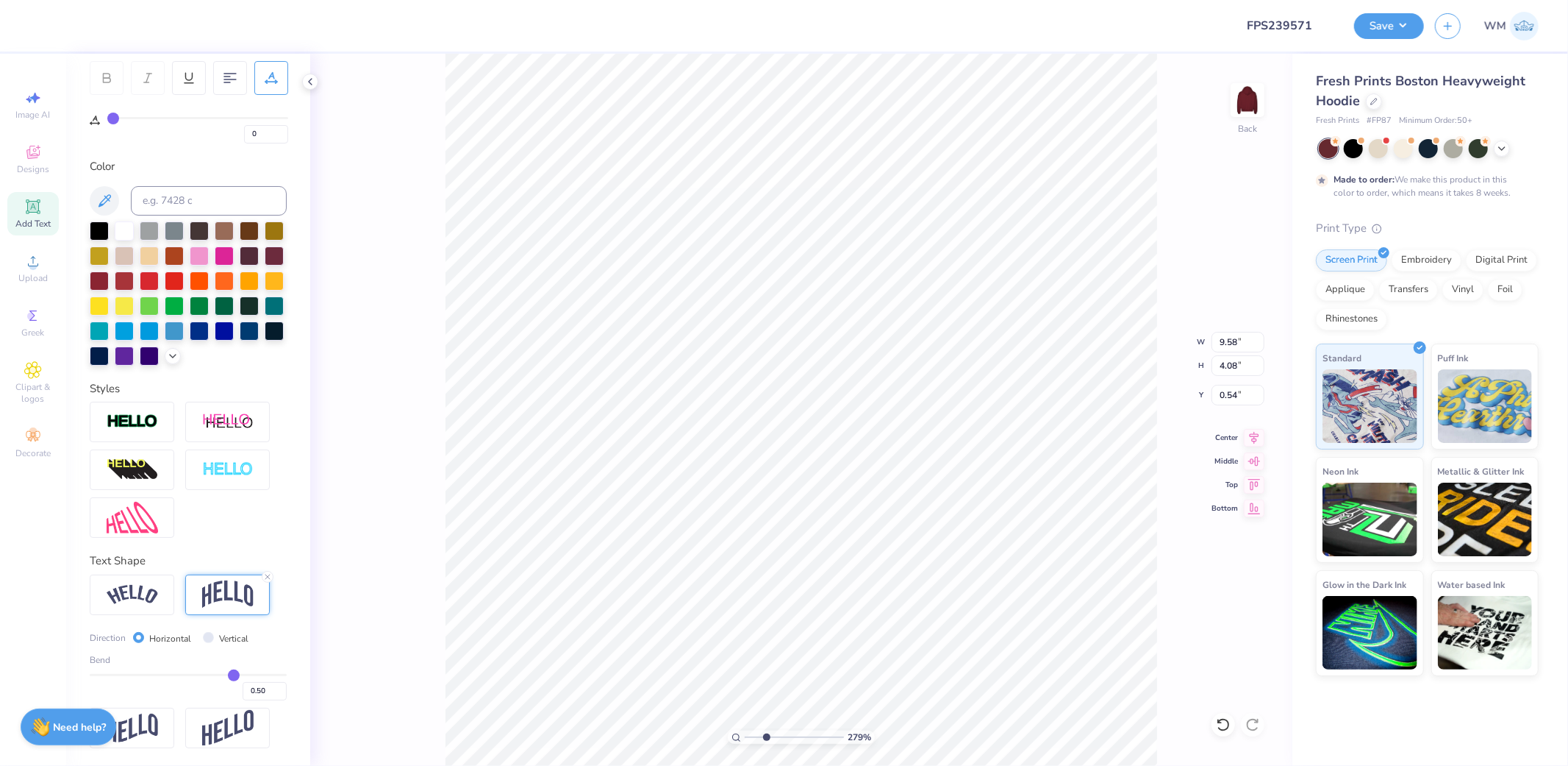
type input "0.49"
type input "0.48"
type input "0.47"
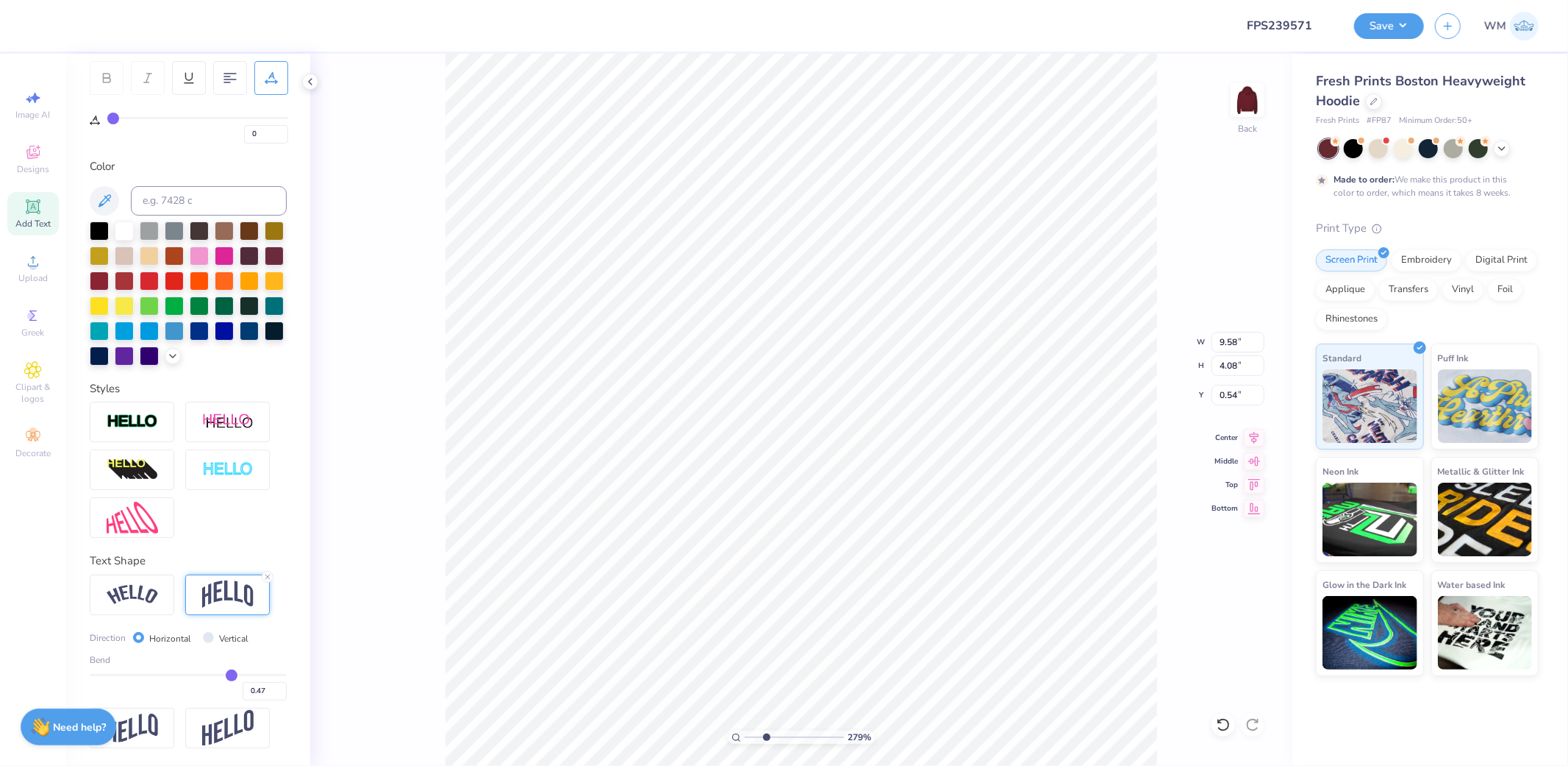
type input "0.46"
type input "0.45"
type input "0.44"
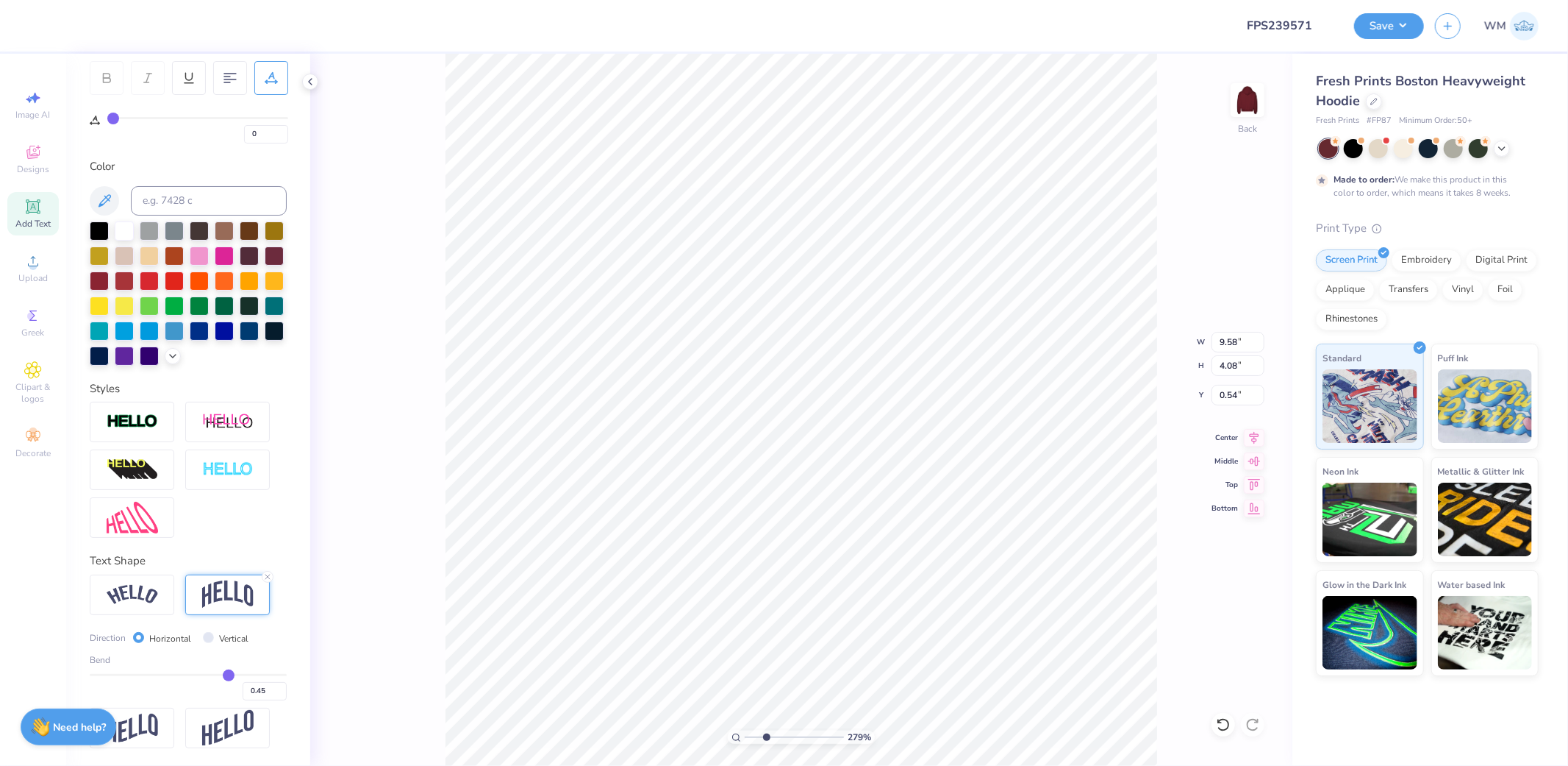
type input "0.44"
type input "0.43"
type input "0.42"
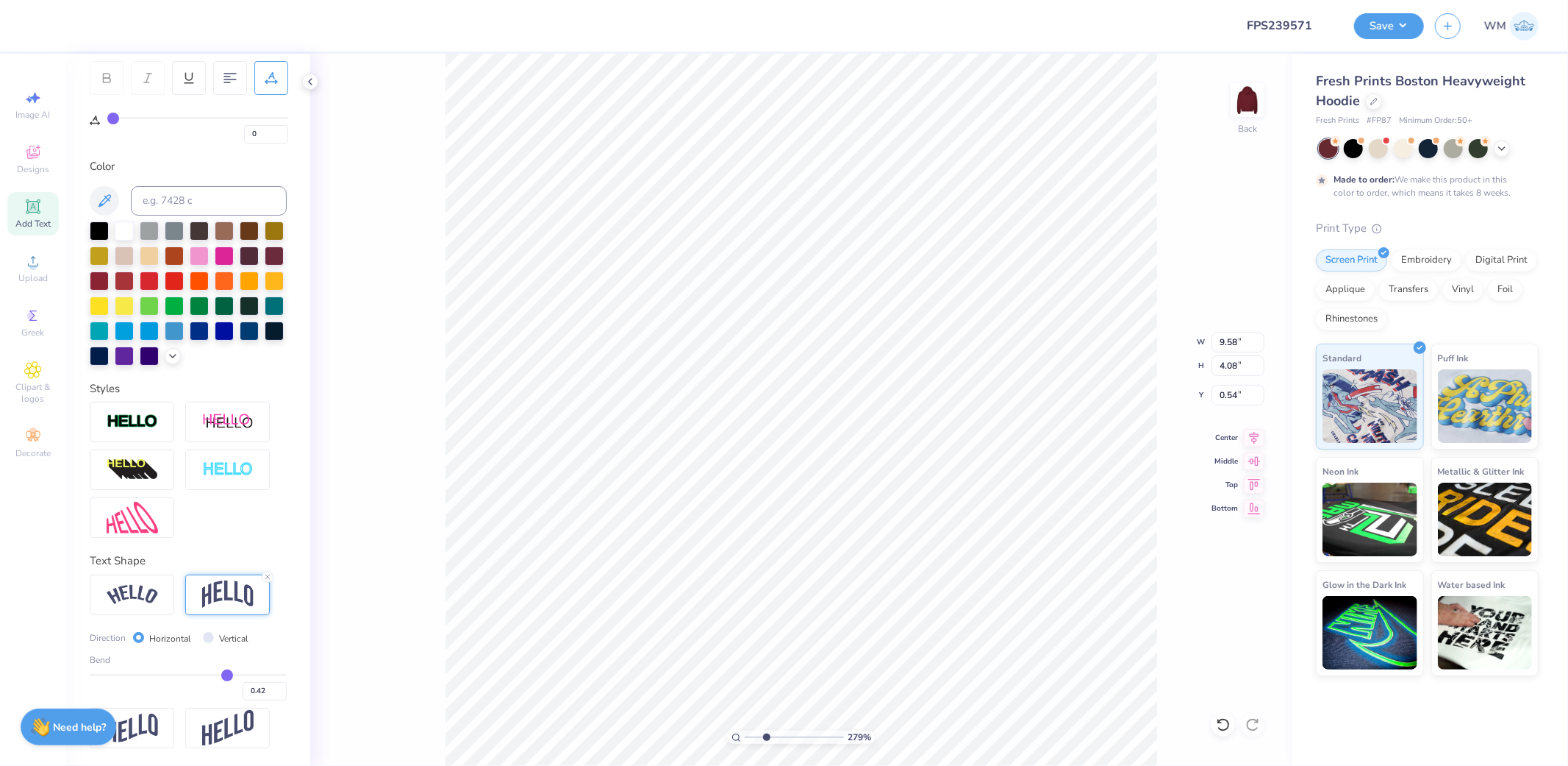
type input "0.41"
type input "0.4"
type input "0.40"
type input "0.39"
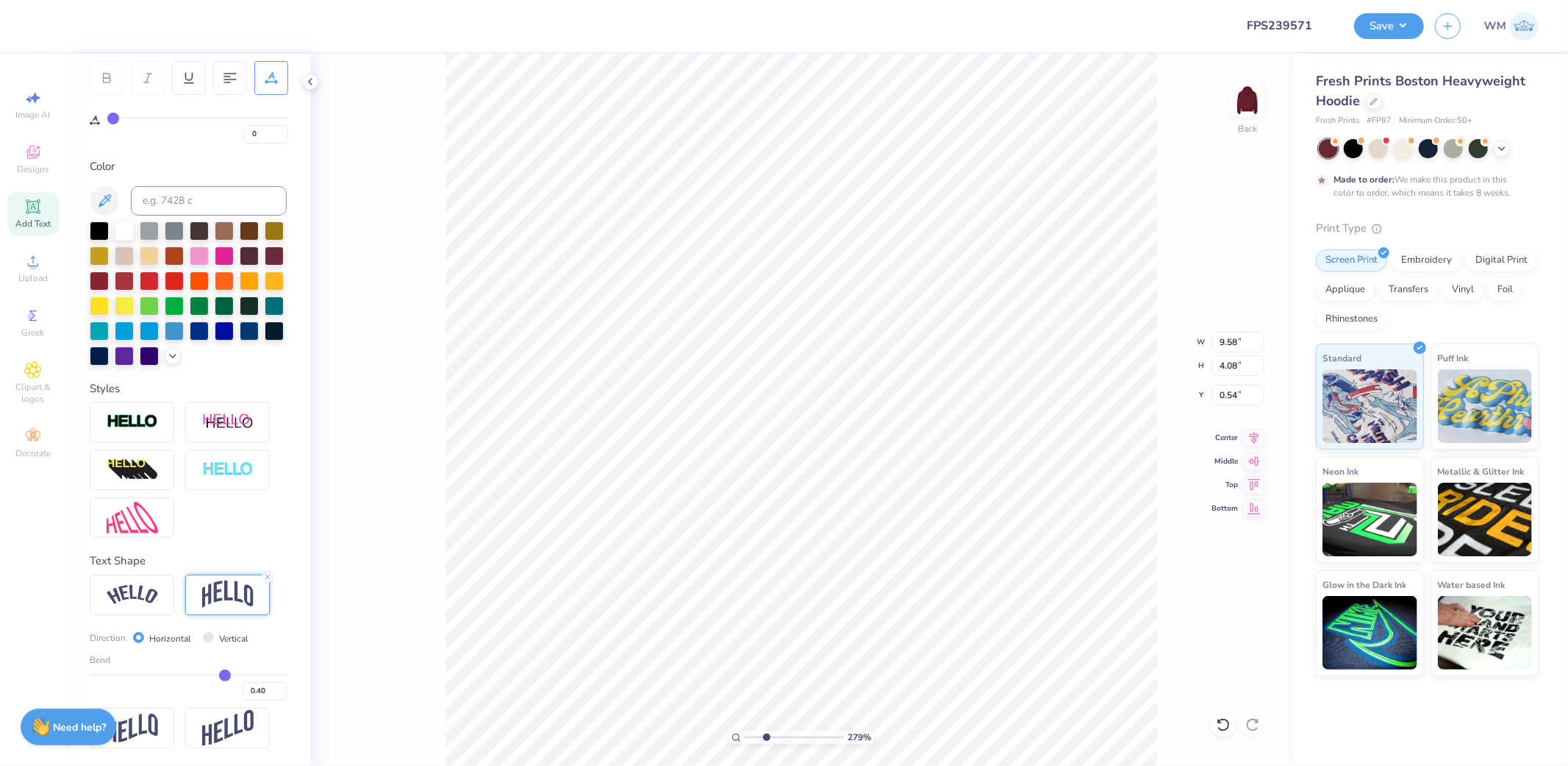
type input "0.39"
type input "0.37"
type input "0.36"
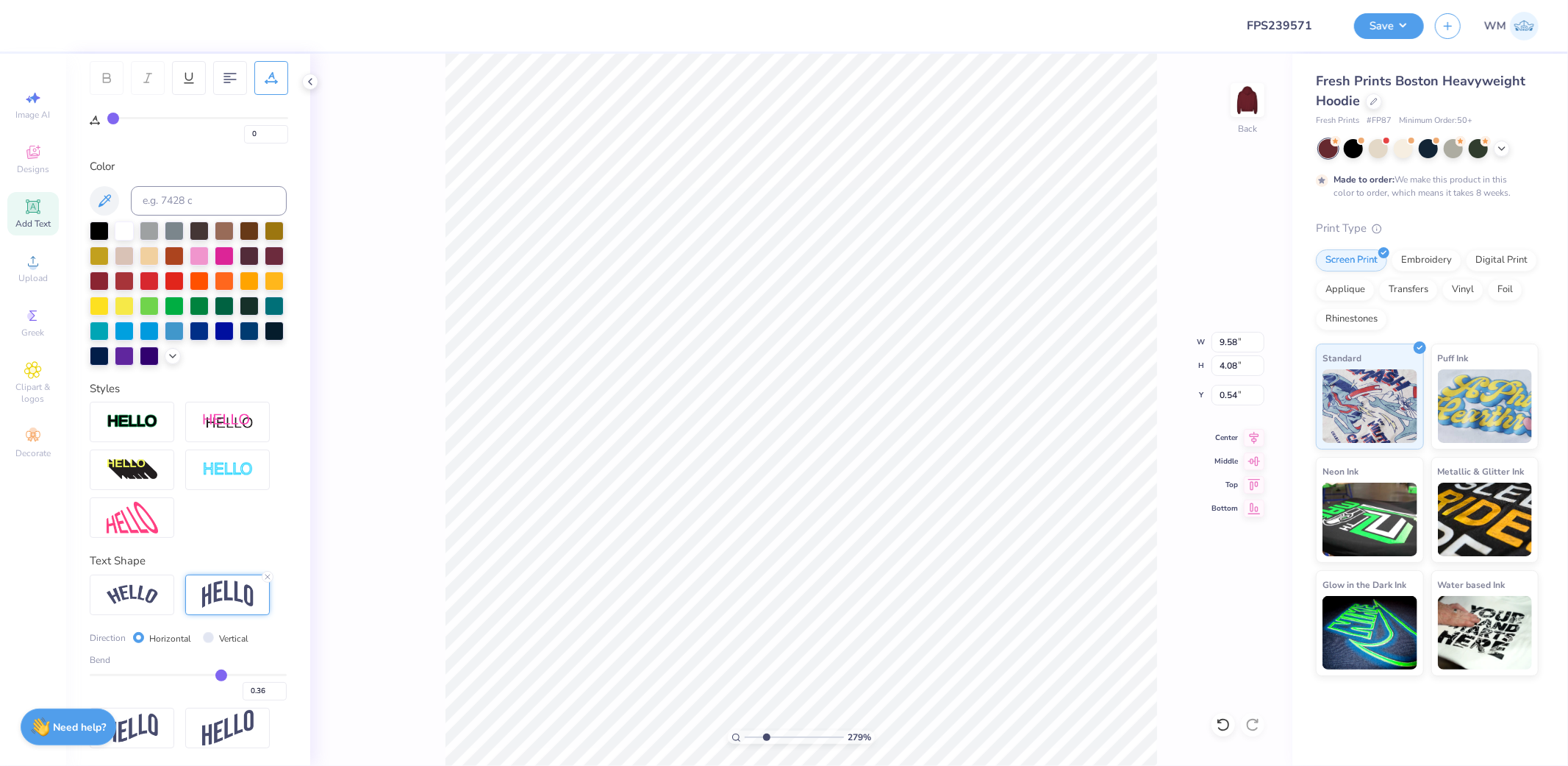
type input "0.35"
type input "0.34"
type input "0.33"
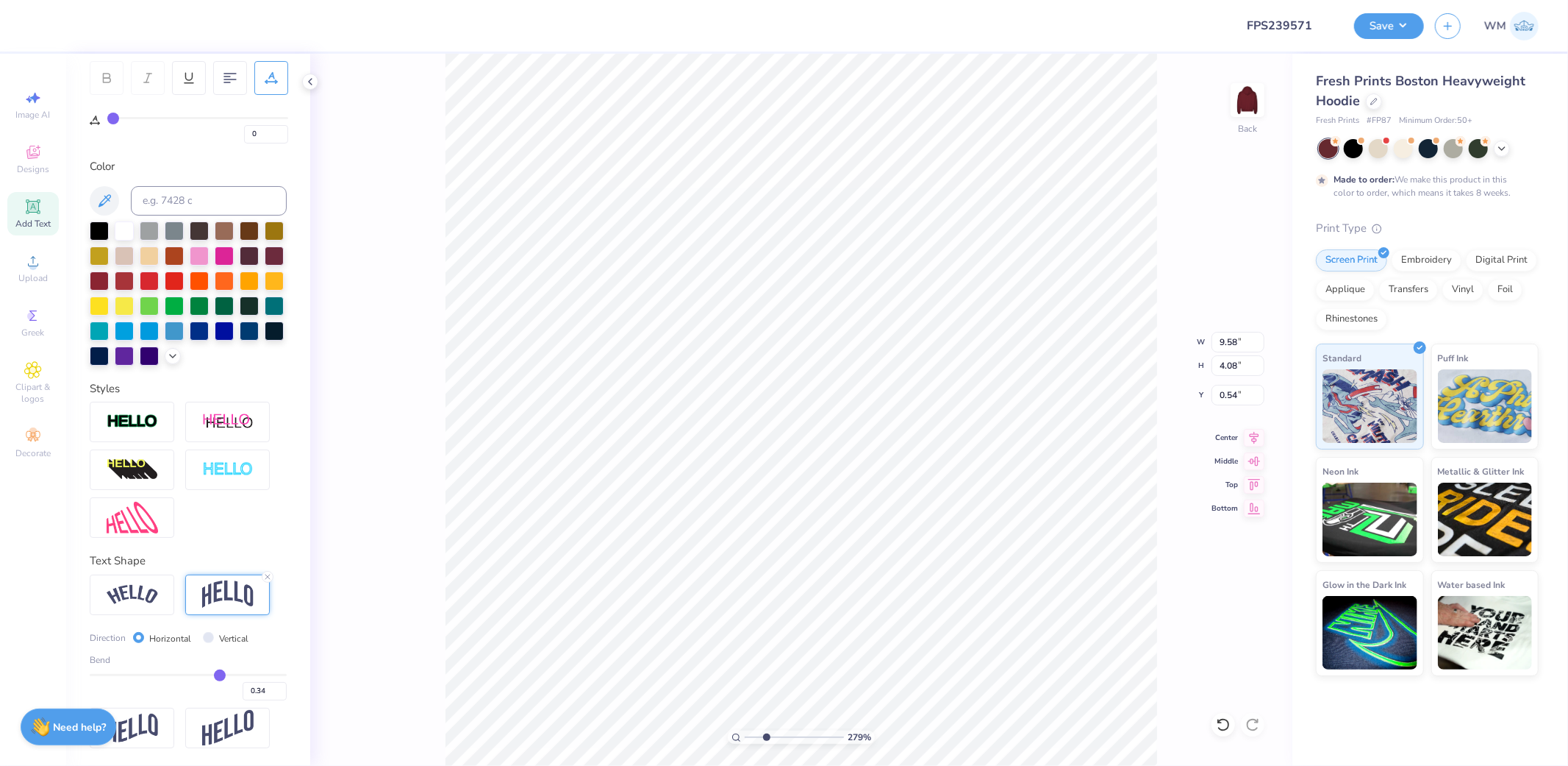
type input "0.33"
type input "0.32"
type input "0.31"
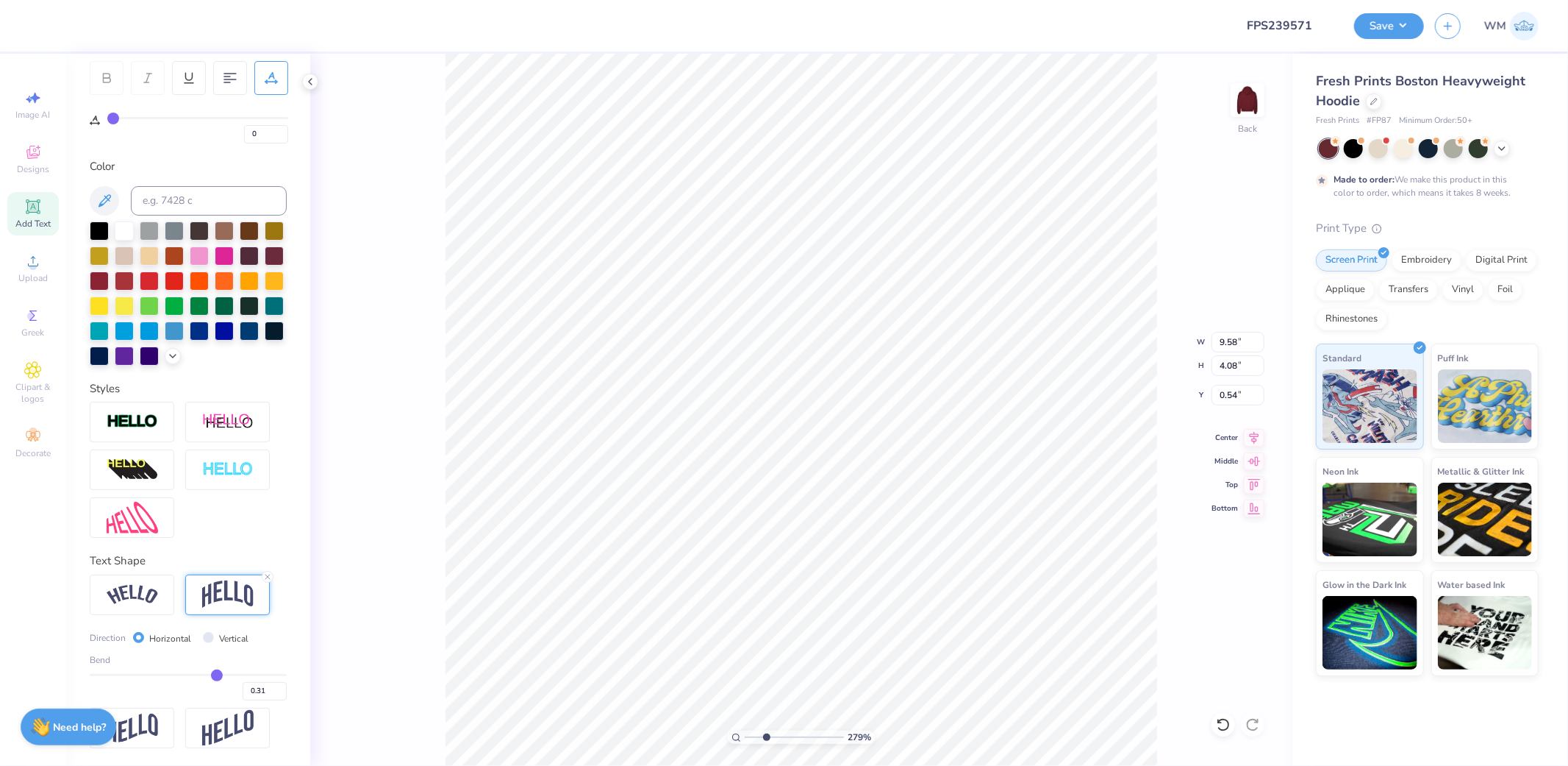
type input "0.3"
type input "0.30"
type input "0.29"
type input "0.28"
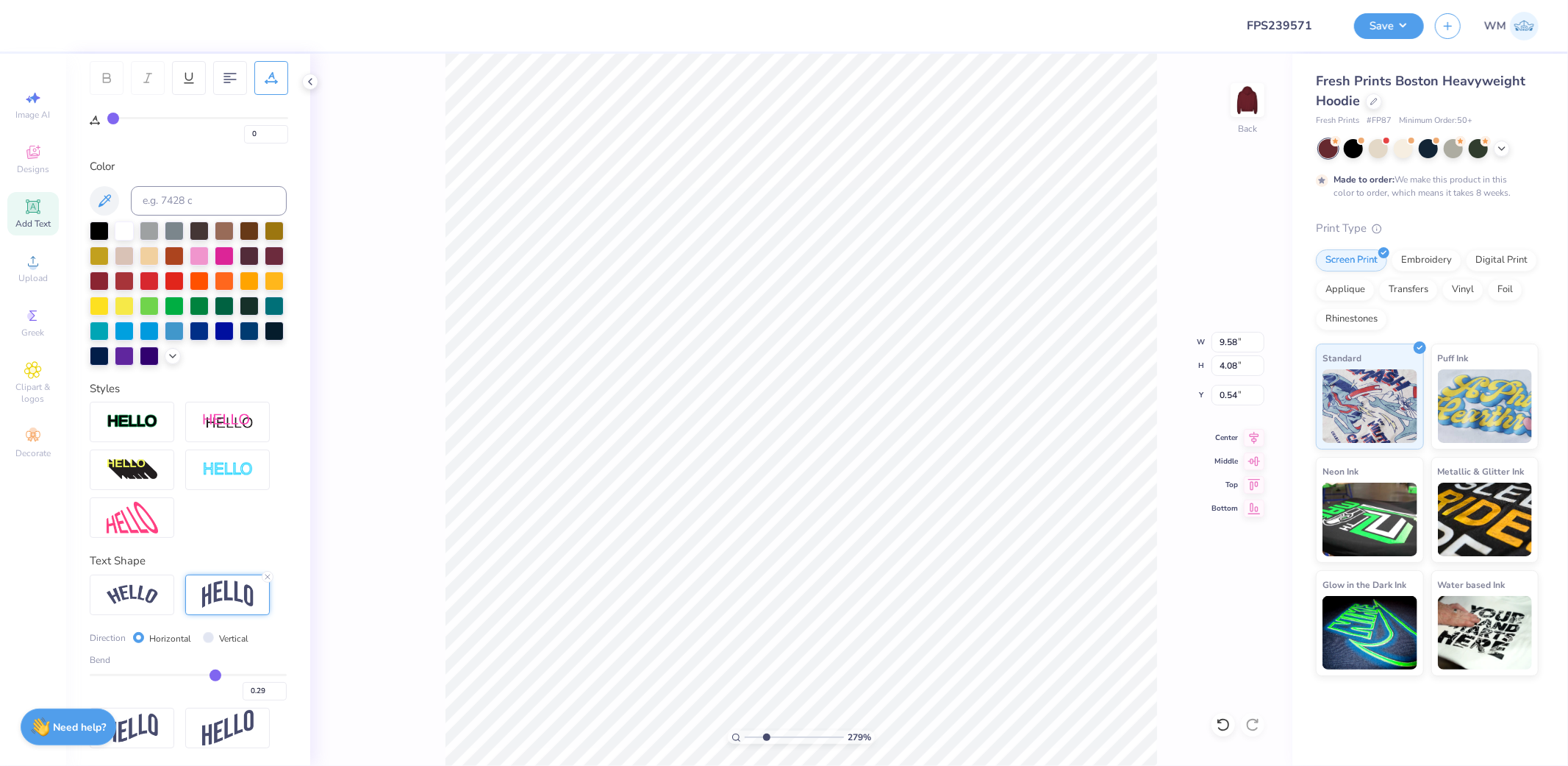
type input "0.28"
type input "0.27"
type input "0.26"
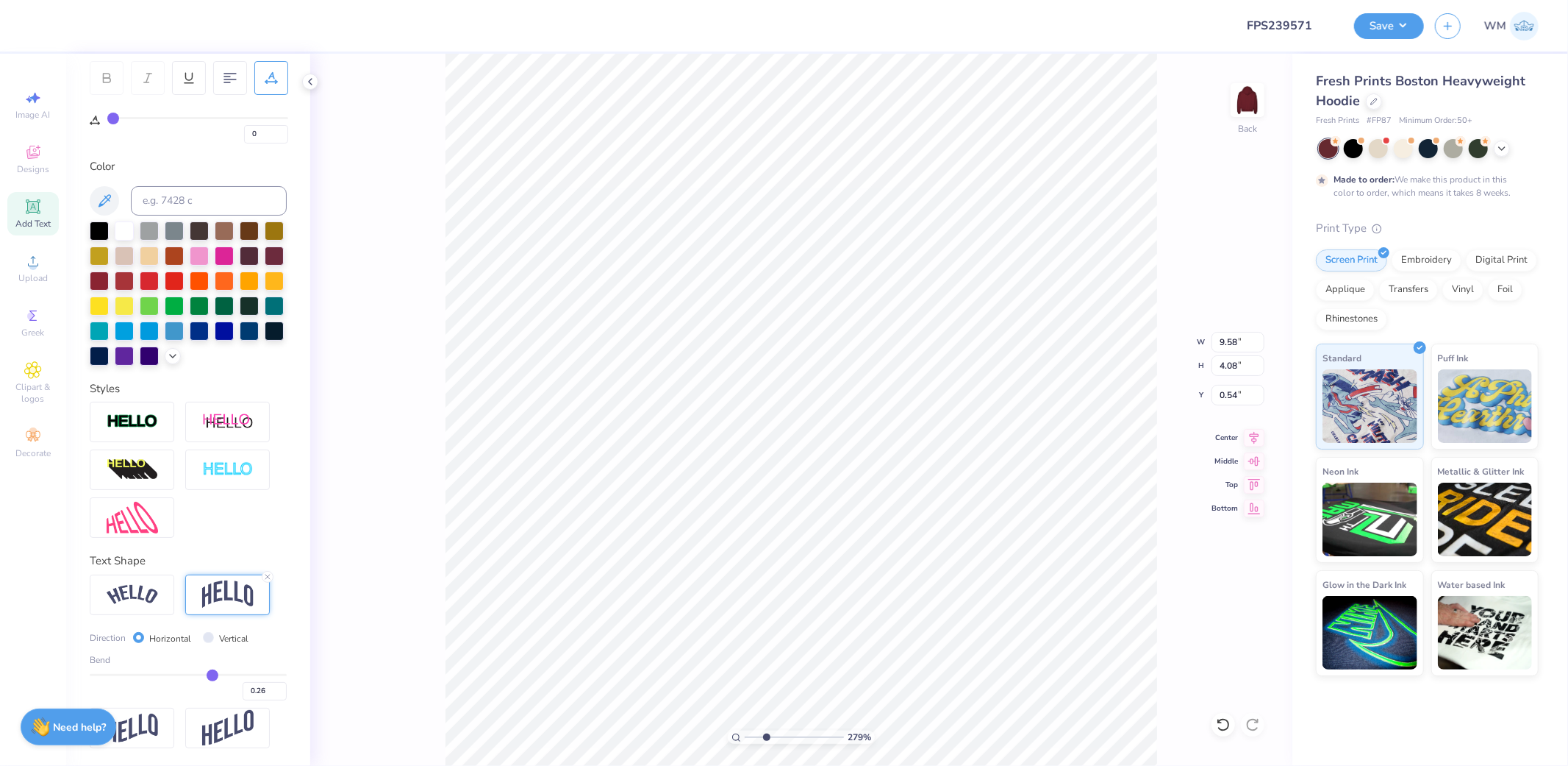
type input "0.25"
type input "0.24"
type input "0.23"
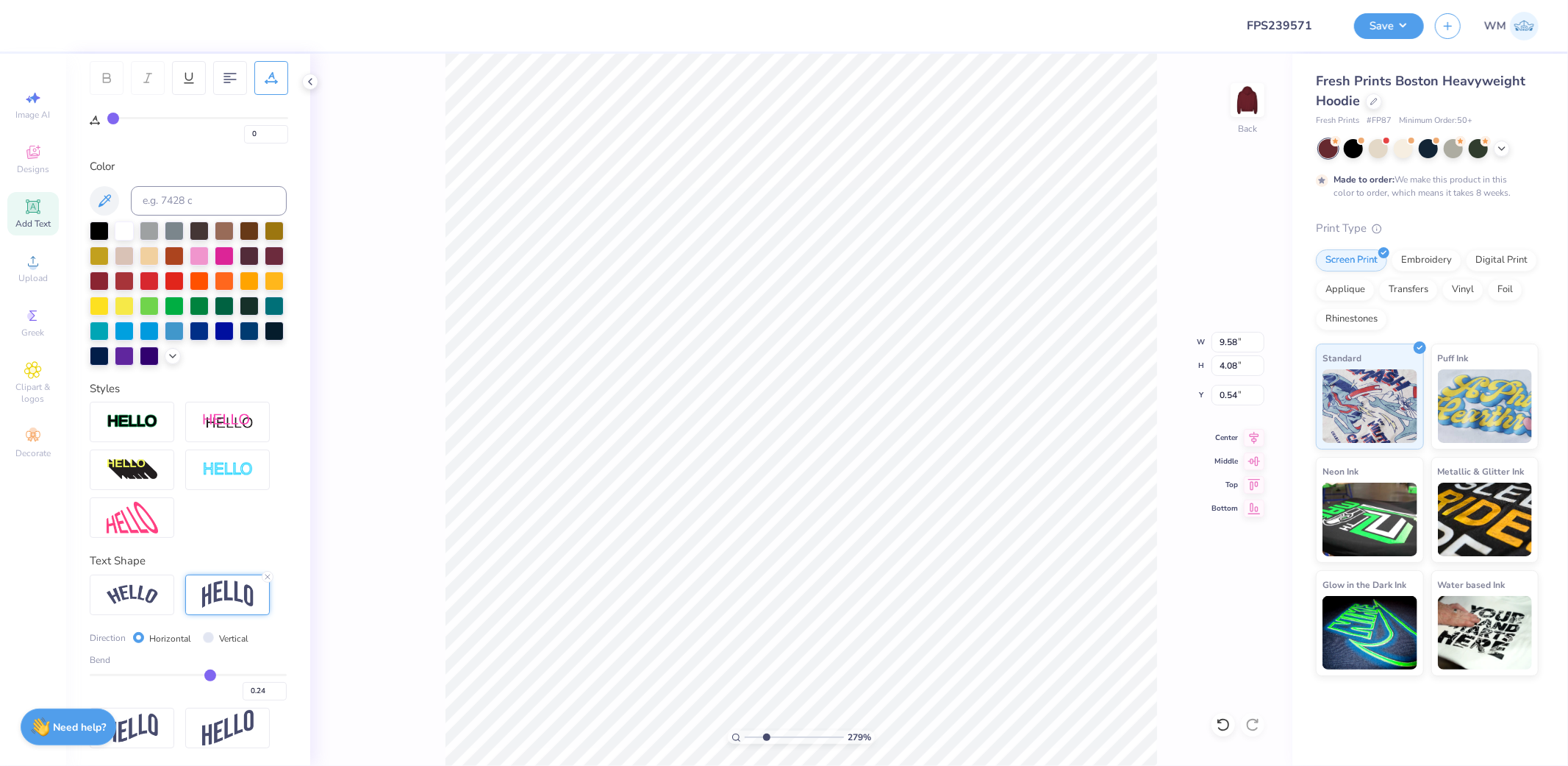
type input "0.23"
type input "0.22"
type input "0.21"
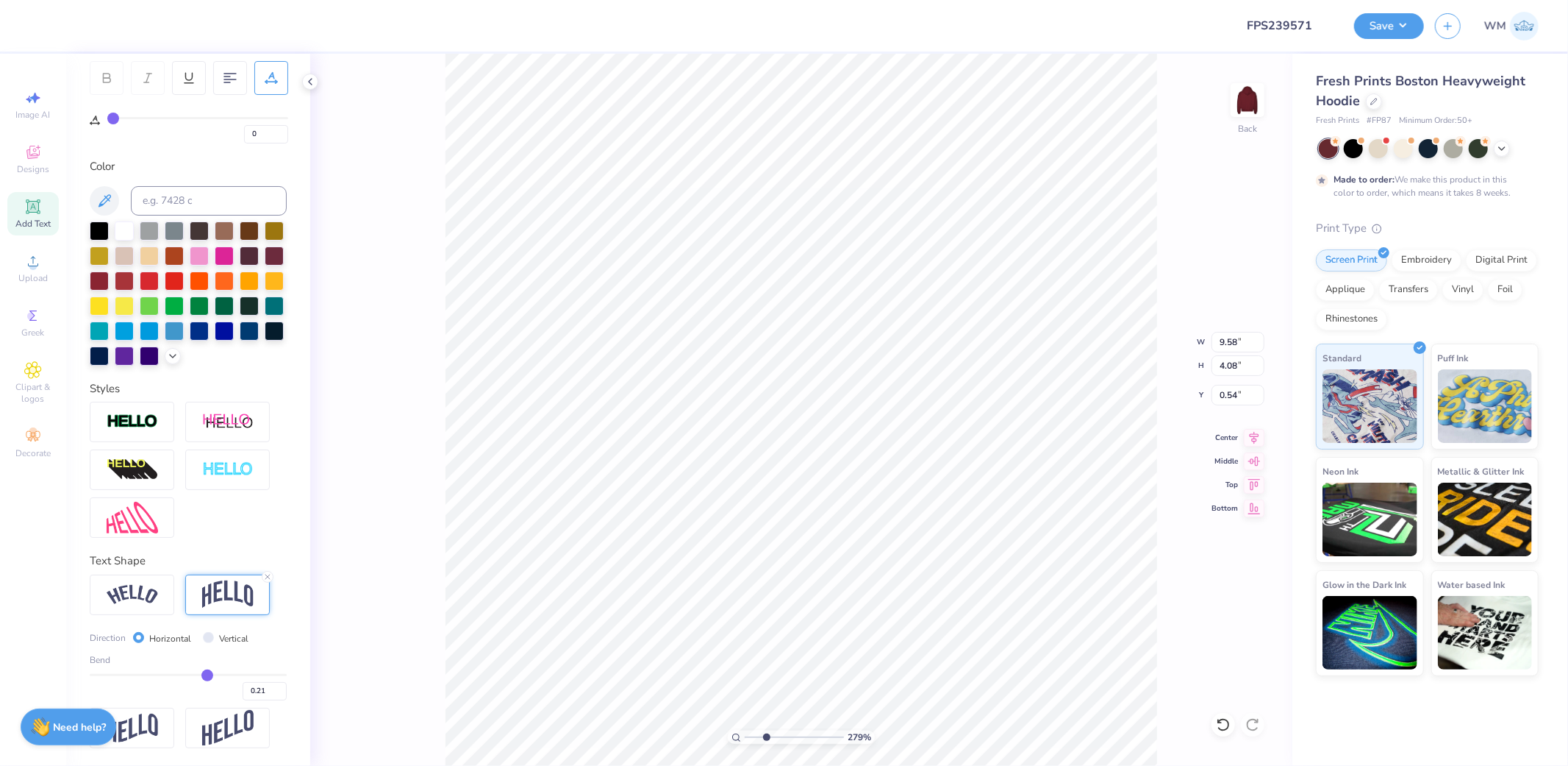
type input "0.2"
type input "0.20"
type input "0.19"
type input "0.18"
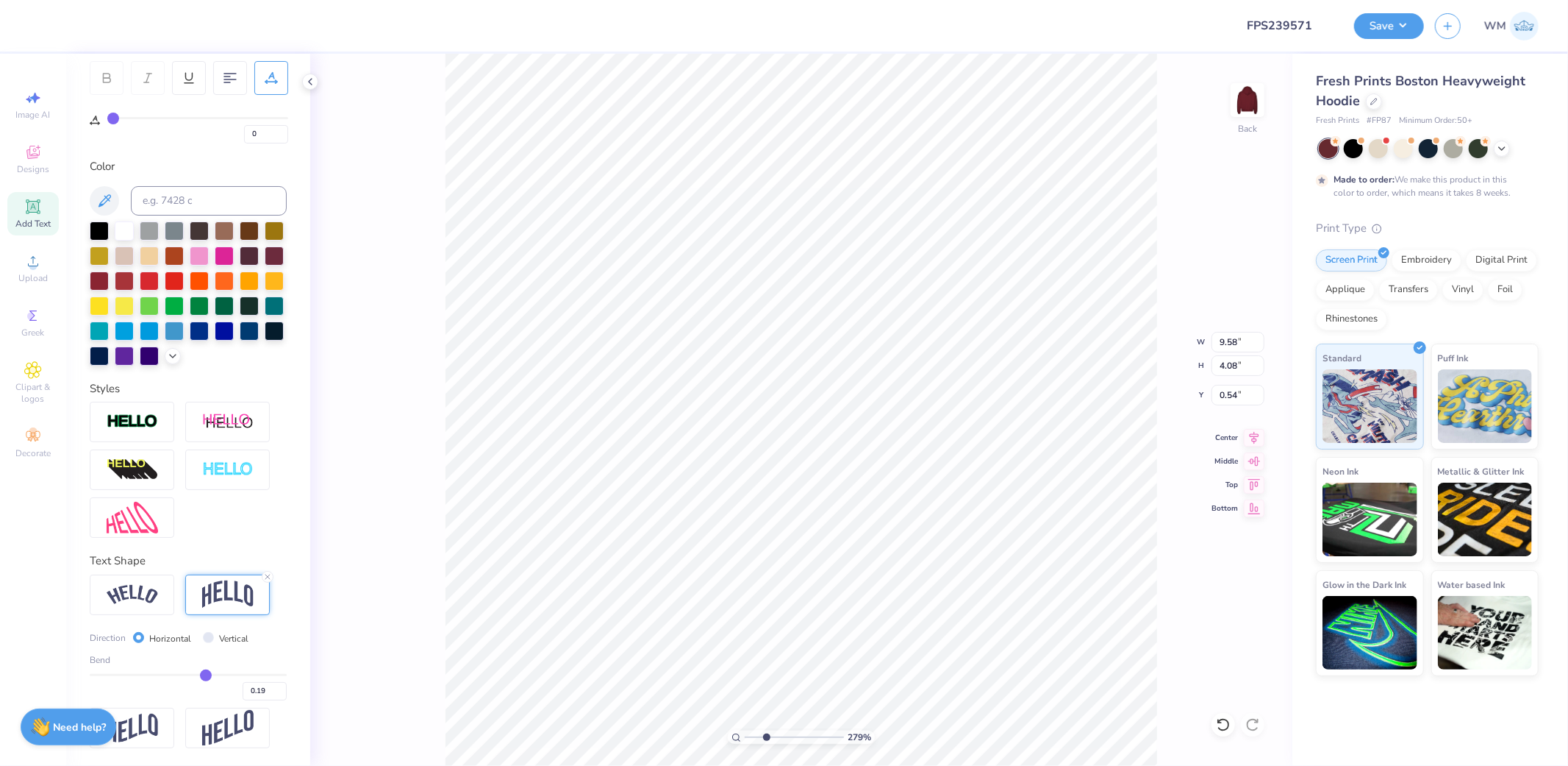
type input "0.18"
type input "0.17"
type input "0.16"
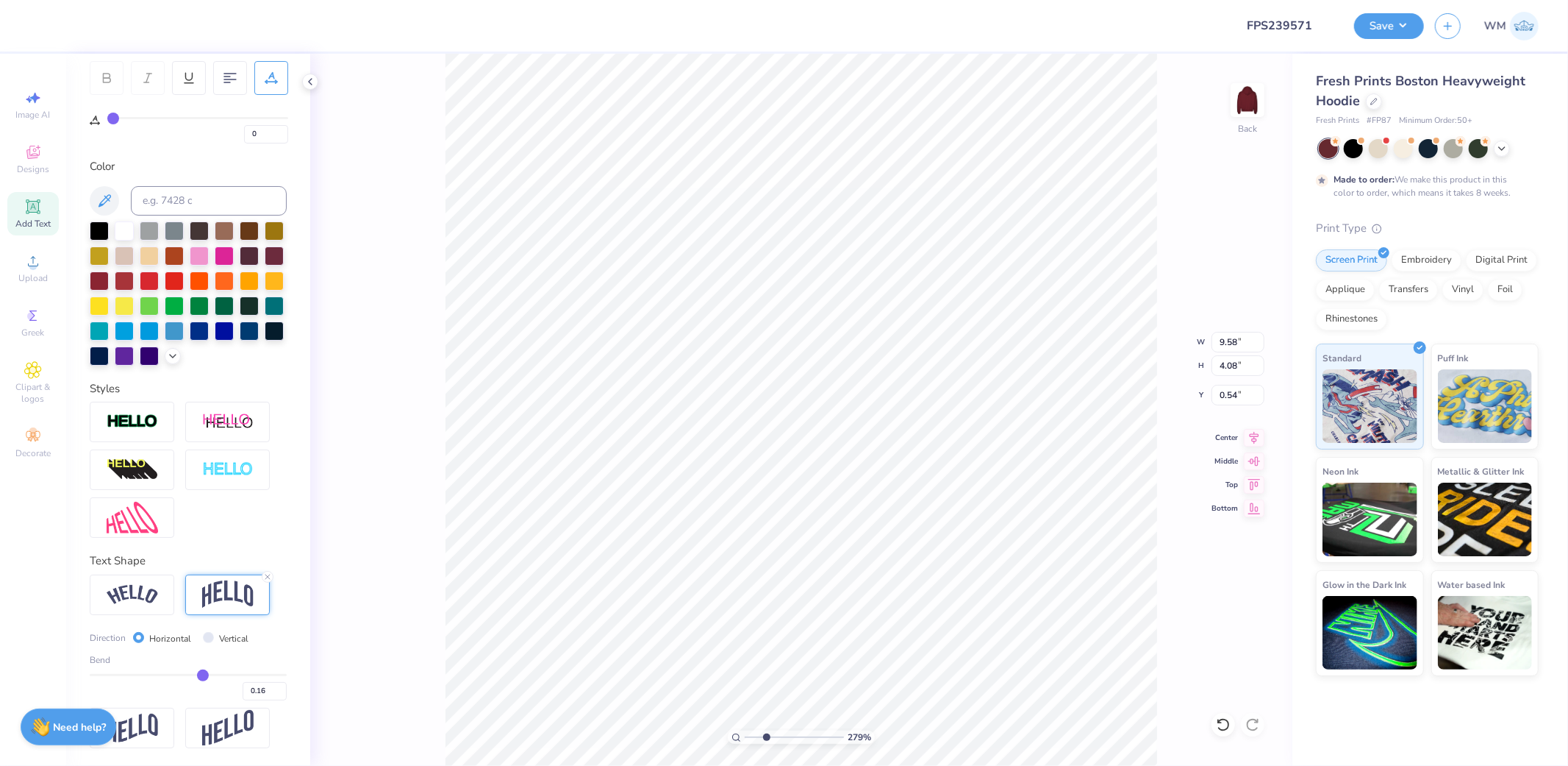
type input "0.15"
drag, startPoint x: 226, startPoint y: 677, endPoint x: 195, endPoint y: 675, distance: 31.1
type input "0.15"
click at [195, 675] on input "range" at bounding box center [188, 675] width 197 height 2
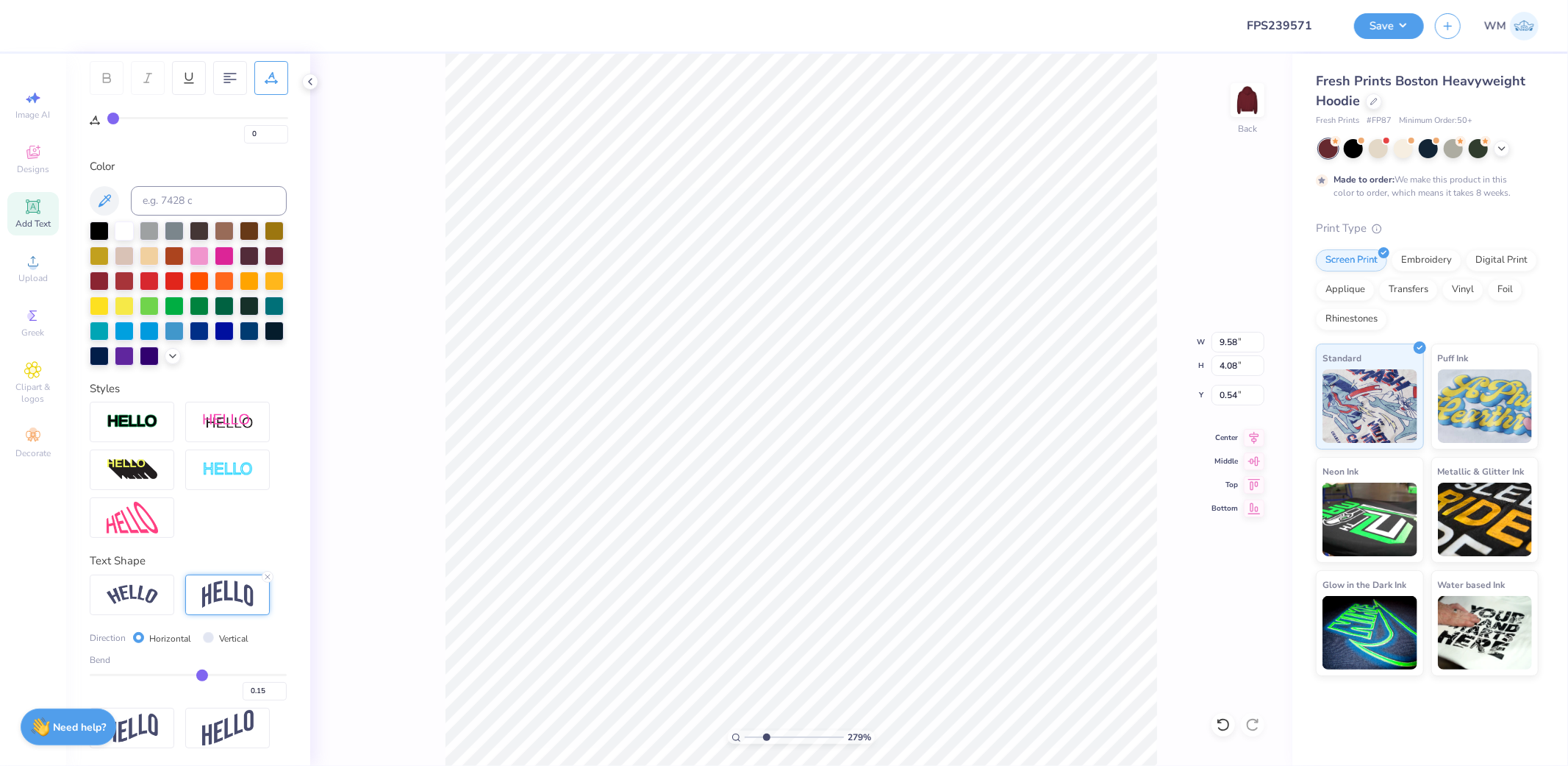
type input "2.68"
type input "1.24"
click at [732, 734] on icon at bounding box center [736, 737] width 10 height 10
drag, startPoint x: 747, startPoint y: 734, endPoint x: 766, endPoint y: 734, distance: 19.0
type input "2.79"
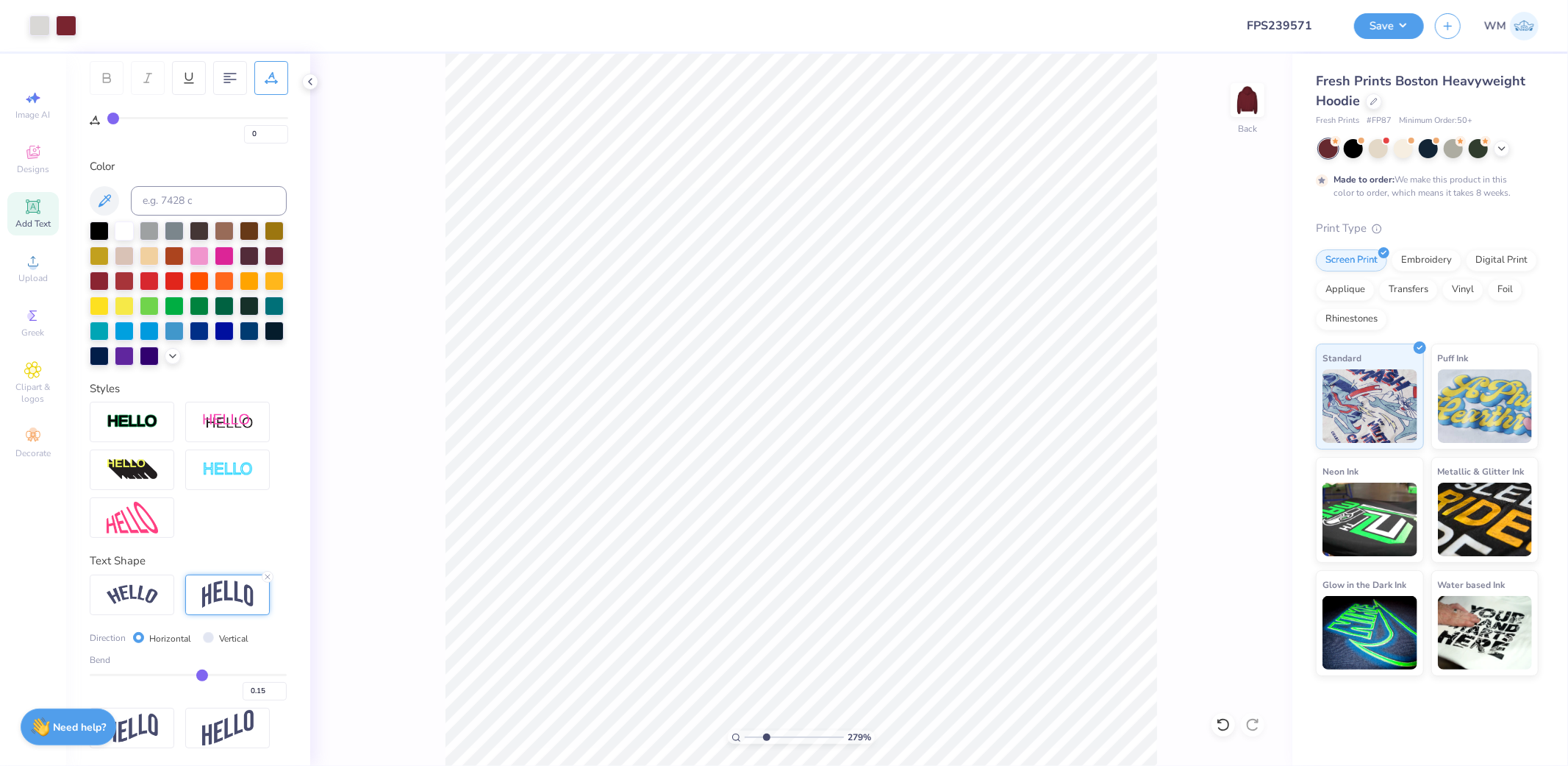
click at [766, 734] on input "range" at bounding box center [793, 737] width 99 height 14
type input "16"
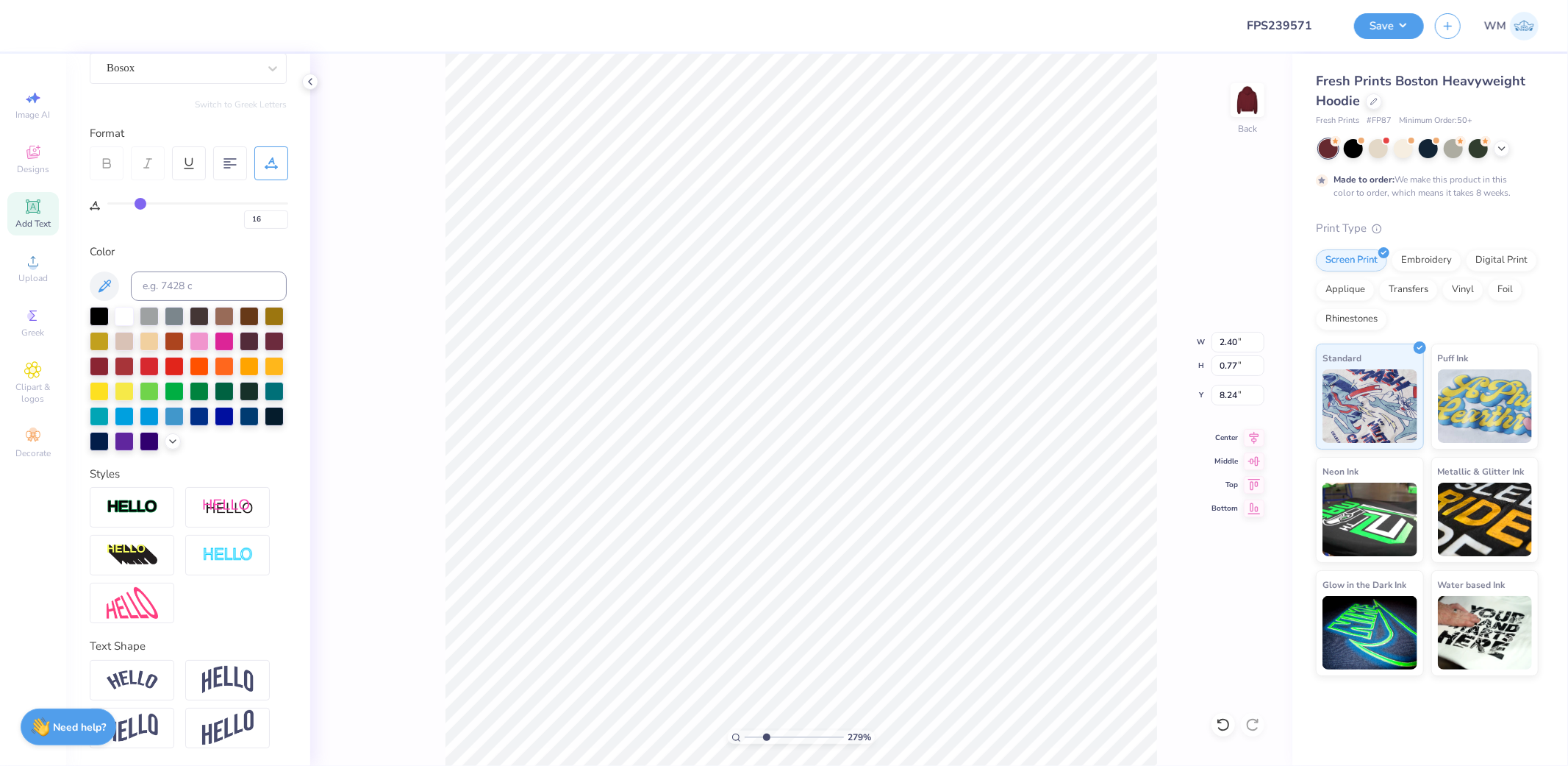
scroll to position [0, 0]
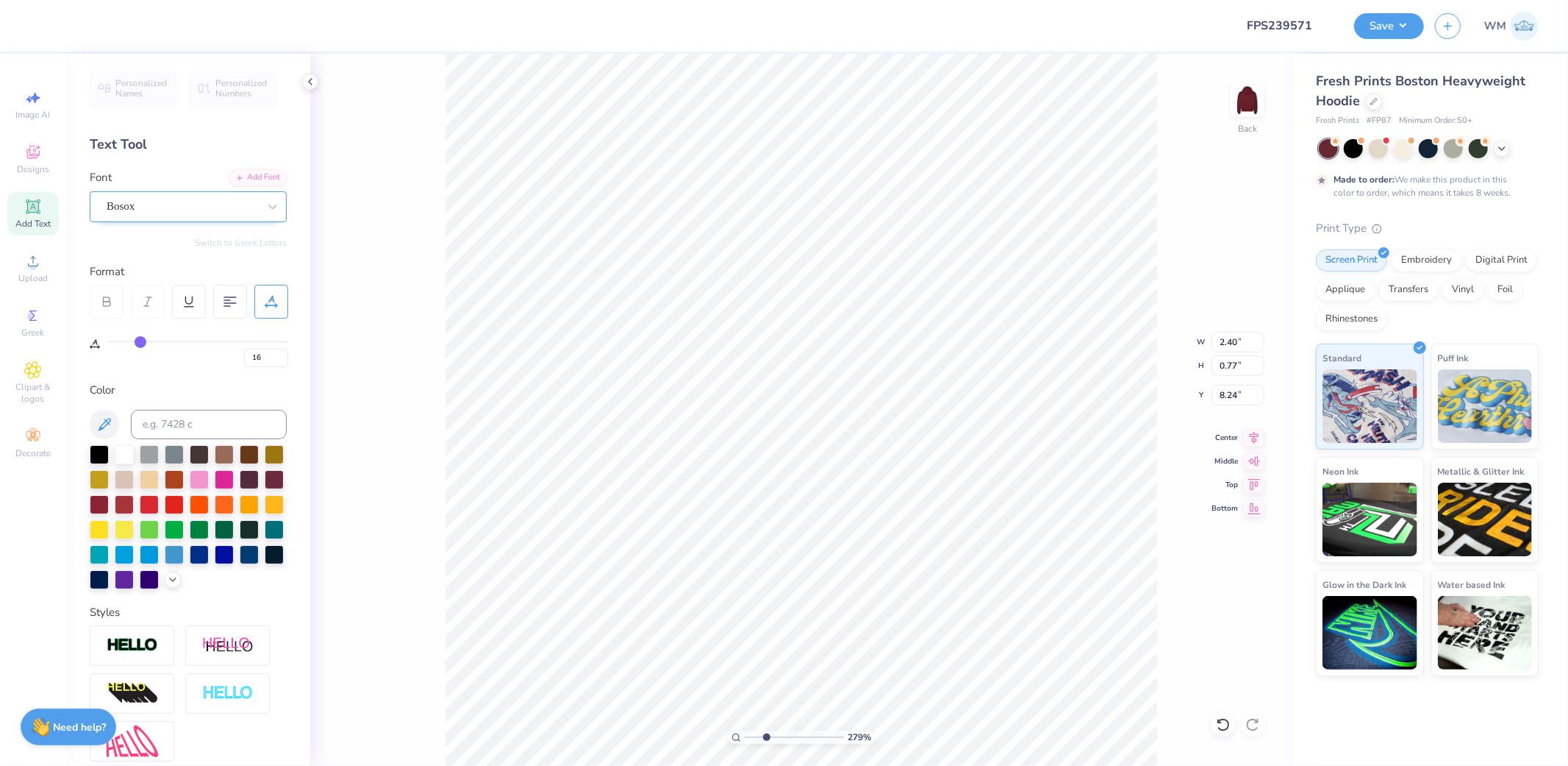
click at [239, 204] on div "Bosox" at bounding box center [182, 206] width 154 height 23
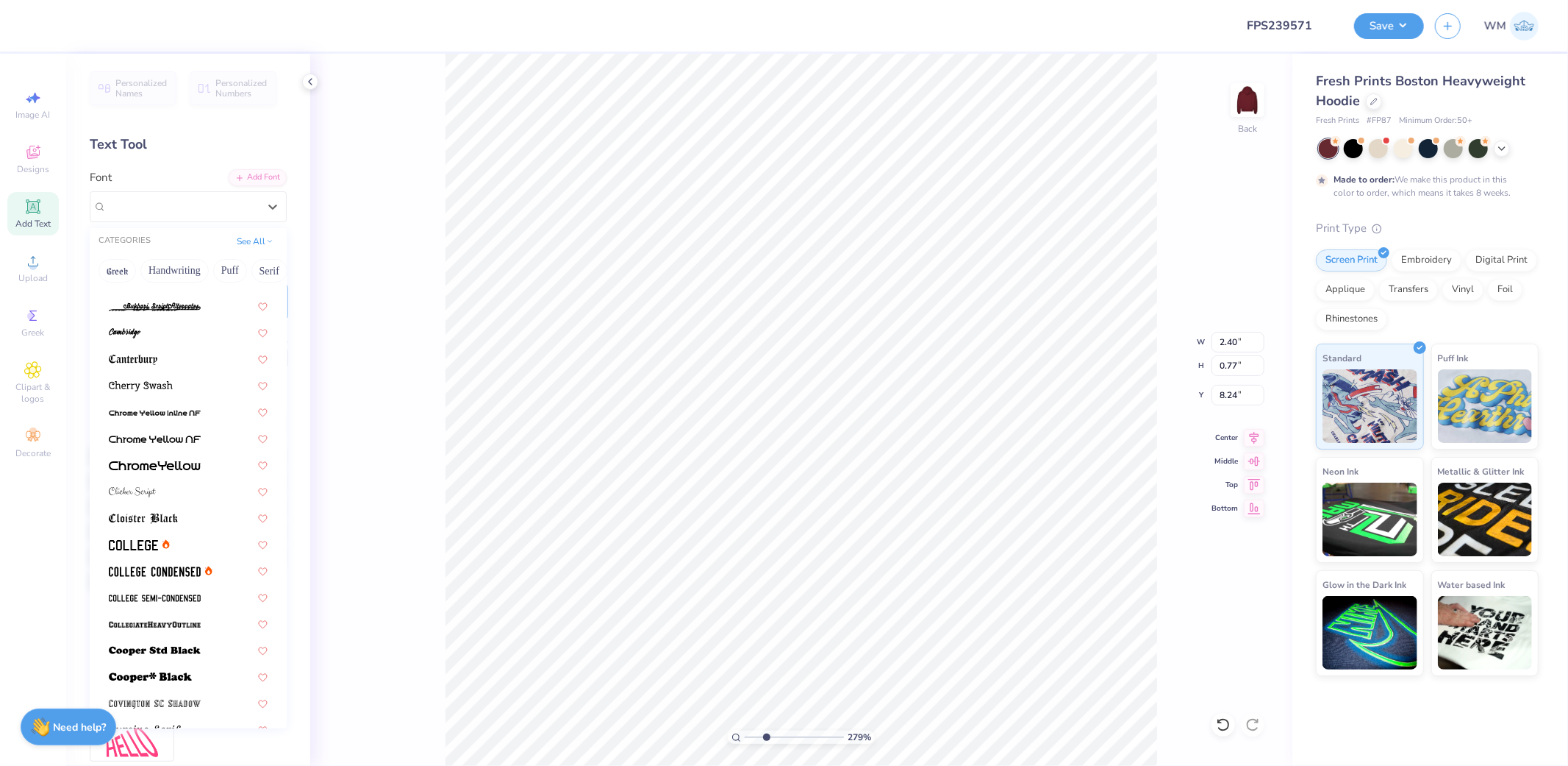
scroll to position [366, 0]
click at [128, 540] on img at bounding box center [133, 541] width 49 height 11
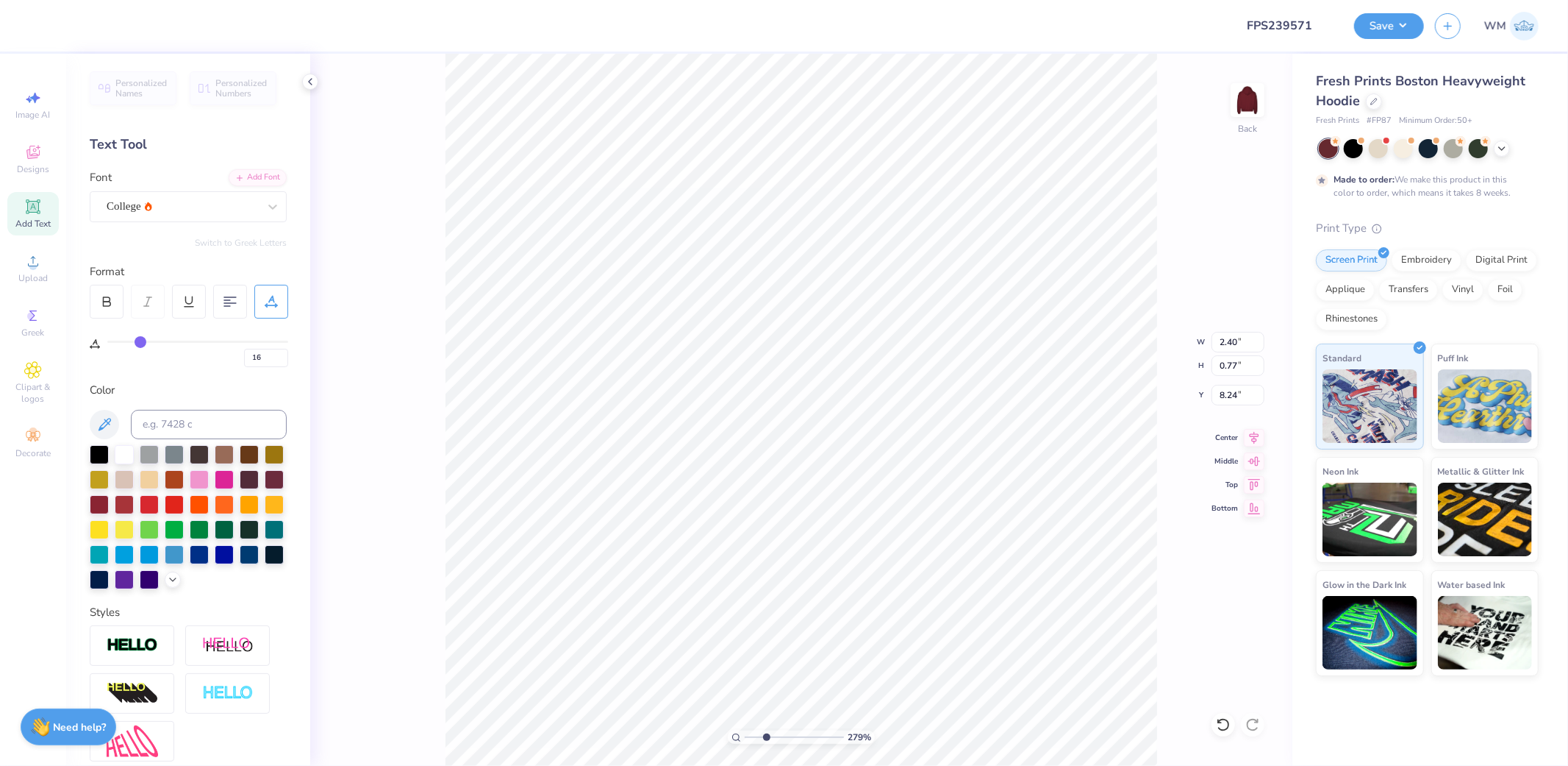
type input "2.76"
type input "0.95"
type input "8.15"
click at [107, 304] on icon at bounding box center [106, 301] width 14 height 14
click at [266, 199] on icon at bounding box center [272, 206] width 14 height 14
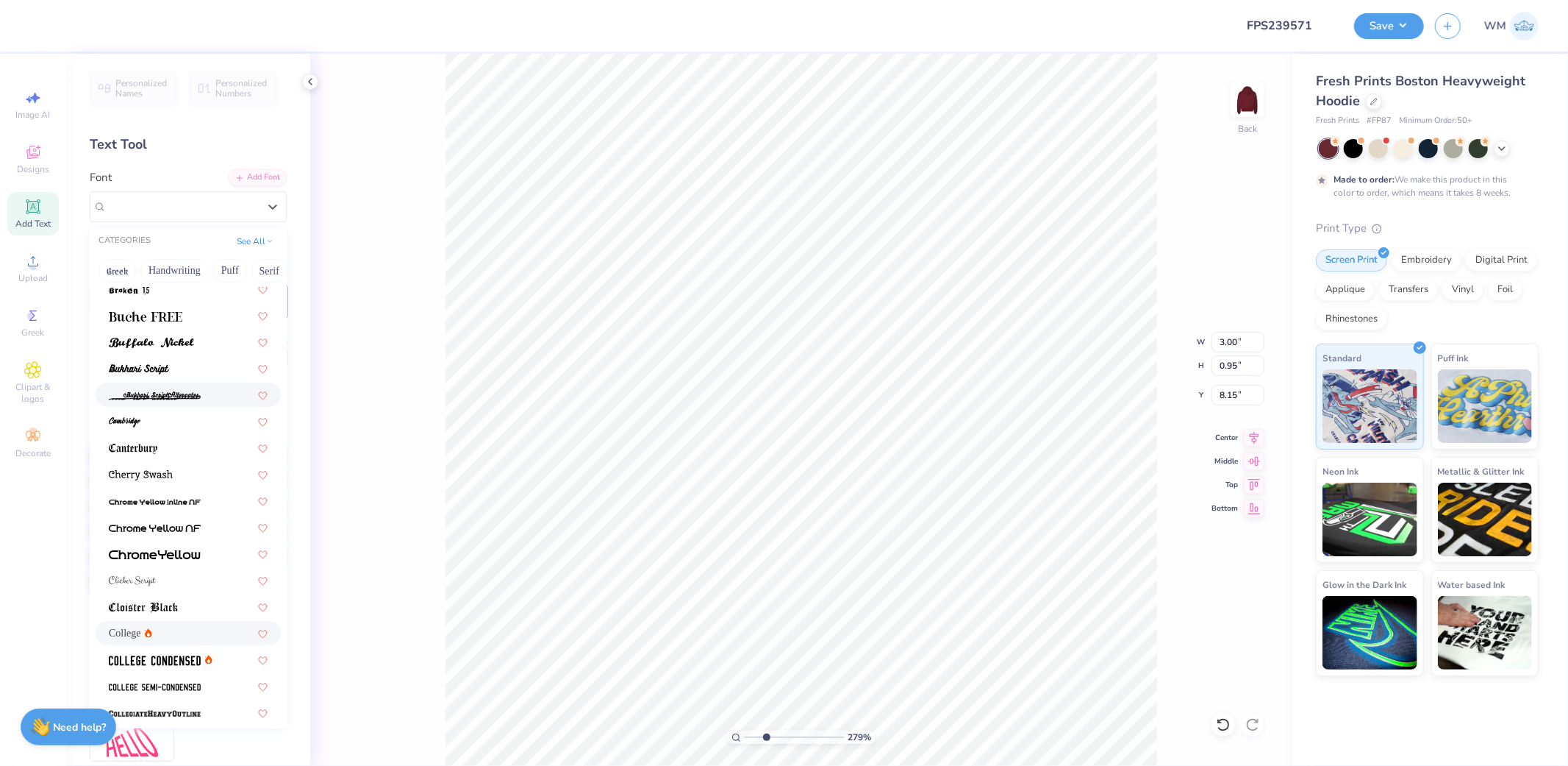
scroll to position [408, 0]
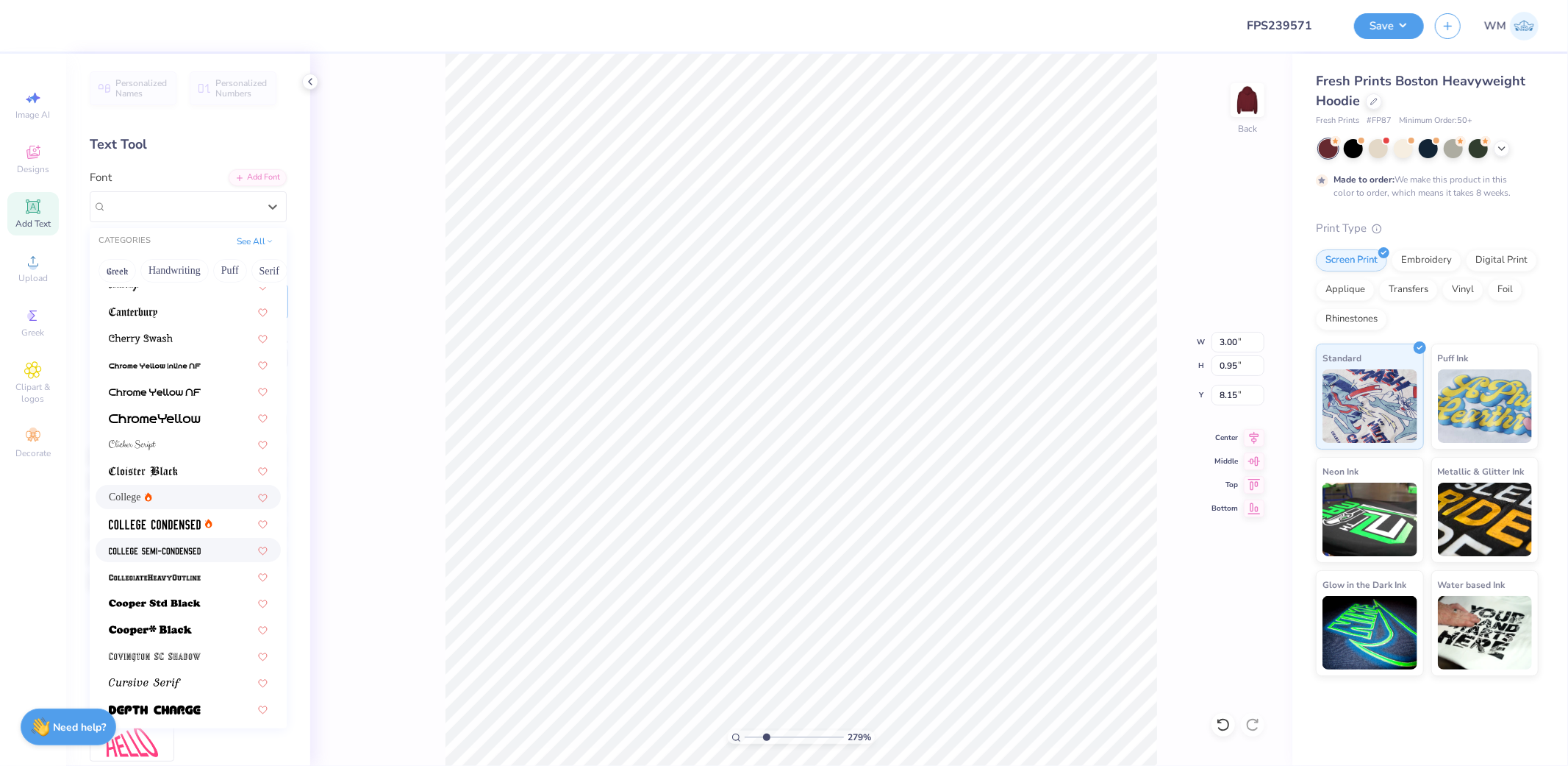
click at [151, 553] on img at bounding box center [155, 551] width 92 height 11
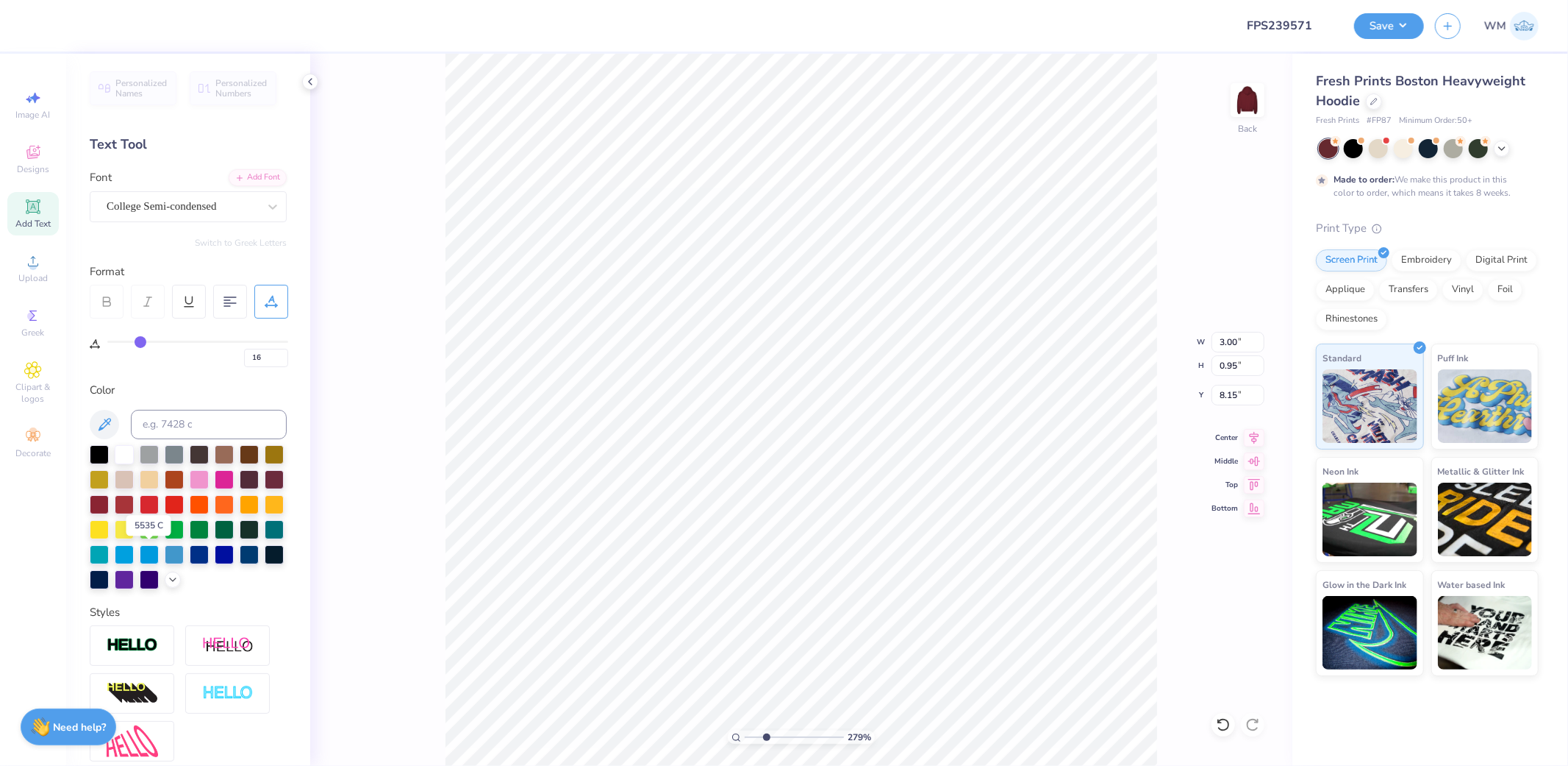
type input "2.55"
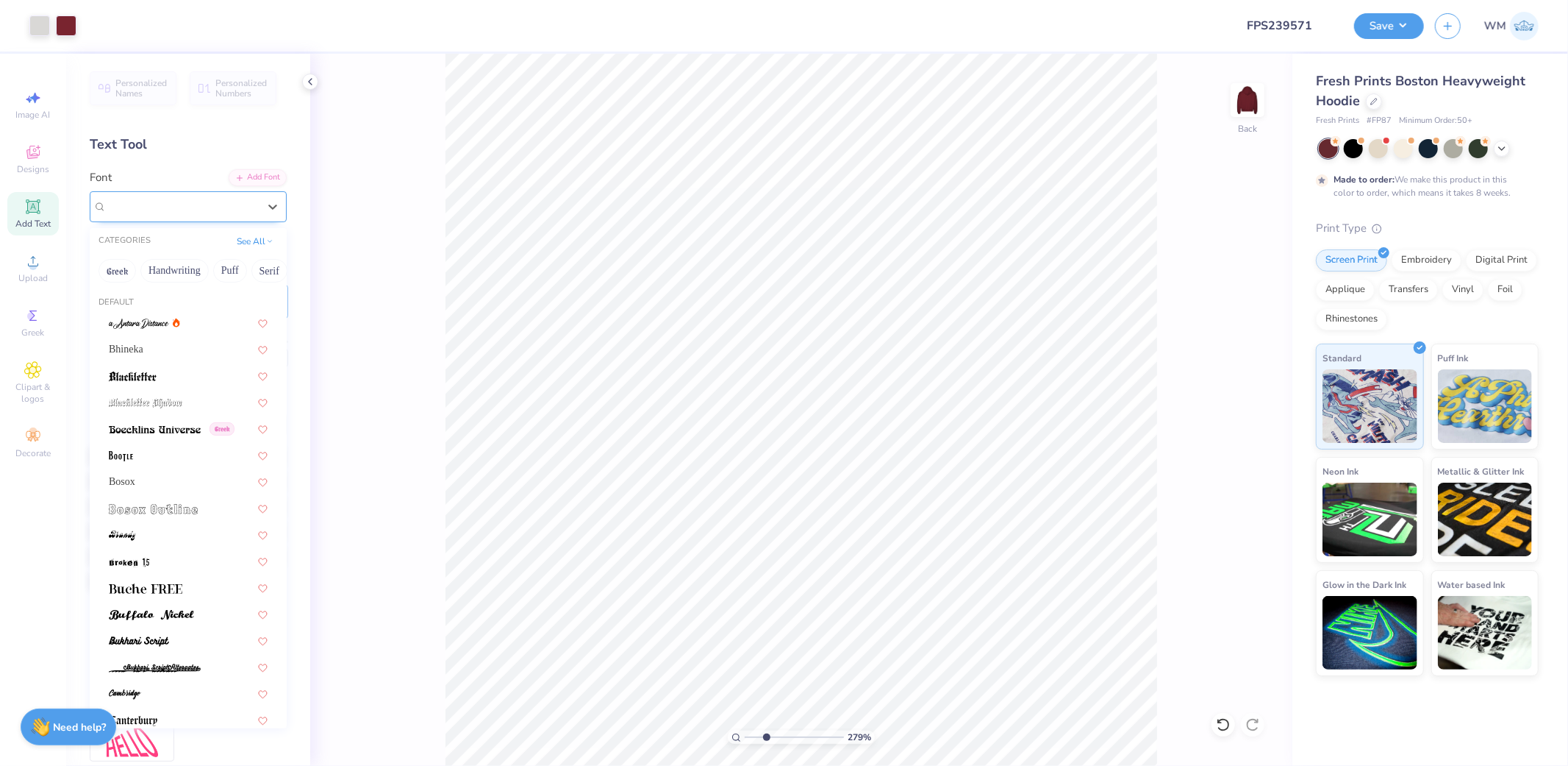
click at [202, 207] on div "College Semi-condensed" at bounding box center [182, 206] width 154 height 23
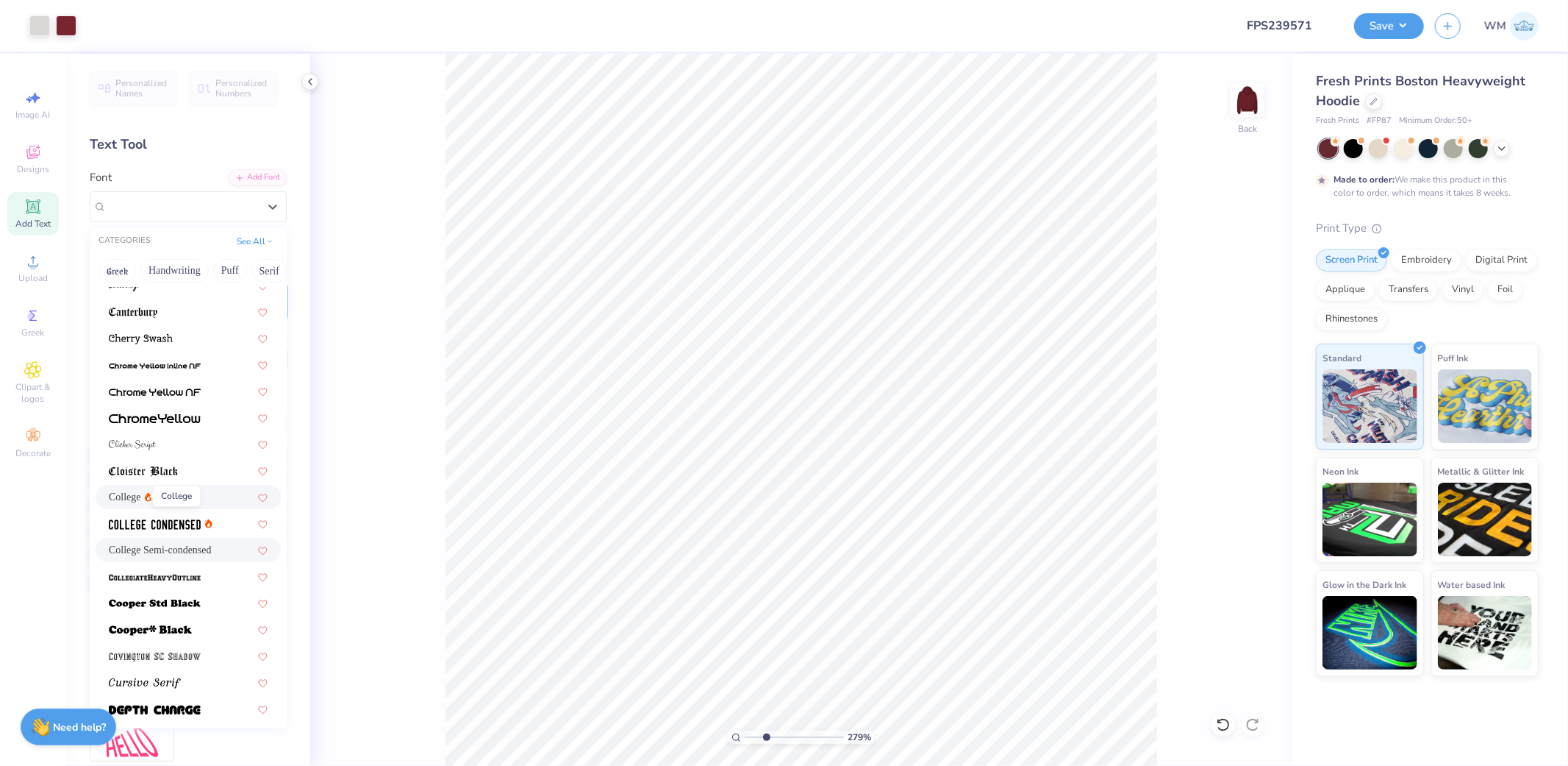
click at [134, 493] on span "College" at bounding box center [125, 496] width 32 height 15
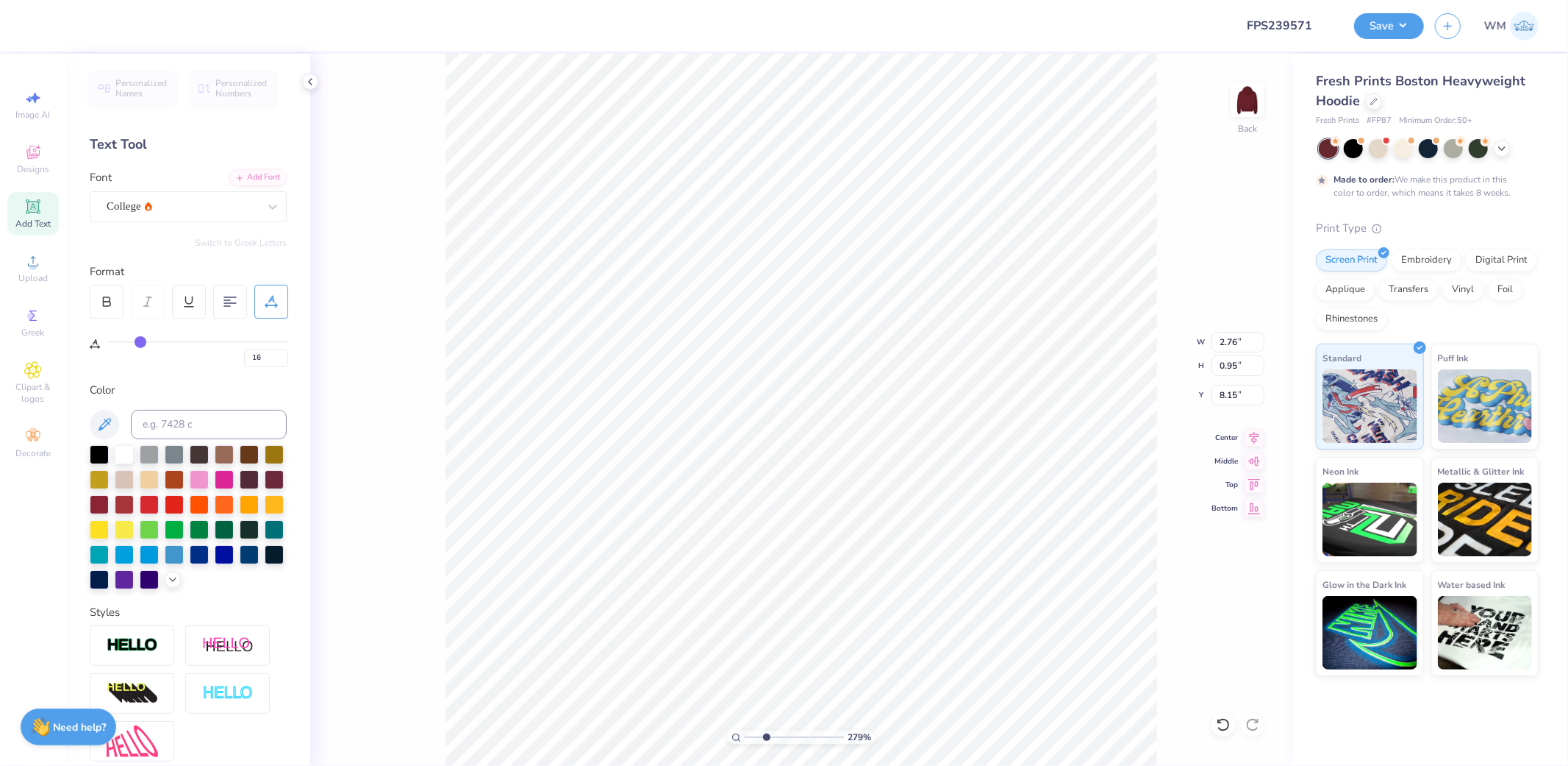
type input "14"
type input "13"
type input "11"
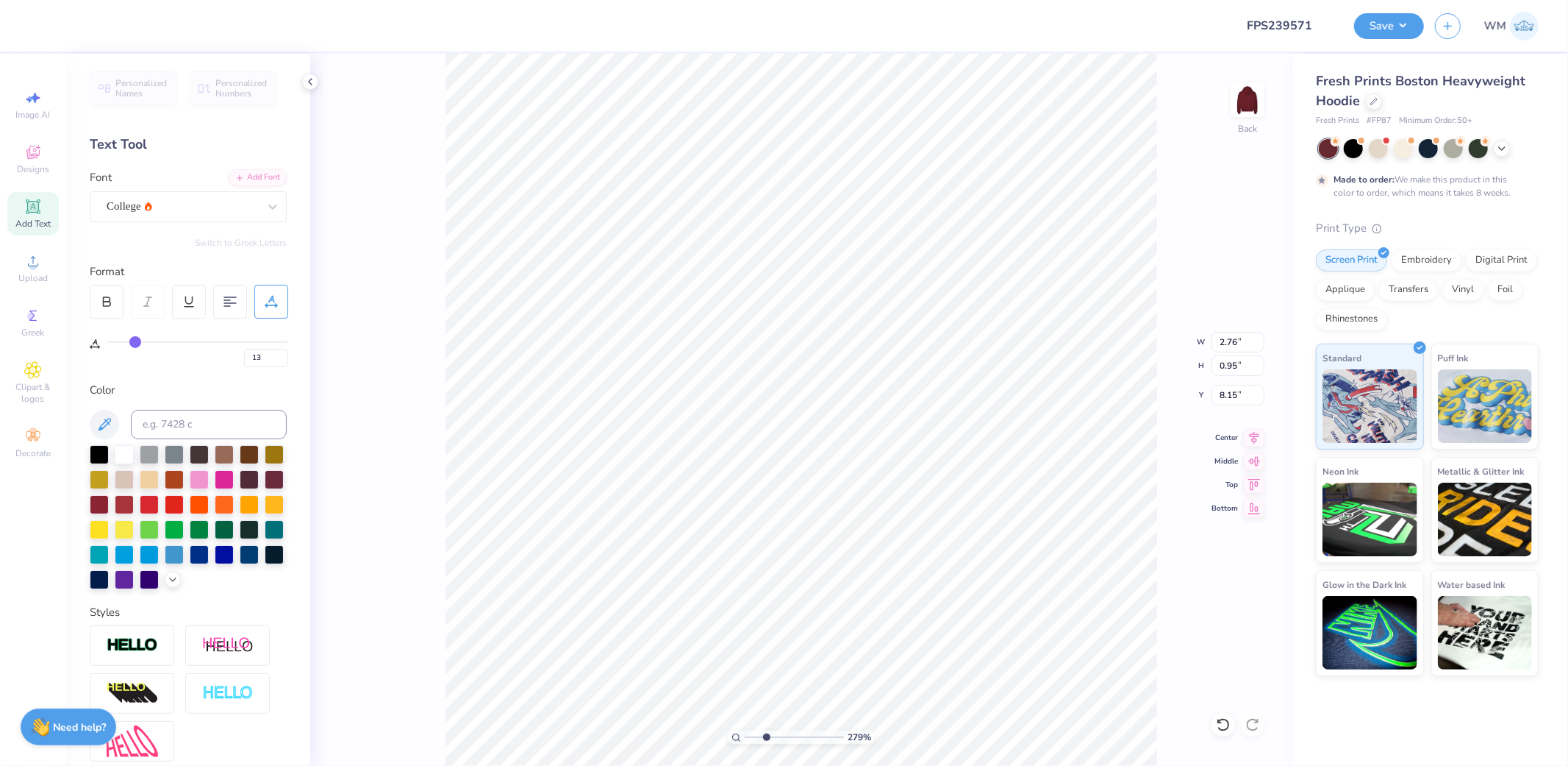
type input "11"
type input "10"
type input "9"
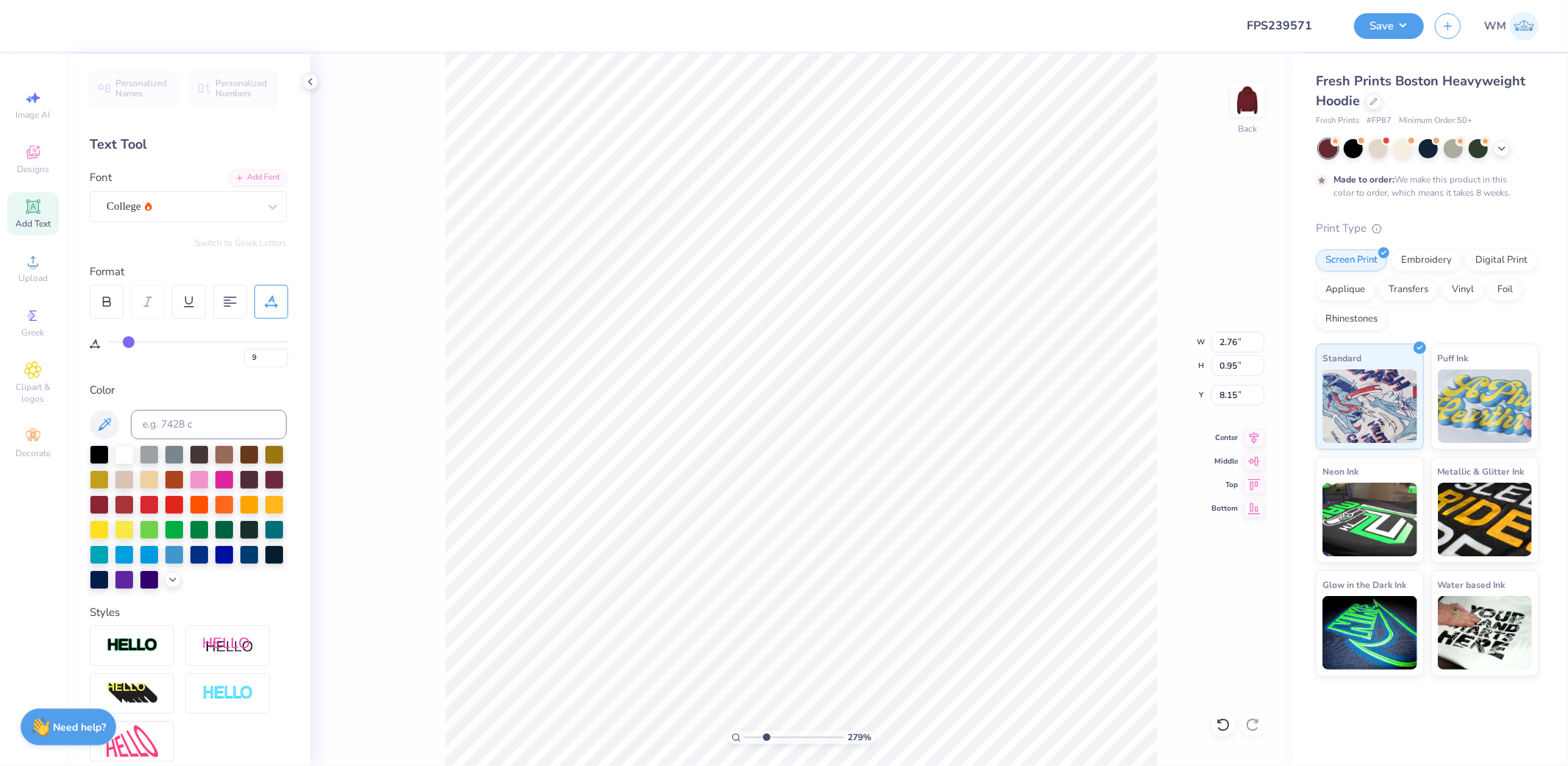
type input "8"
type input "7"
type input "6"
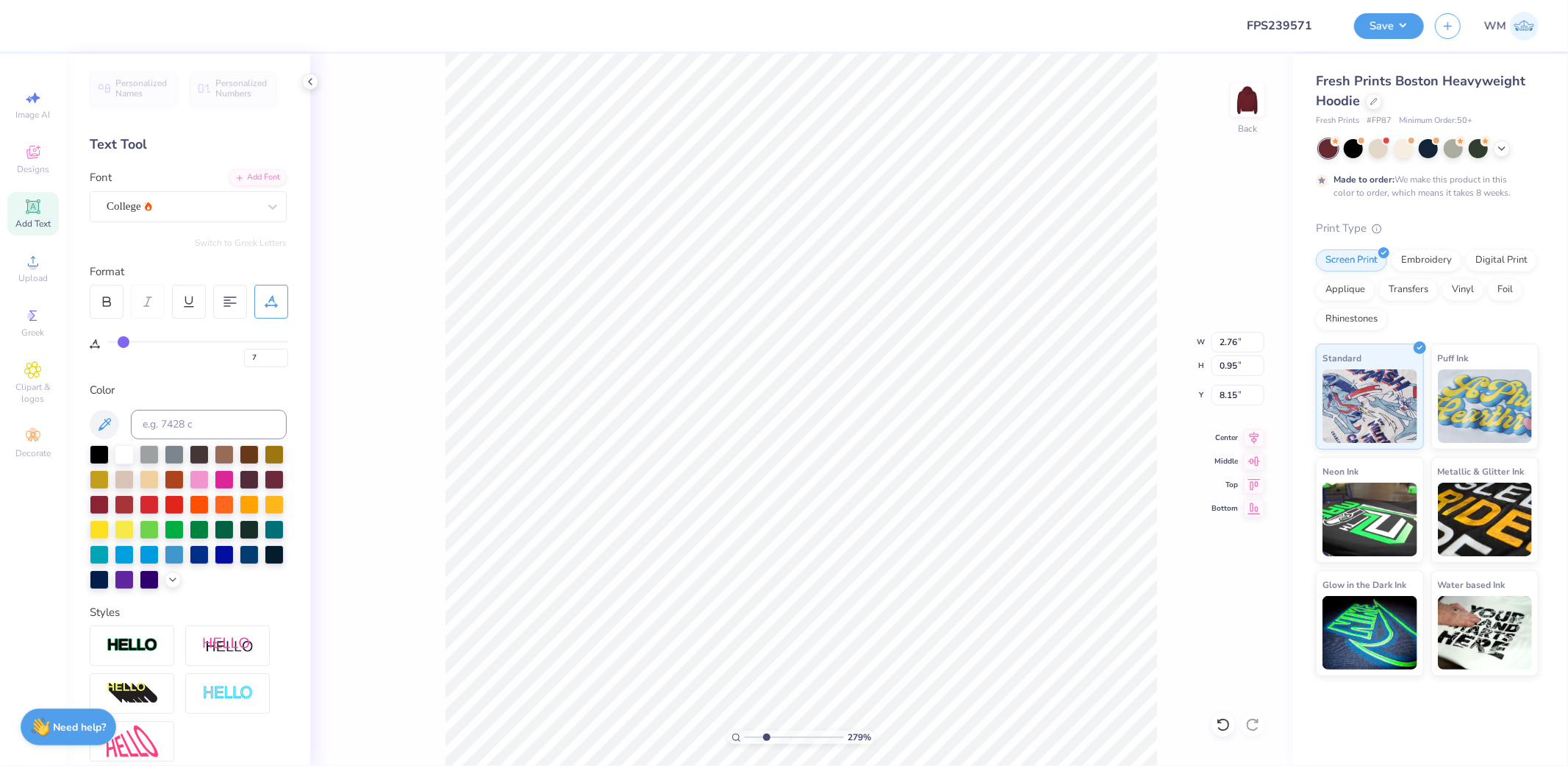
type input "6"
type input "5"
drag, startPoint x: 137, startPoint y: 341, endPoint x: 122, endPoint y: 341, distance: 15.0
type input "5"
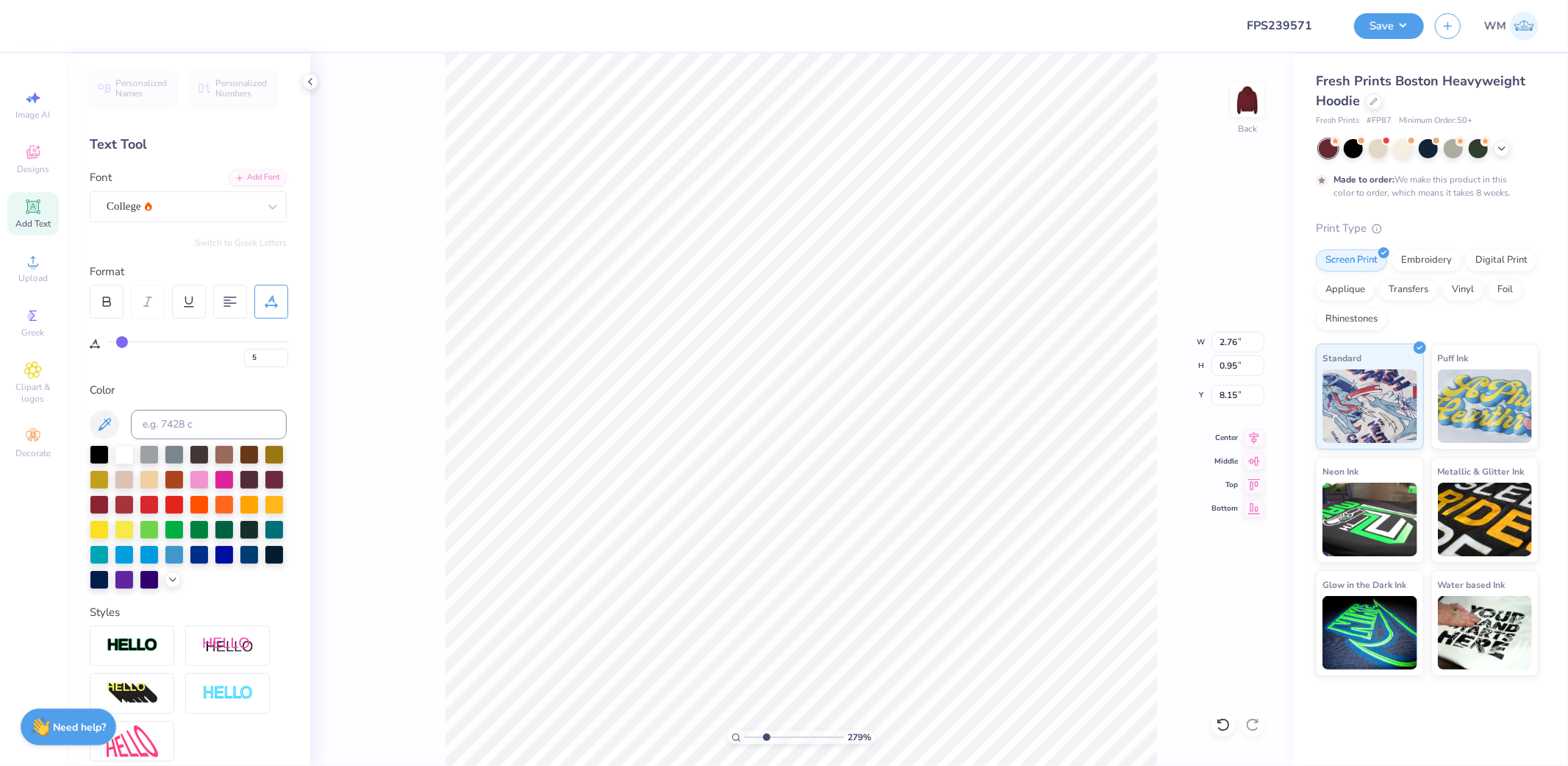
click at [122, 341] on input "range" at bounding box center [198, 341] width 181 height 2
type input "2.45"
drag, startPoint x: 766, startPoint y: 738, endPoint x: 784, endPoint y: 738, distance: 18.0
type input "4.7"
click at [784, 738] on input "range" at bounding box center [793, 737] width 99 height 14
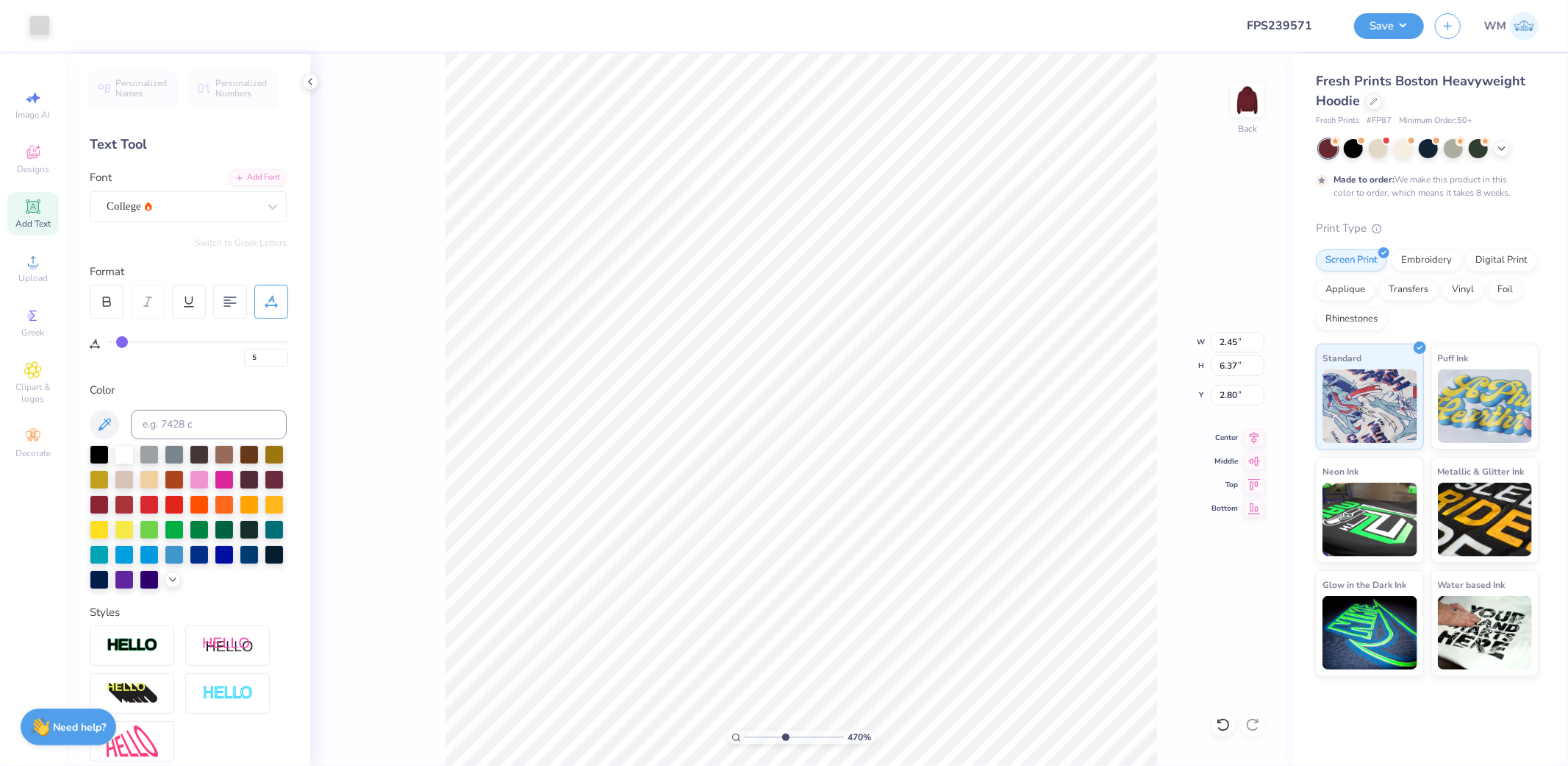
type input "6.13"
type input "6.37"
type input "2.80"
type input "1.92"
type input "0.74"
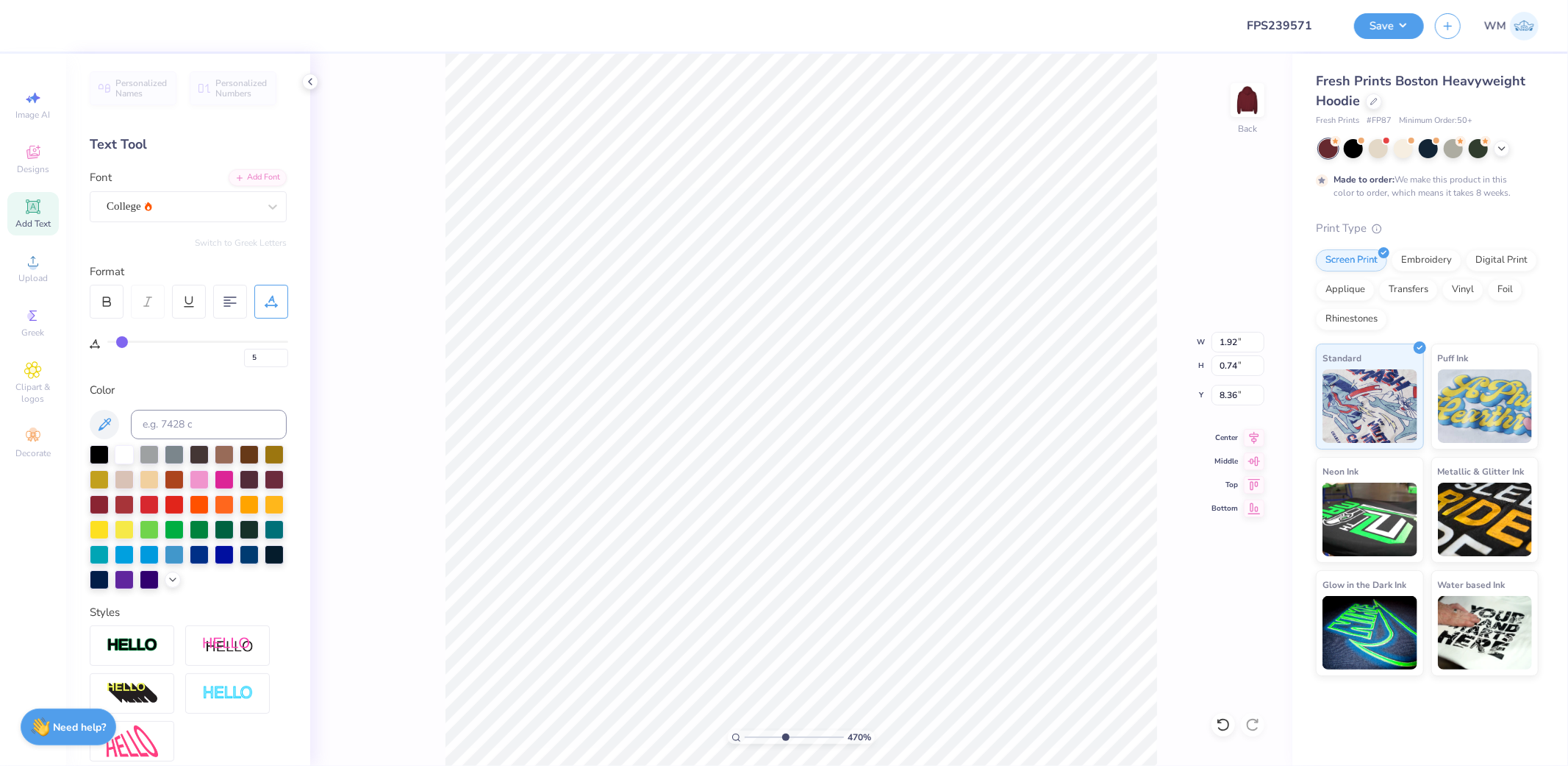
type input "8.26"
type input "6.13"
type input "6.37"
type input "2.80"
click at [442, 530] on div "470 % Back W 6.13 6.13 " H 6.37 6.37 " Y 2.80 2.80 " Center Middle Top Bottom" at bounding box center [801, 409] width 982 height 712
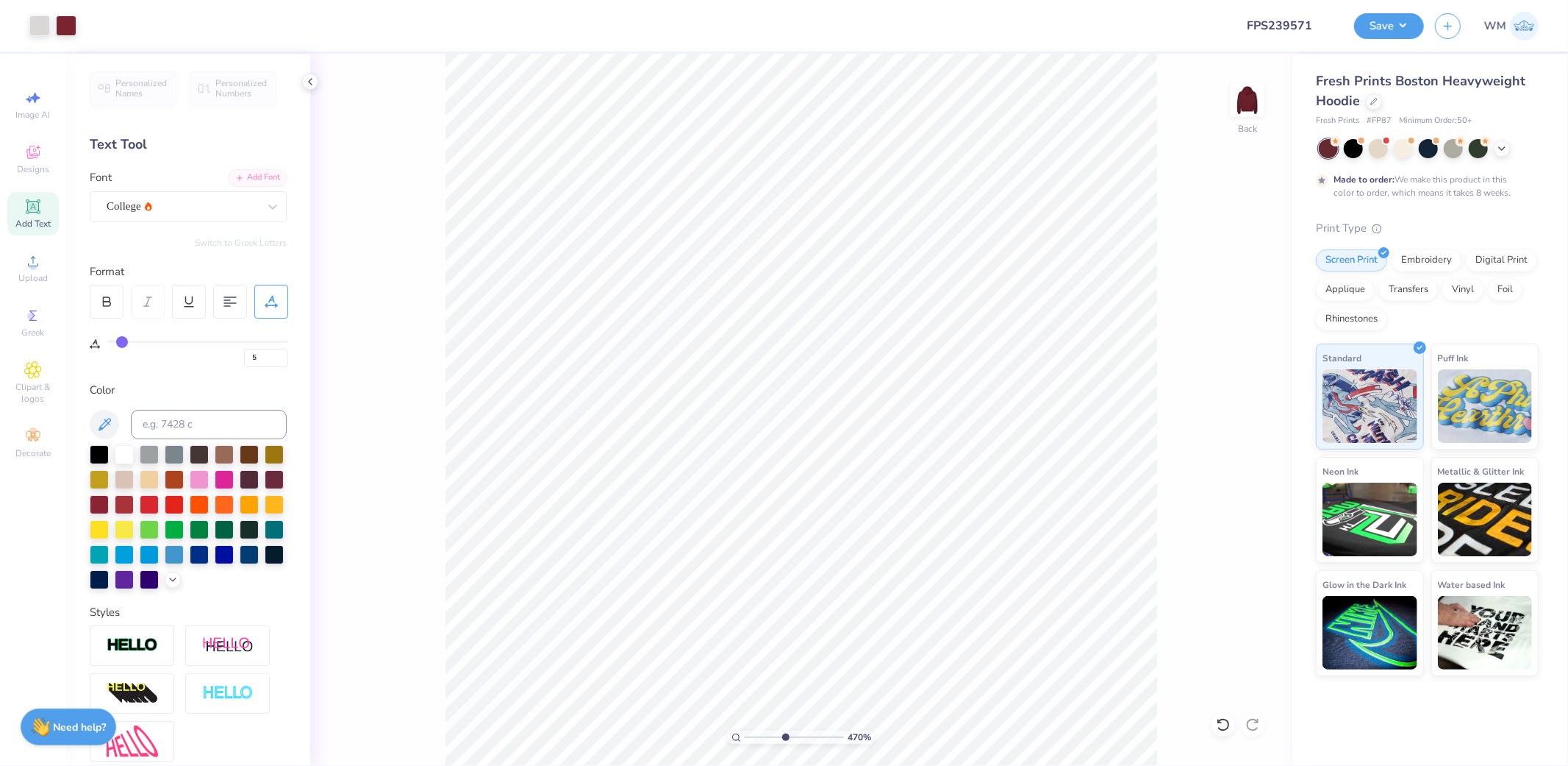
click at [736, 737] on icon at bounding box center [736, 737] width 10 height 10
drag, startPoint x: 747, startPoint y: 734, endPoint x: 757, endPoint y: 734, distance: 10.0
type input "1.88"
click at [757, 734] on input "range" at bounding box center [793, 737] width 99 height 14
click at [1248, 432] on icon at bounding box center [1253, 435] width 20 height 17
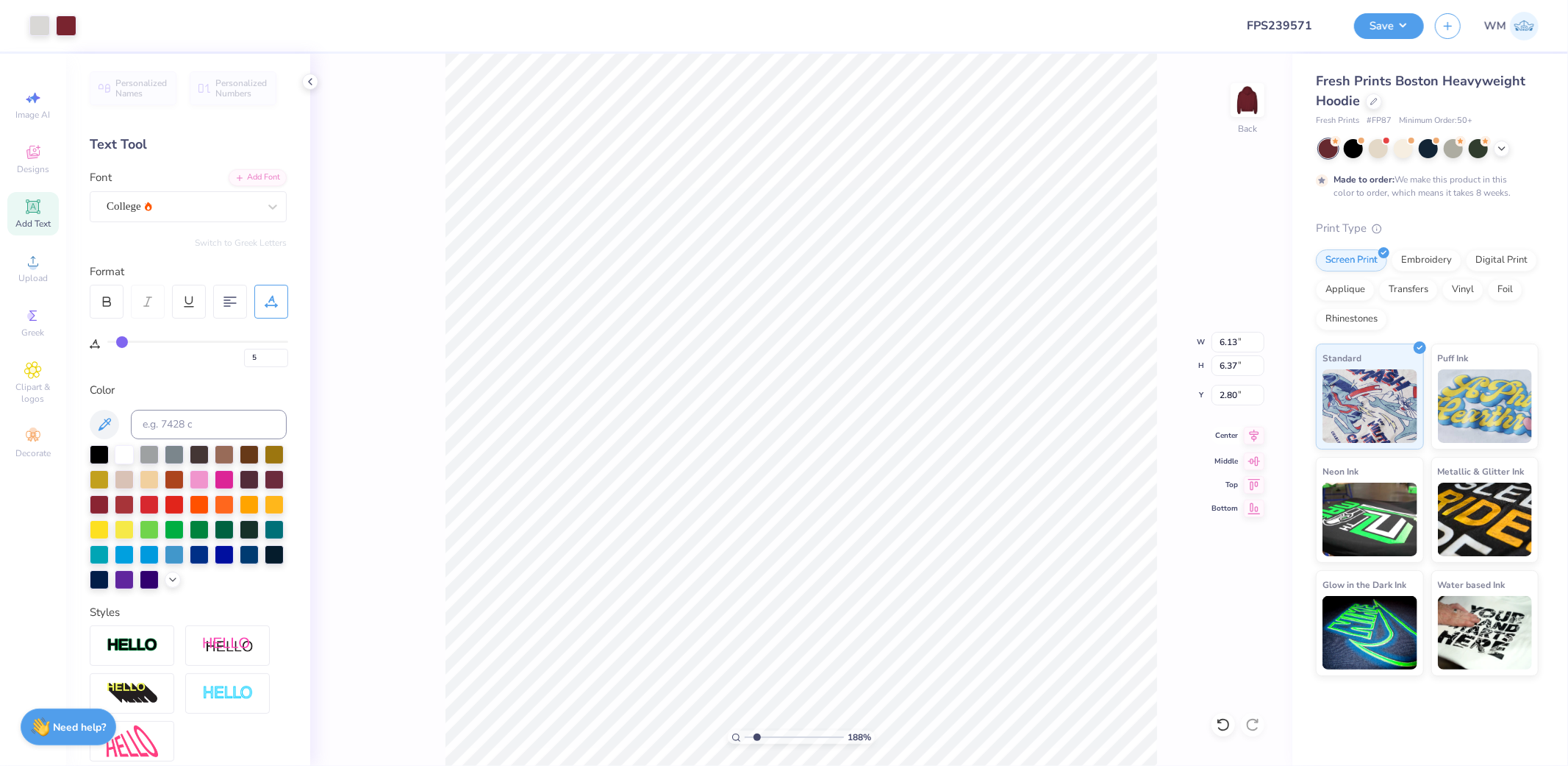
drag, startPoint x: 1253, startPoint y: 431, endPoint x: 1238, endPoint y: 432, distance: 15.0
click at [1253, 431] on icon at bounding box center [1253, 435] width 20 height 17
click at [1259, 434] on icon at bounding box center [1253, 435] width 20 height 17
type input "0"
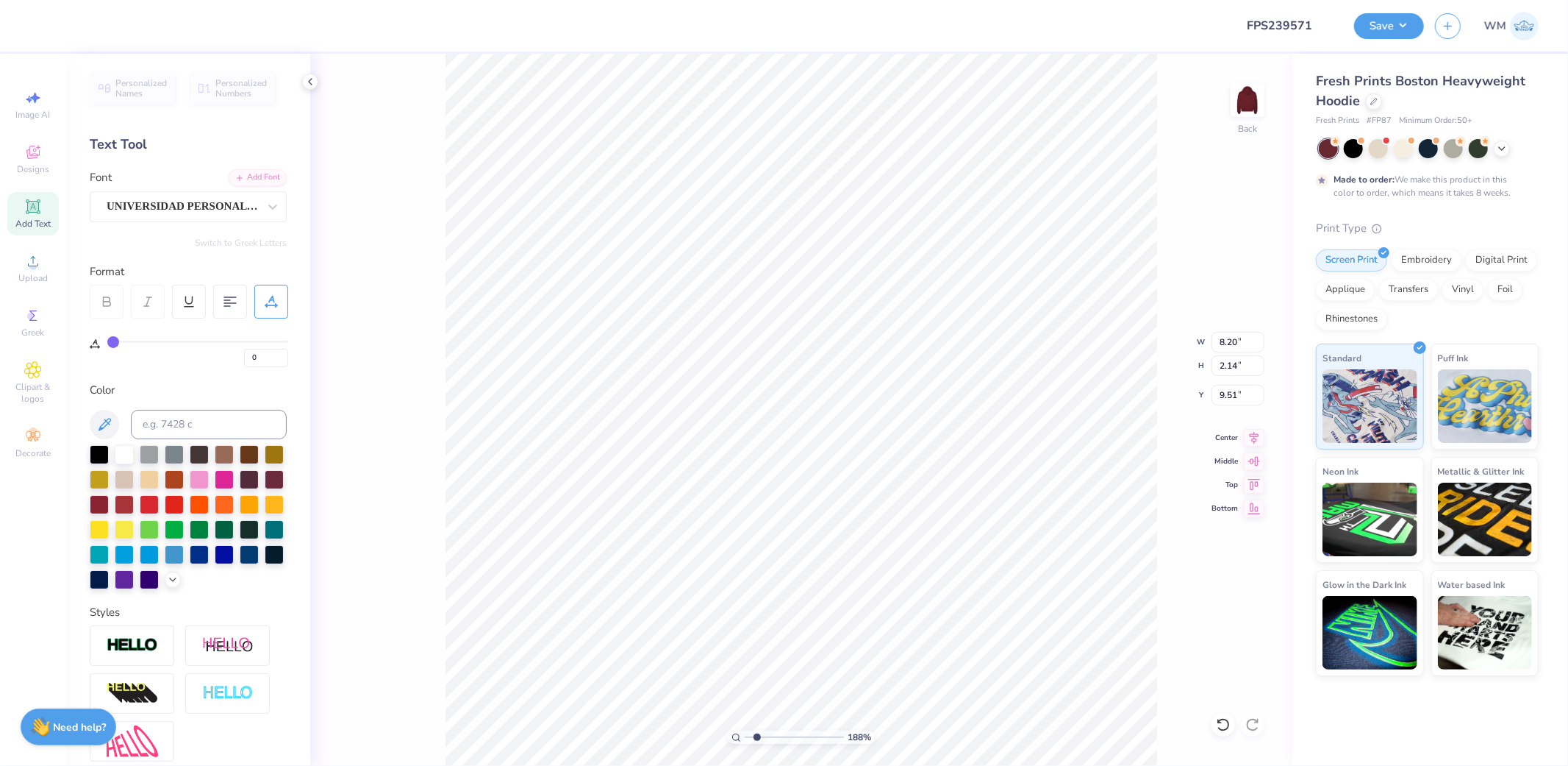
scroll to position [164, 0]
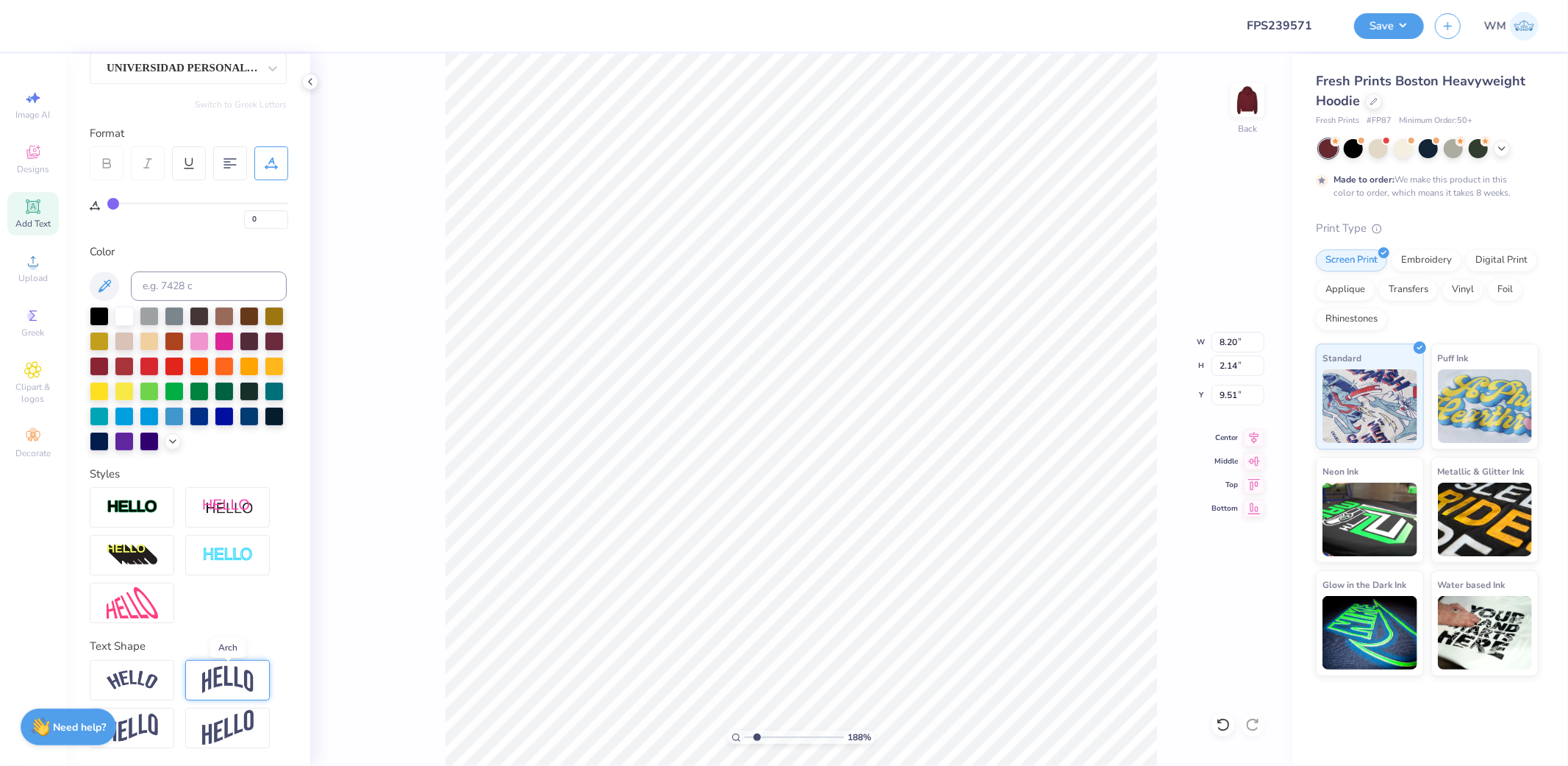
click at [213, 690] on img at bounding box center [228, 679] width 51 height 28
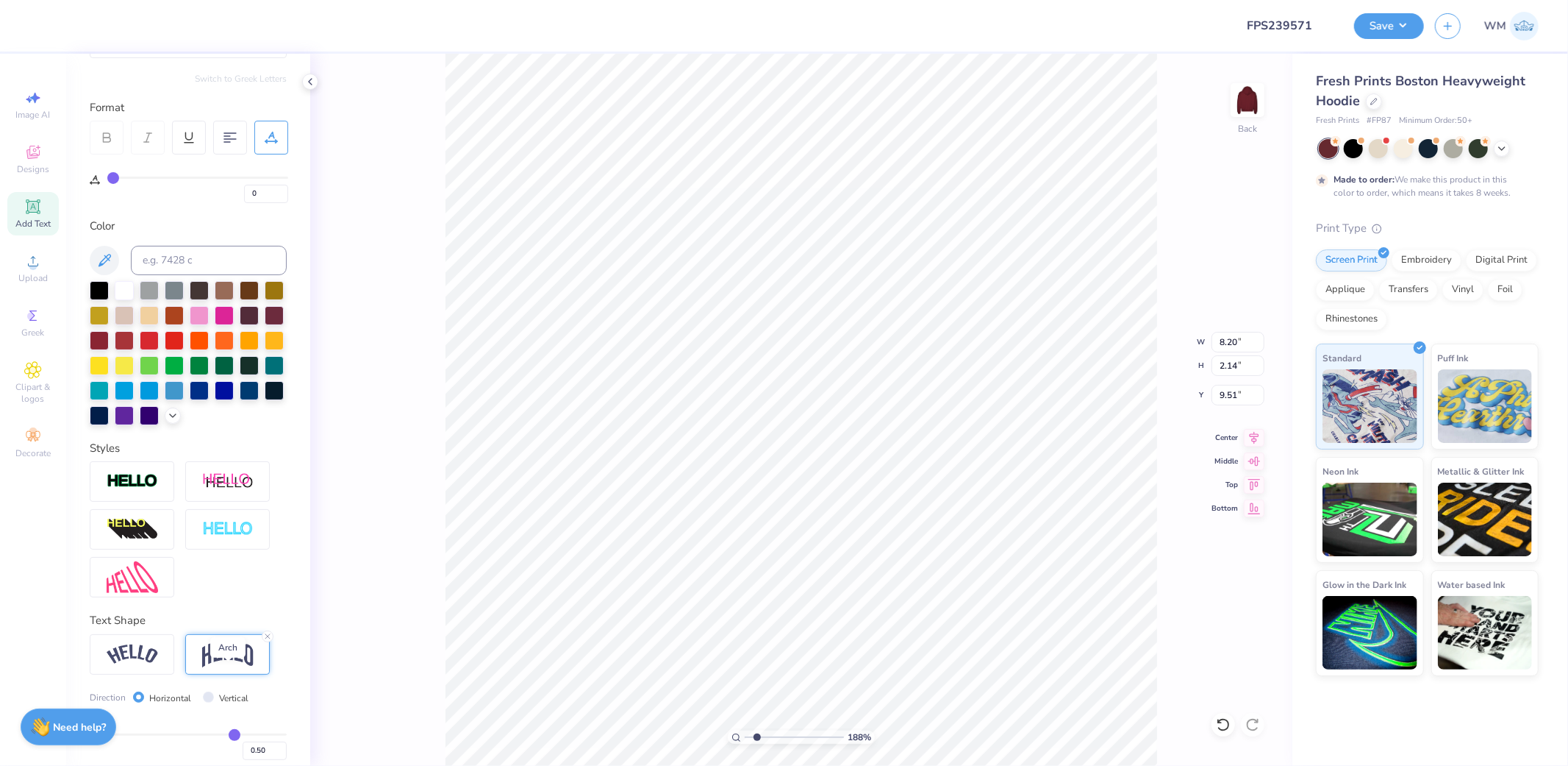
type input "3.80"
type input "8.68"
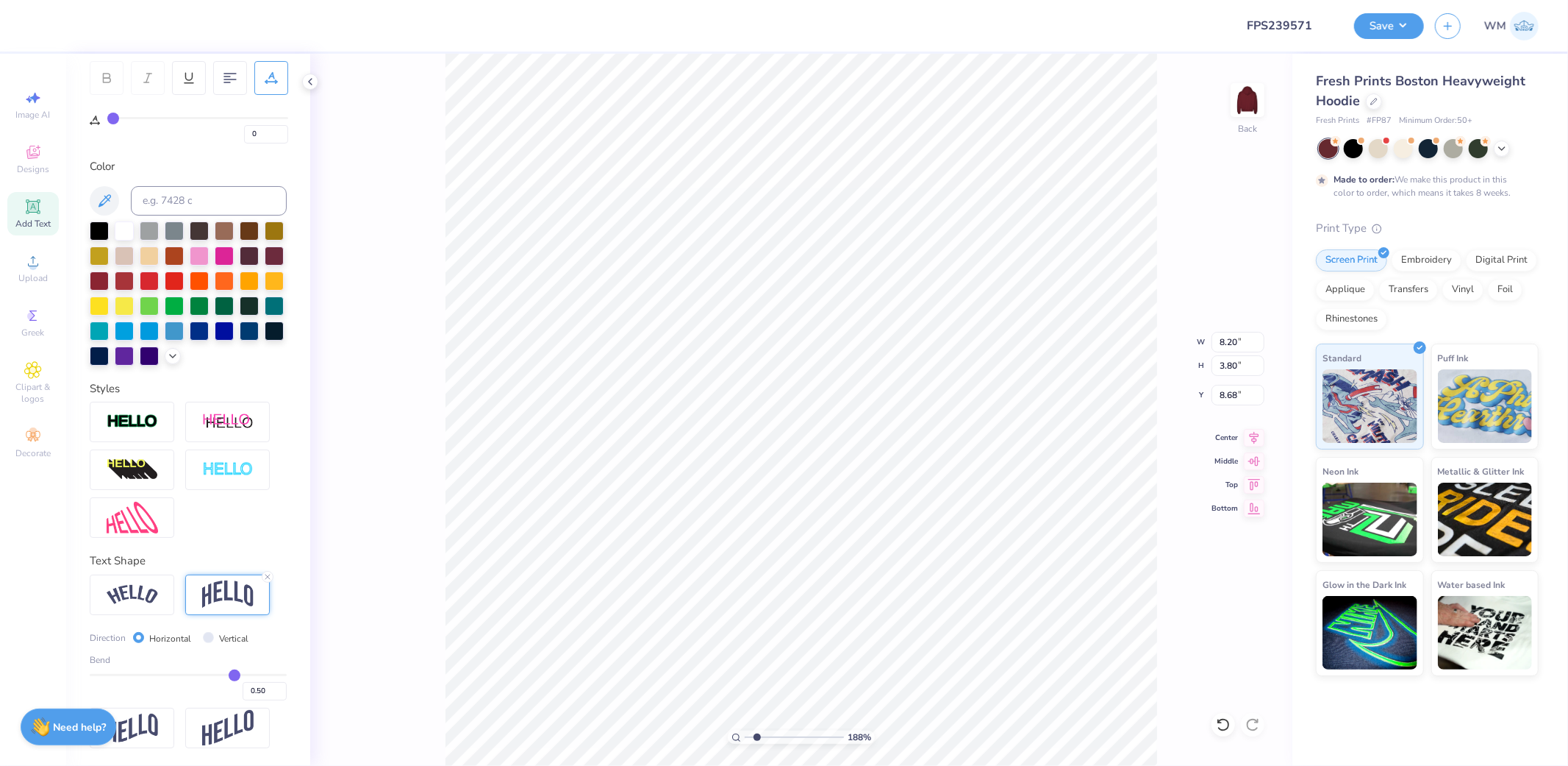
type input "0.53"
type input "0.52"
drag, startPoint x: 230, startPoint y: 672, endPoint x: 165, endPoint y: 672, distance: 65.0
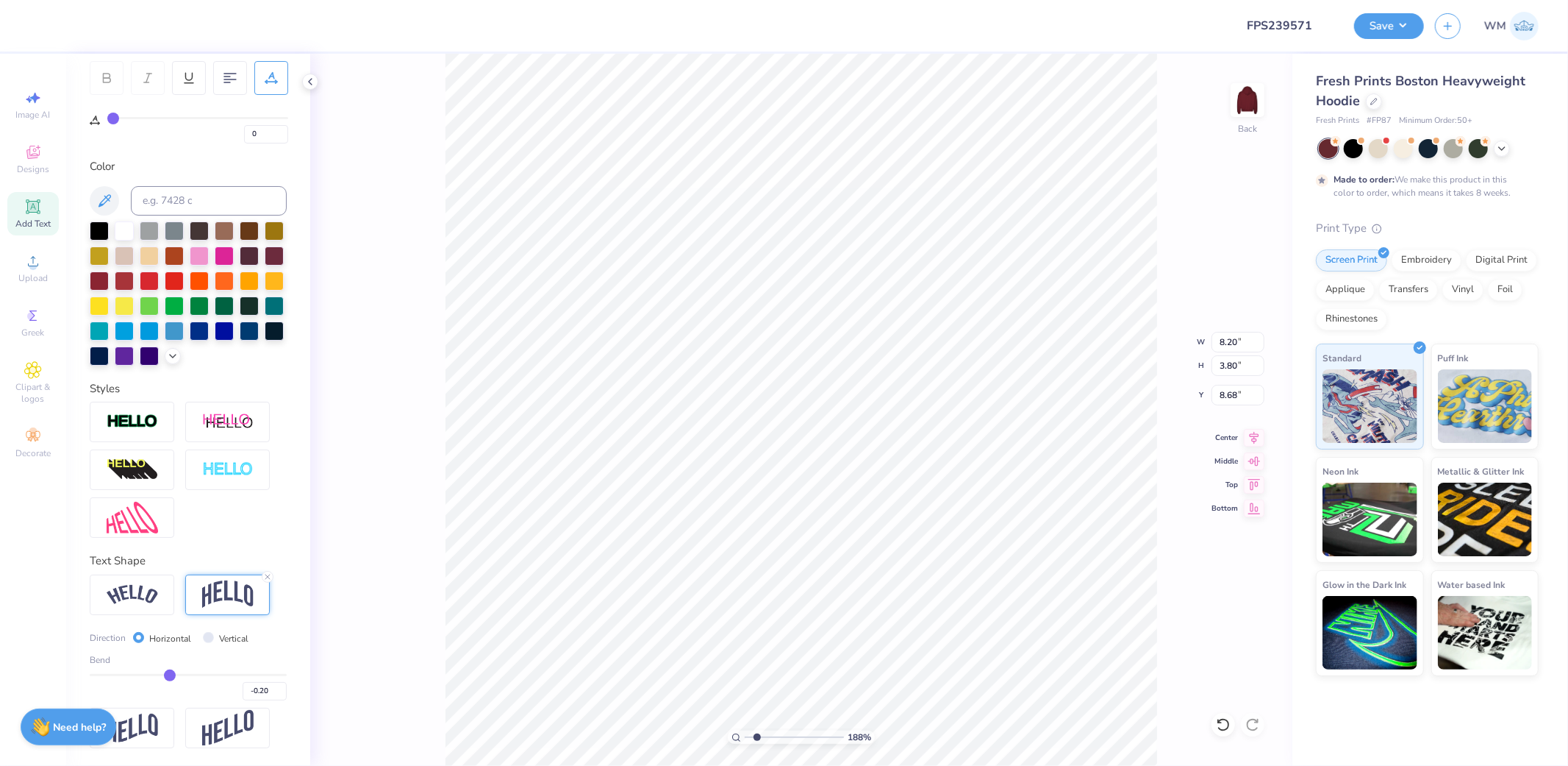
click at [165, 674] on input "range" at bounding box center [188, 675] width 197 height 2
drag, startPoint x: 165, startPoint y: 672, endPoint x: 175, endPoint y: 677, distance: 11.2
click at [175, 676] on input "range" at bounding box center [188, 675] width 197 height 2
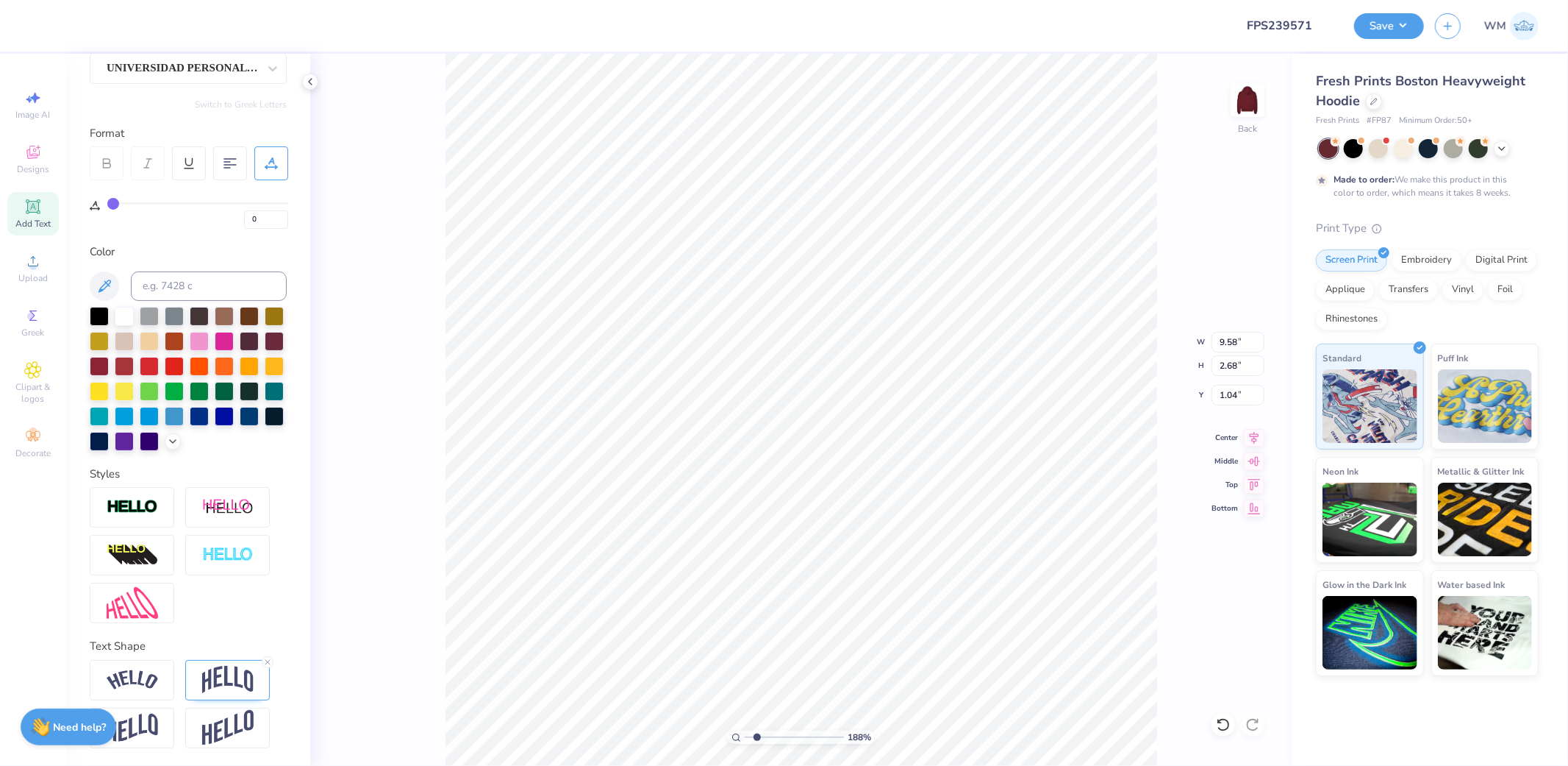
scroll to position [164, 0]
click at [211, 685] on img at bounding box center [228, 679] width 51 height 28
click at [232, 668] on img at bounding box center [228, 679] width 51 height 28
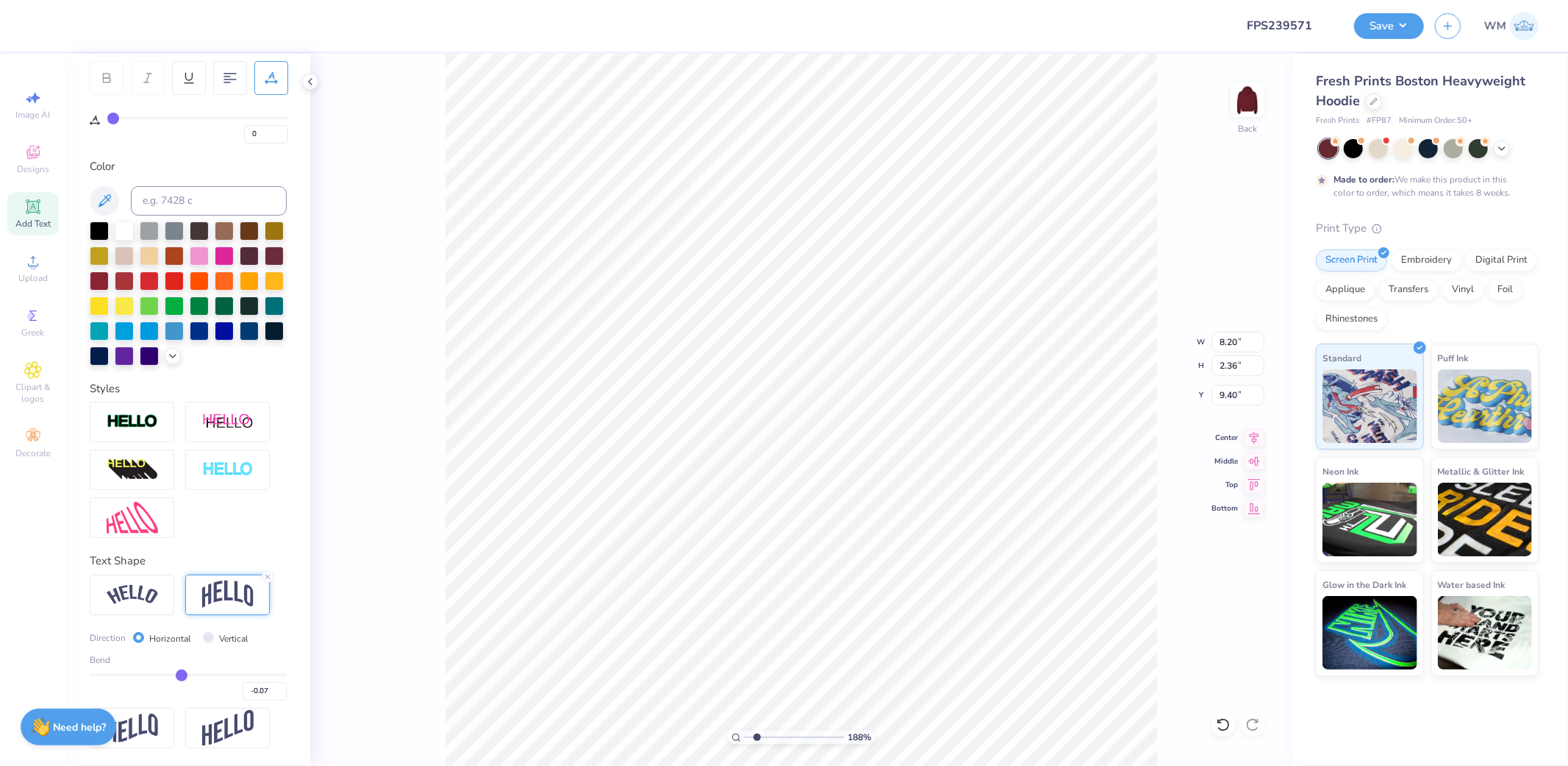
scroll to position [251, 0]
click at [266, 694] on input "-0.08" at bounding box center [264, 691] width 44 height 18
click at [266, 694] on input "-0.09" at bounding box center [264, 691] width 44 height 18
click at [266, 694] on input "-0.1" at bounding box center [264, 691] width 44 height 18
click at [266, 694] on input "-0.11" at bounding box center [264, 691] width 44 height 18
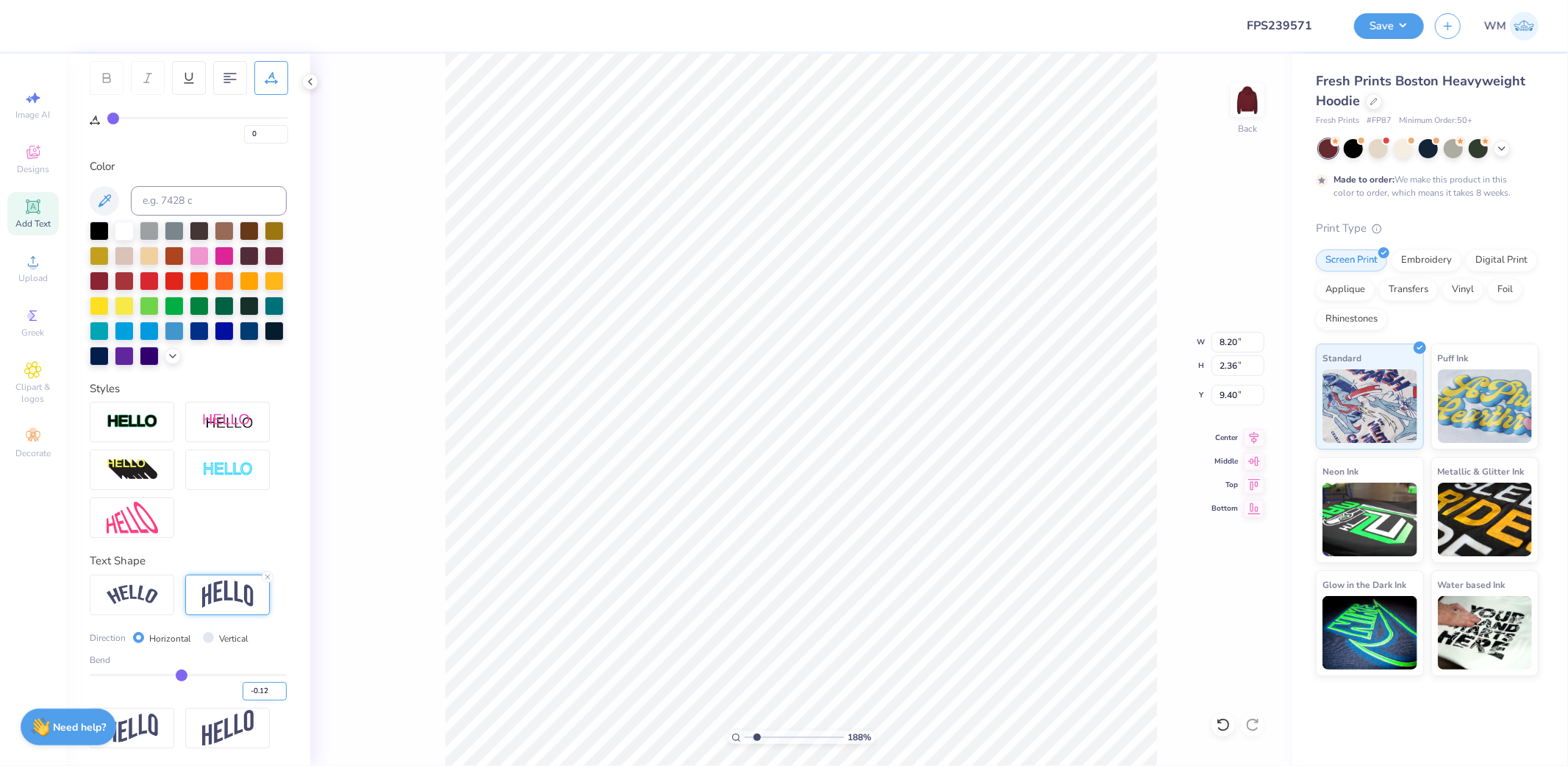
click at [266, 694] on input "-0.12" at bounding box center [264, 691] width 44 height 18
click at [266, 694] on input "-0.13" at bounding box center [264, 691] width 44 height 18
click at [266, 694] on input "-0.14" at bounding box center [264, 691] width 44 height 18
click at [266, 694] on input "-0.15" at bounding box center [264, 691] width 44 height 18
click at [266, 685] on input "-0.14" at bounding box center [264, 691] width 44 height 18
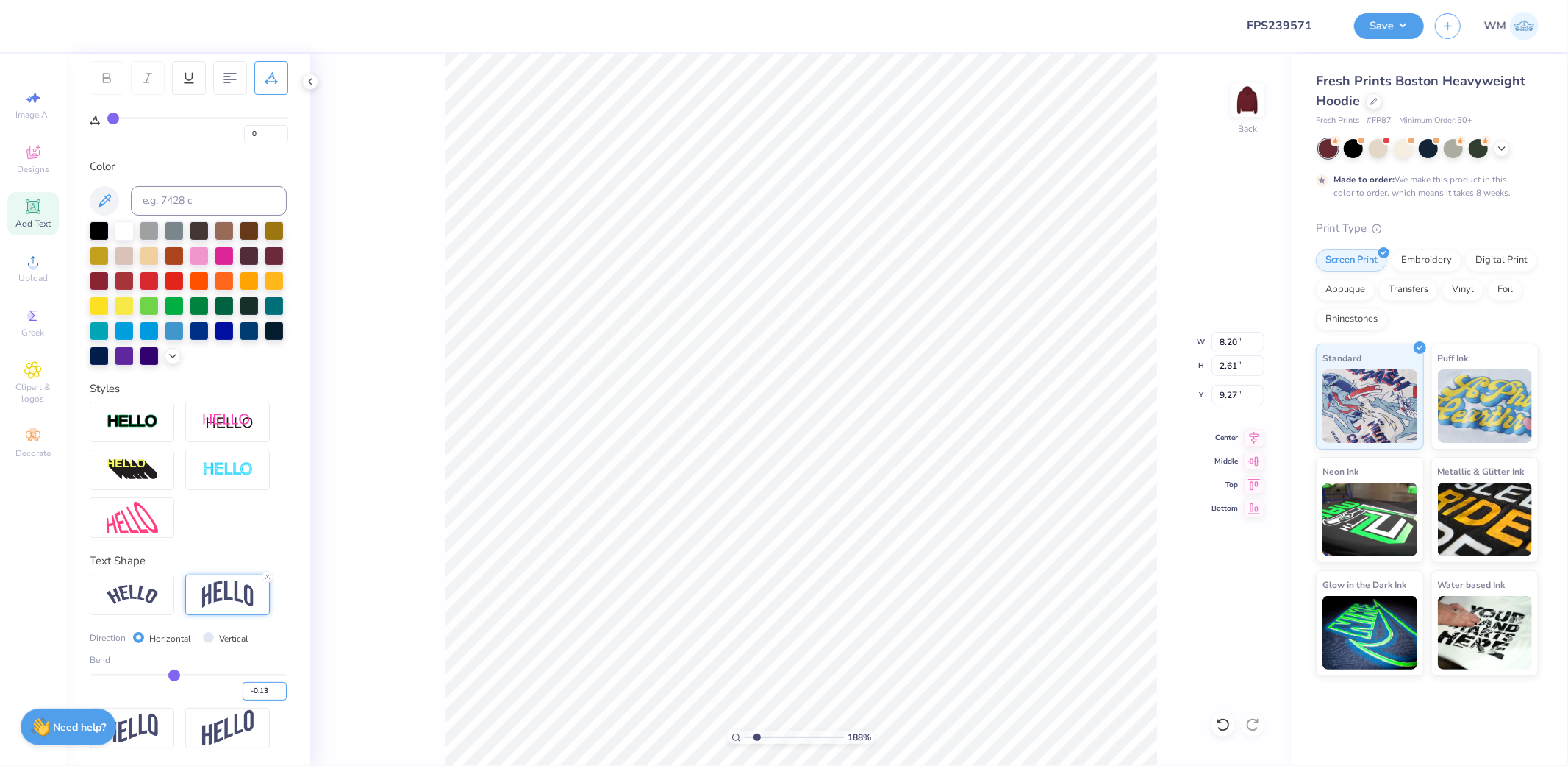
click at [266, 685] on input "-0.13" at bounding box center [264, 691] width 44 height 18
click at [266, 685] on input "-0.12" at bounding box center [264, 691] width 44 height 18
click at [266, 685] on input "-0.11" at bounding box center [264, 691] width 44 height 18
click at [266, 685] on input "-0.1" at bounding box center [264, 691] width 44 height 18
click at [267, 576] on line at bounding box center [267, 576] width 5 height 5
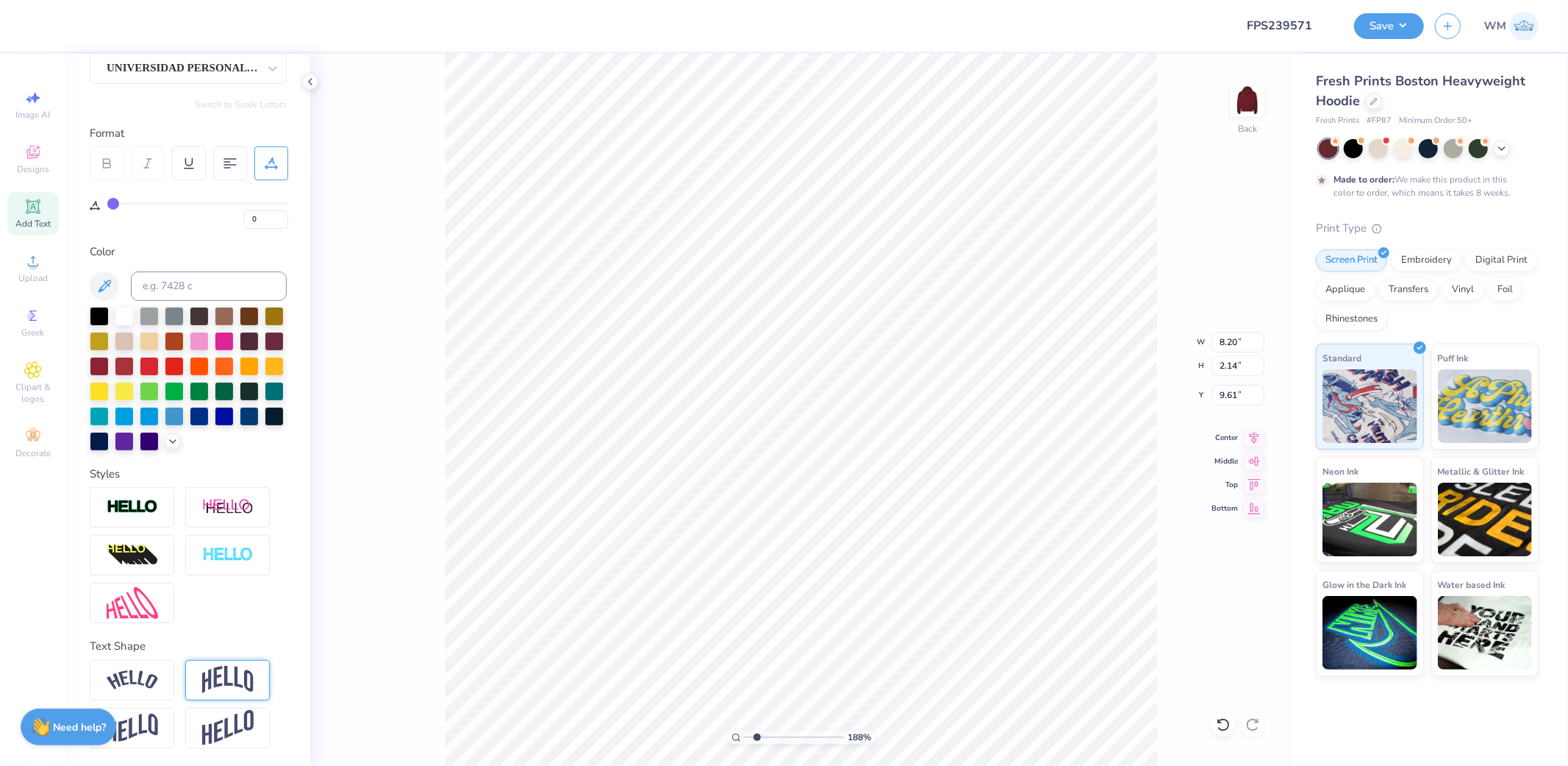
scroll to position [164, 0]
click at [1260, 439] on icon at bounding box center [1253, 435] width 20 height 17
drag, startPoint x: 113, startPoint y: 177, endPoint x: 122, endPoint y: 177, distance: 9.0
click at [122, 202] on input "range" at bounding box center [198, 203] width 181 height 2
click at [732, 737] on icon at bounding box center [736, 737] width 10 height 10
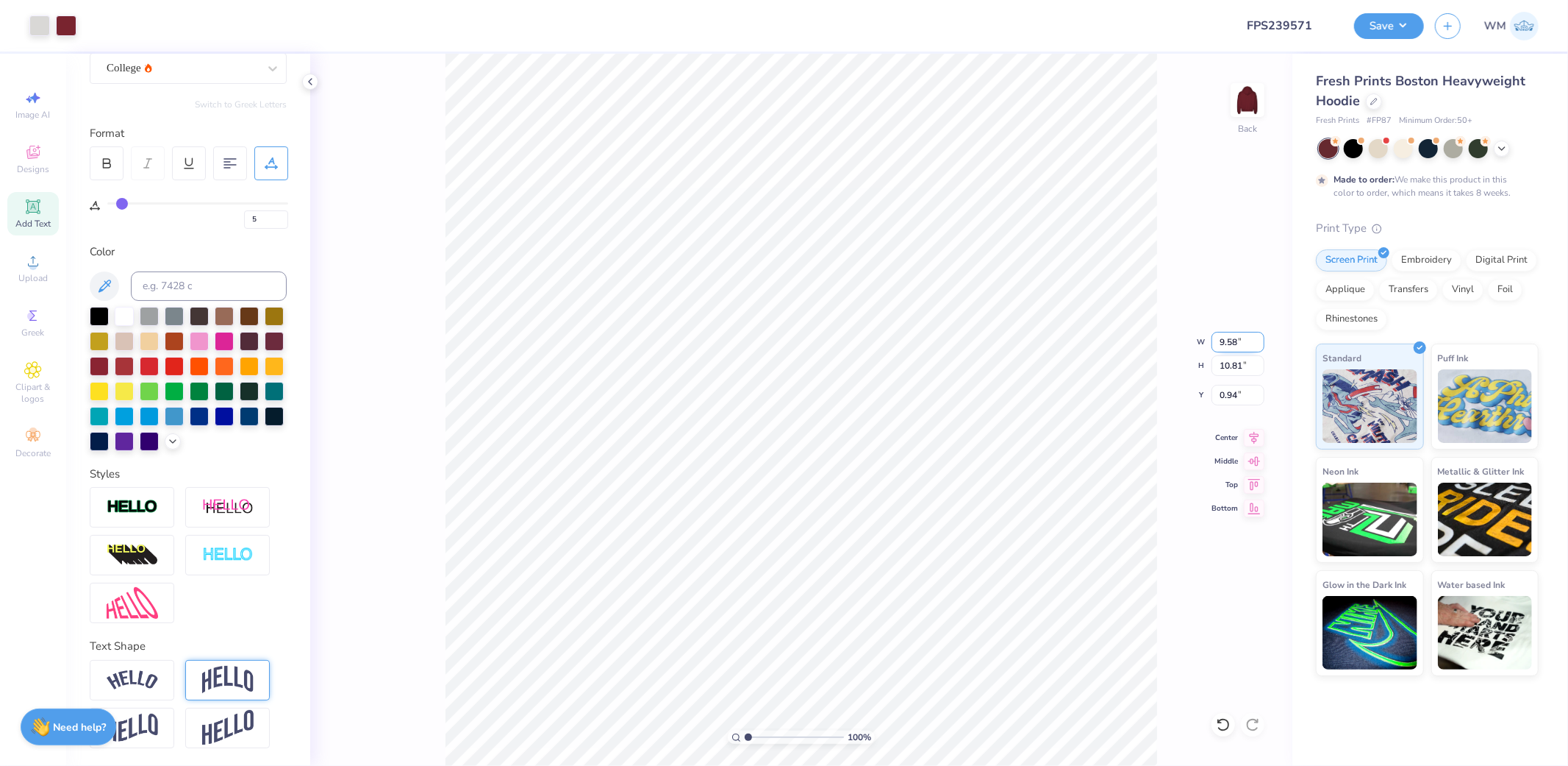
click at [1231, 340] on input "9.58" at bounding box center [1238, 341] width 53 height 20
click at [1237, 400] on input "2.39" at bounding box center [1238, 394] width 53 height 20
click at [1258, 435] on icon at bounding box center [1253, 435] width 20 height 17
click at [752, 736] on input "range" at bounding box center [793, 737] width 99 height 14
drag, startPoint x: 1238, startPoint y: 337, endPoint x: 1317, endPoint y: 343, distance: 79.2
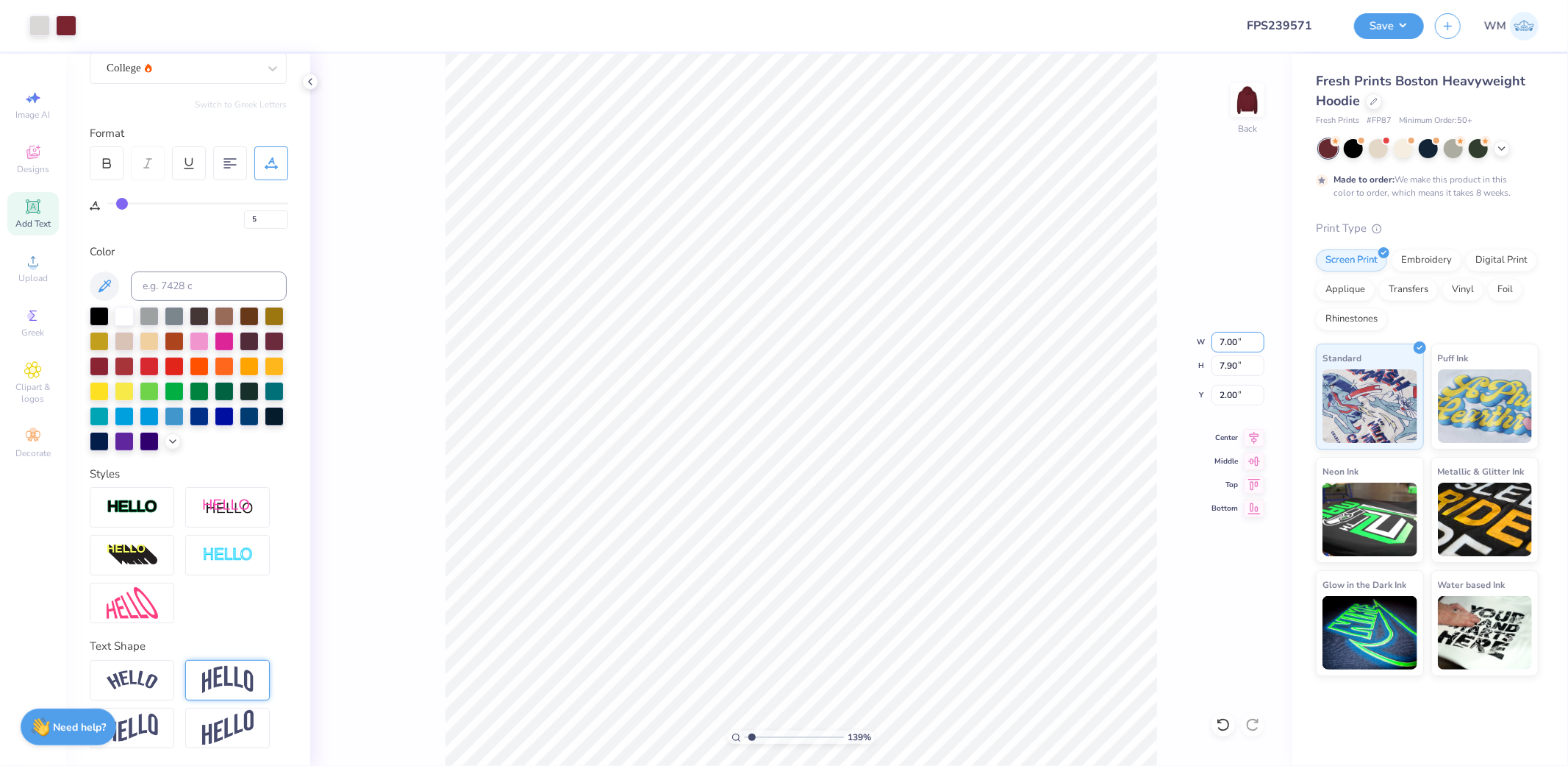
click at [1238, 337] on input "7.00" at bounding box center [1238, 341] width 53 height 20
click at [1230, 392] on input "1.44" at bounding box center [1238, 394] width 53 height 20
click at [1242, 397] on input "1.00" at bounding box center [1238, 394] width 53 height 20
click at [1416, 26] on button "Save" at bounding box center [1388, 24] width 69 height 26
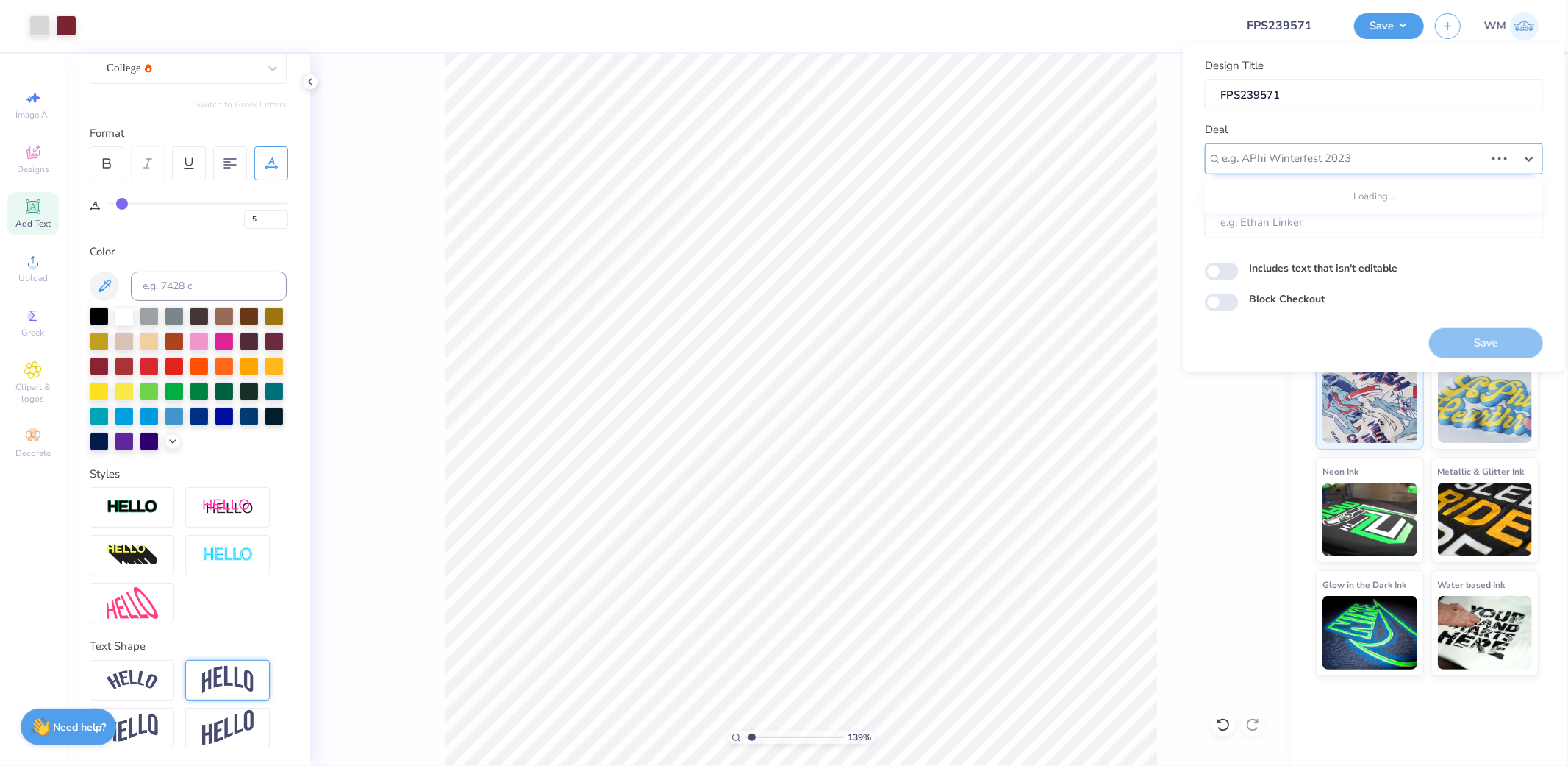
click at [1332, 157] on div at bounding box center [1353, 159] width 263 height 20
click at [1292, 249] on div "Design Tool Gallery" at bounding box center [1374, 250] width 326 height 24
drag, startPoint x: 1488, startPoint y: 341, endPoint x: 1272, endPoint y: 611, distance: 345.8
click at [1488, 341] on button "Save" at bounding box center [1486, 342] width 114 height 30
